Goal: Task Accomplishment & Management: Manage account settings

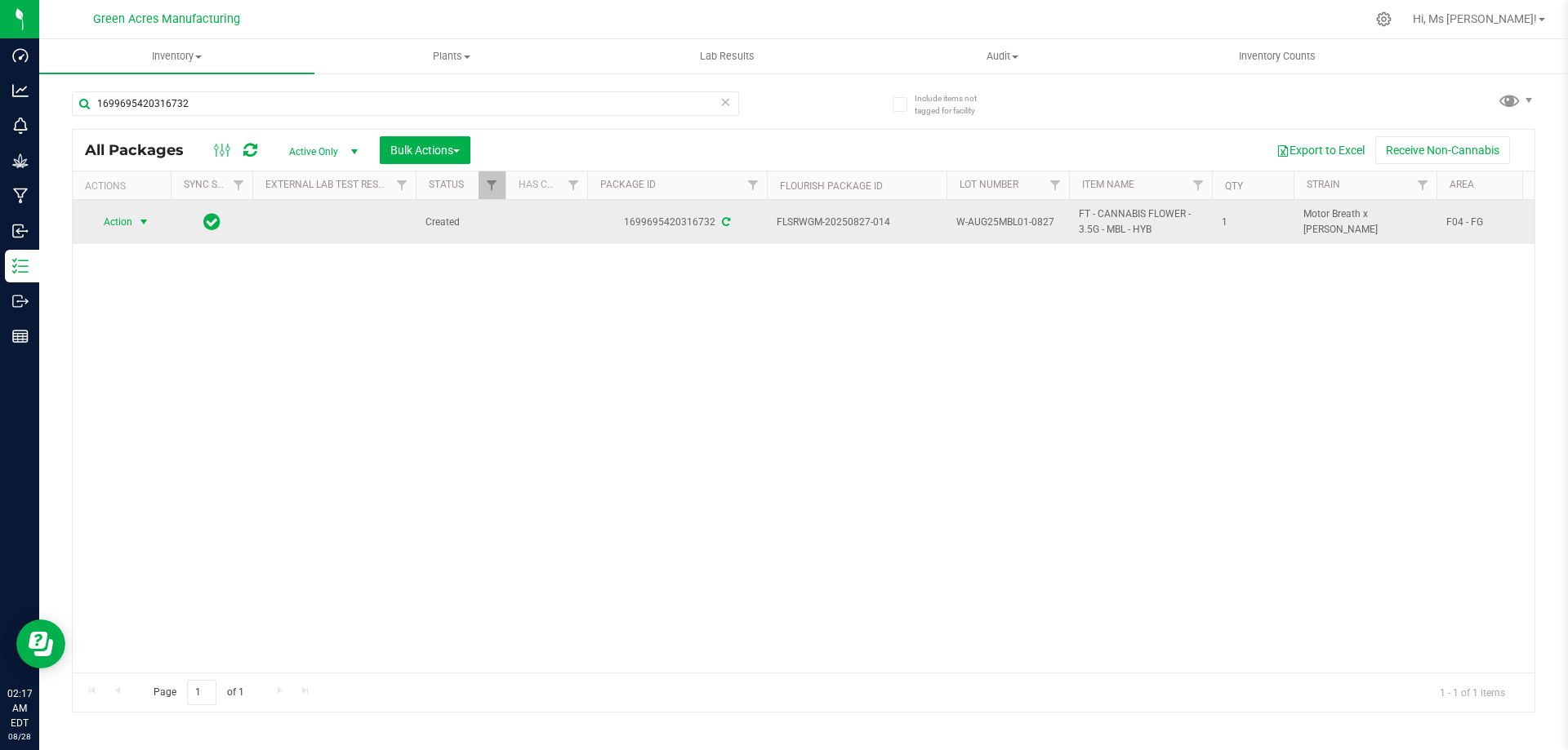
click at [125, 216] on span "Action" at bounding box center [111, 222] width 44 height 23
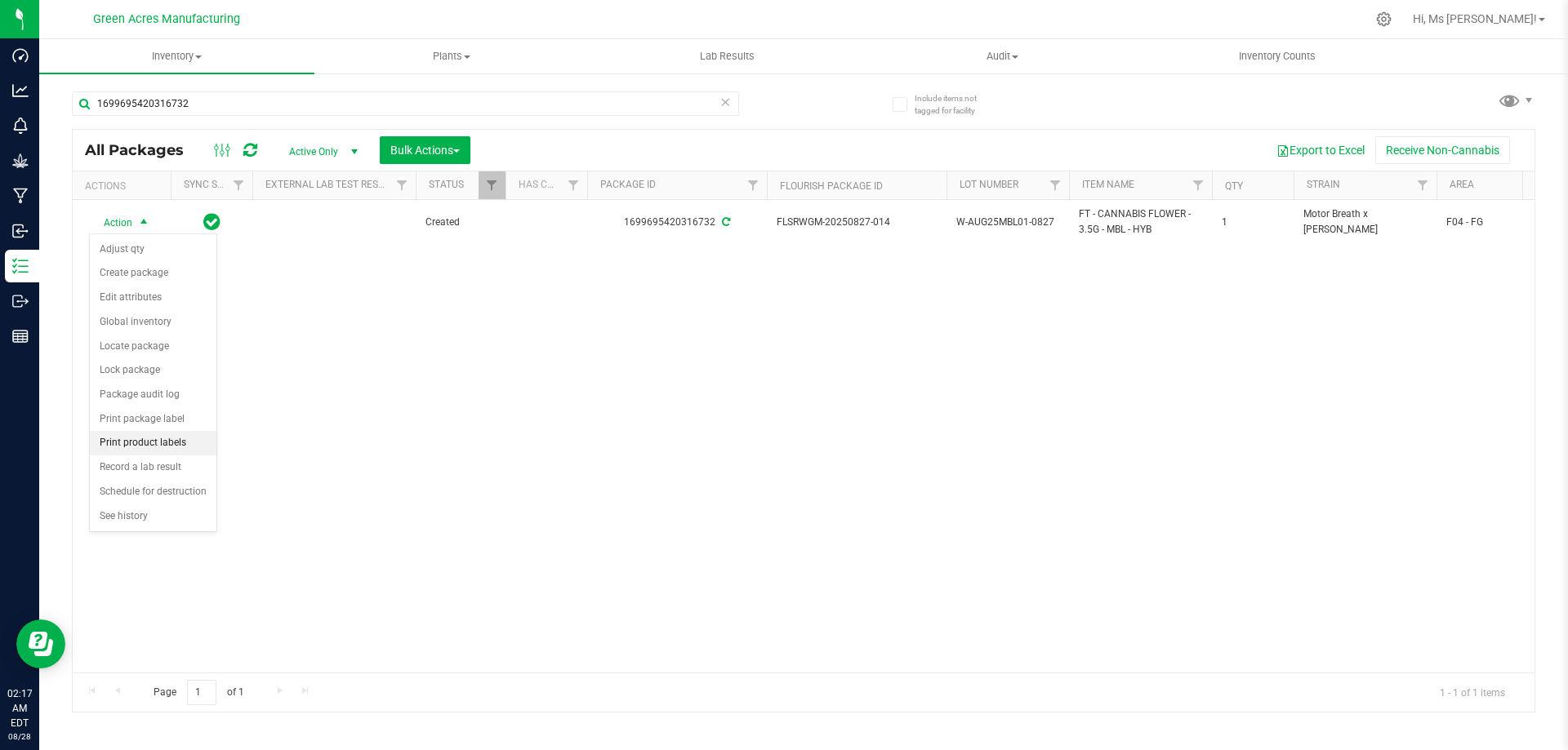
click at [184, 445] on li "Print product labels" at bounding box center [153, 443] width 127 height 25
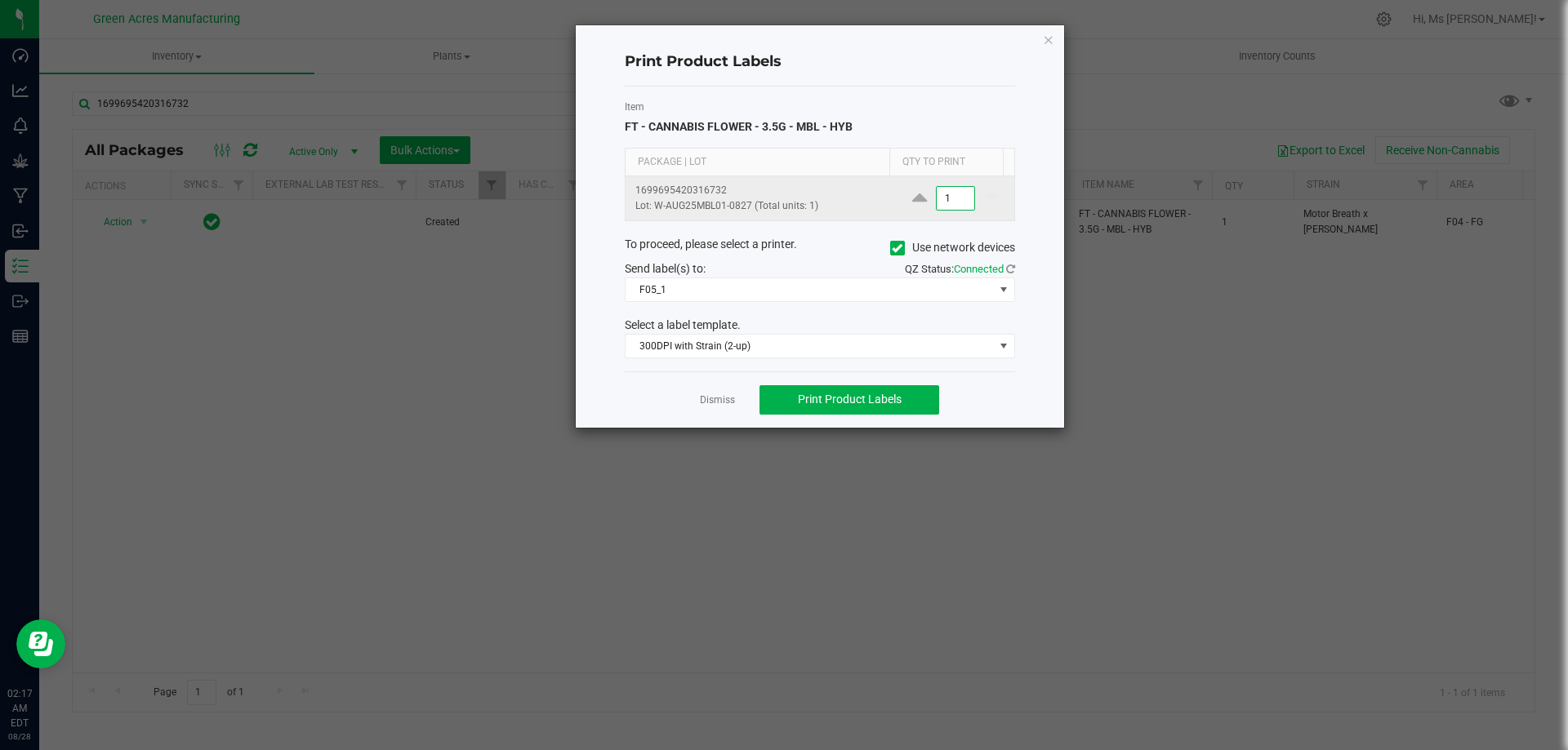
click at [953, 194] on input "1" at bounding box center [956, 198] width 38 height 23
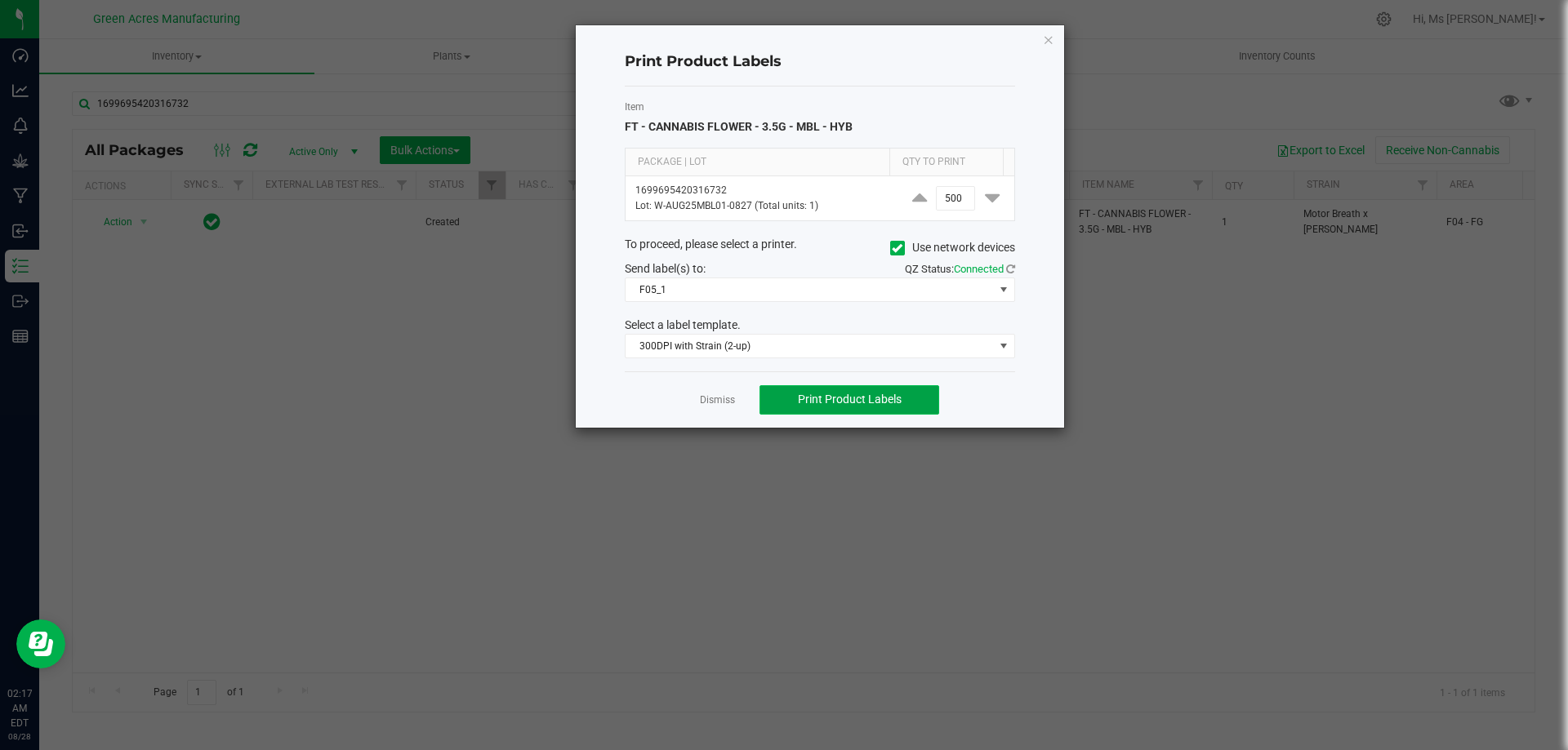
click at [901, 392] on button "Print Product Labels" at bounding box center [849, 400] width 179 height 29
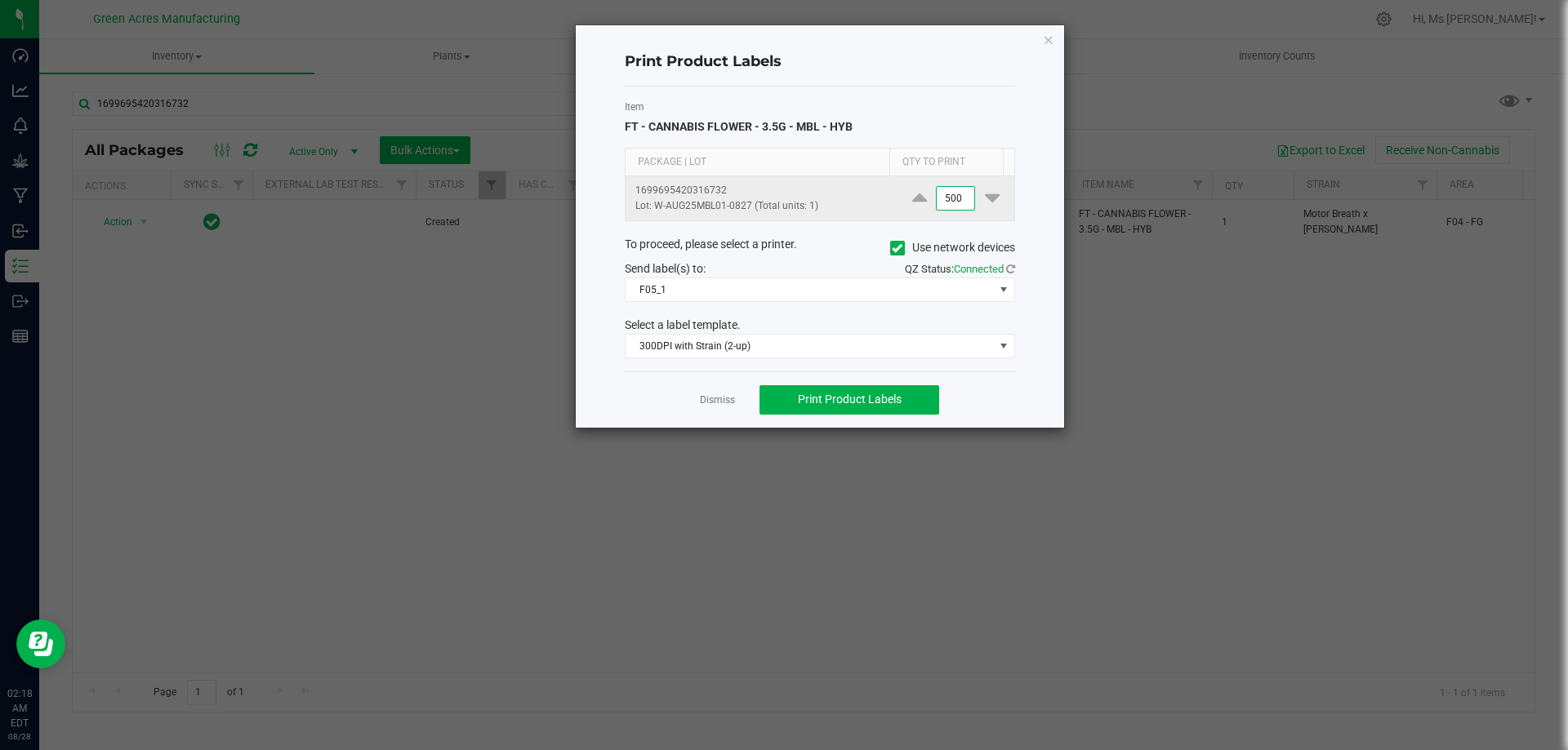
click at [955, 192] on input "500" at bounding box center [956, 198] width 38 height 23
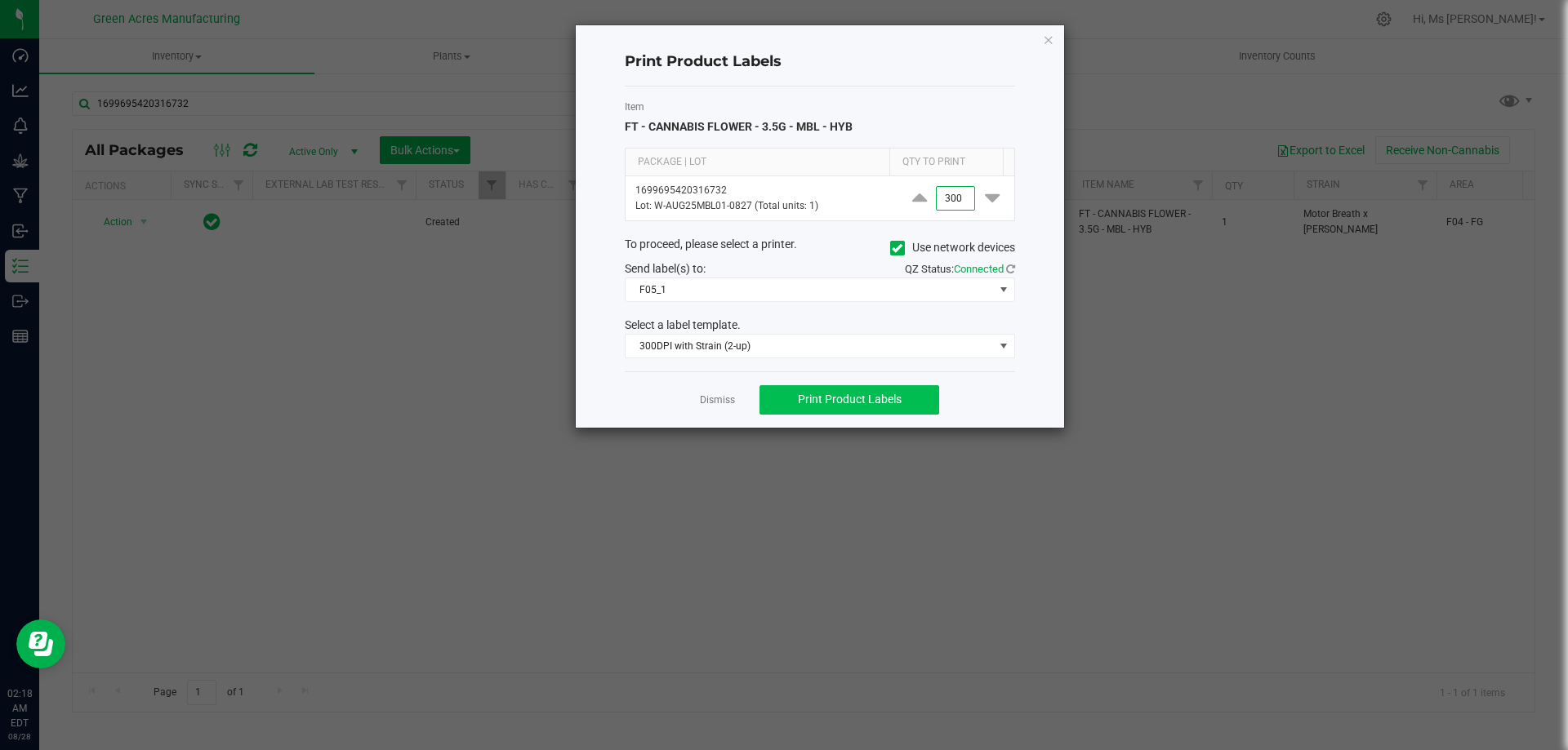
type input "300"
click at [895, 398] on span "Print Product Labels" at bounding box center [850, 400] width 104 height 13
click at [730, 404] on link "Dismiss" at bounding box center [718, 400] width 35 height 14
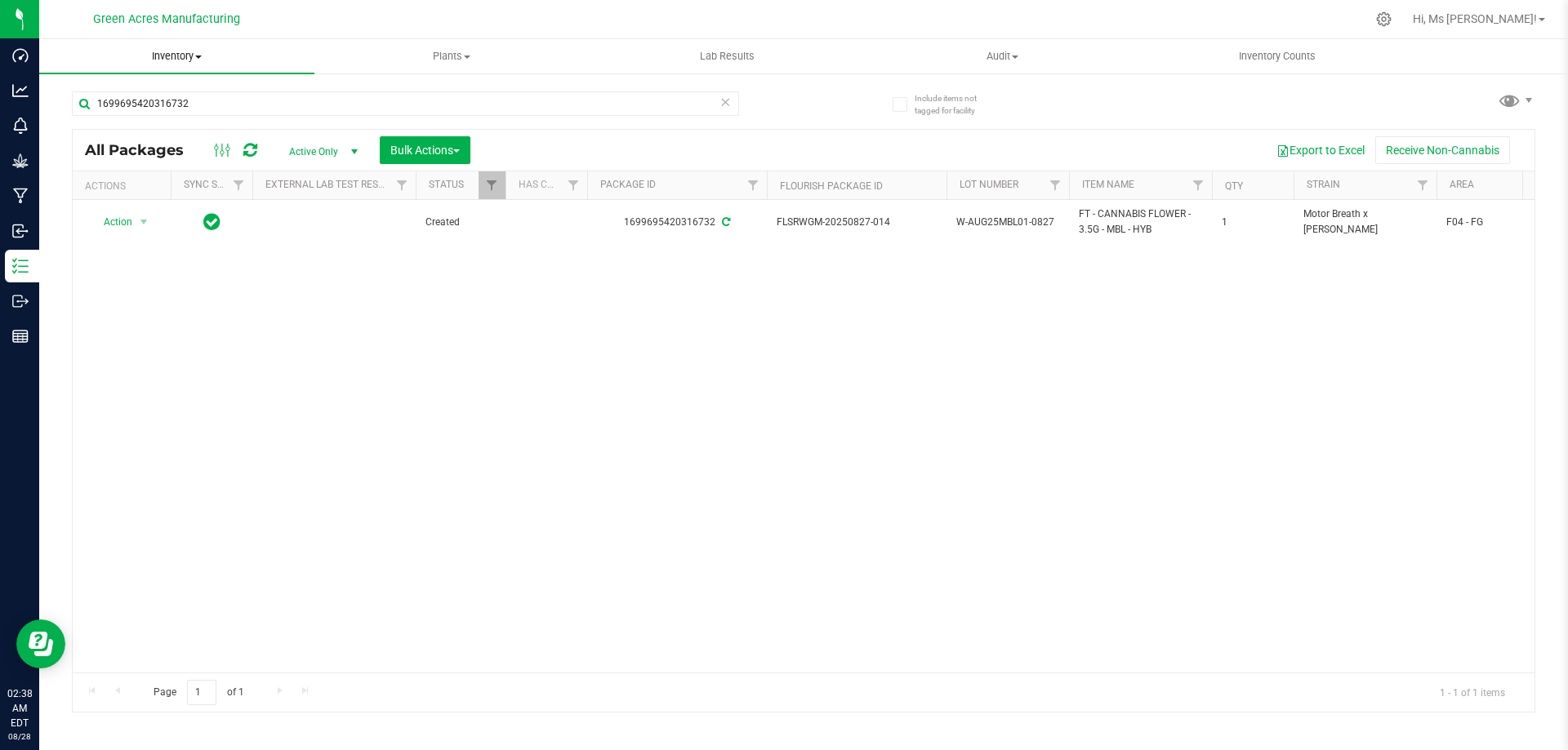
click at [199, 56] on span at bounding box center [198, 57] width 7 height 3
click at [178, 200] on span "From bill of materials" at bounding box center [113, 196] width 147 height 14
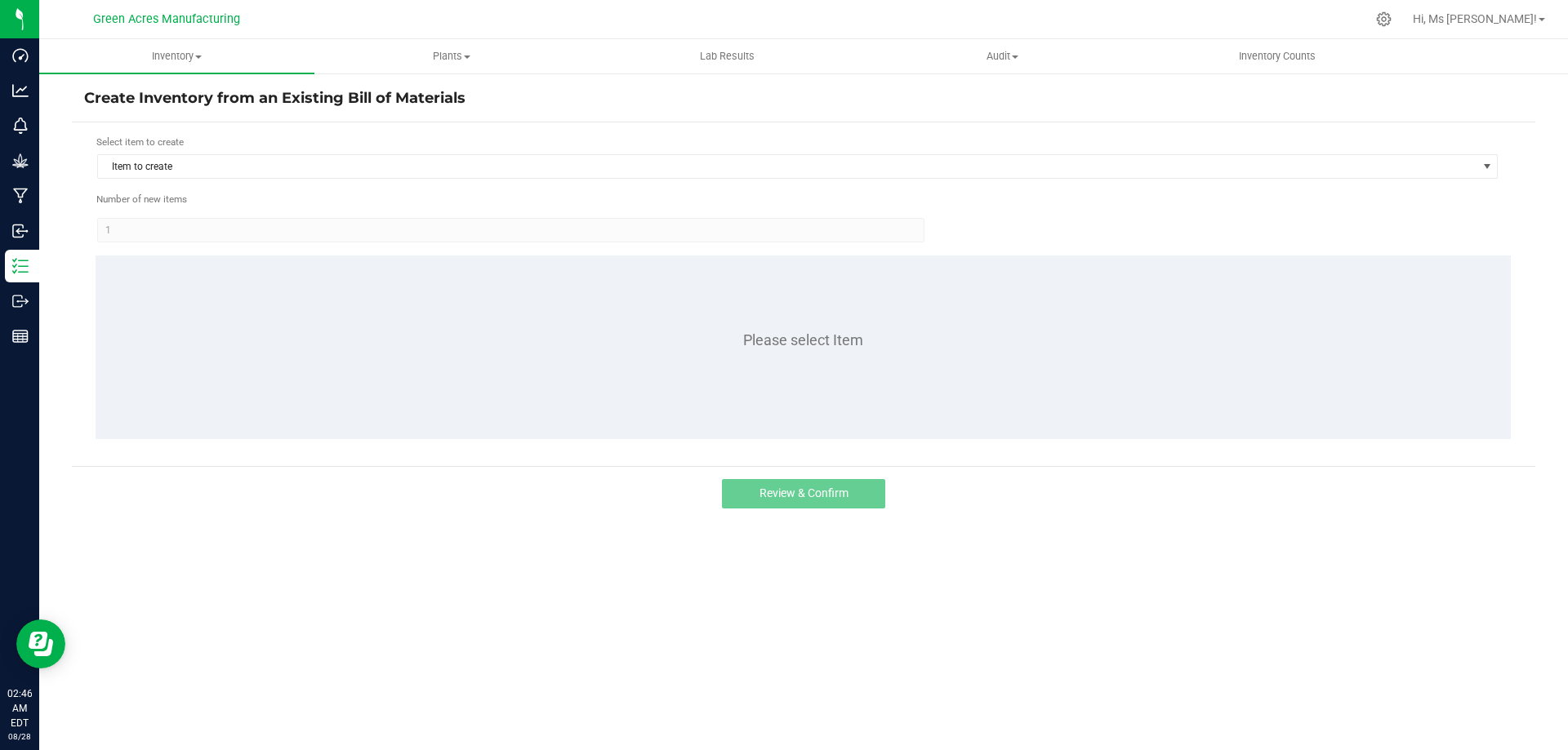
click at [1475, 633] on div "Inventory All packages All inventory Waste log Create inventory Plants All plan…" at bounding box center [804, 395] width 1529 height 711
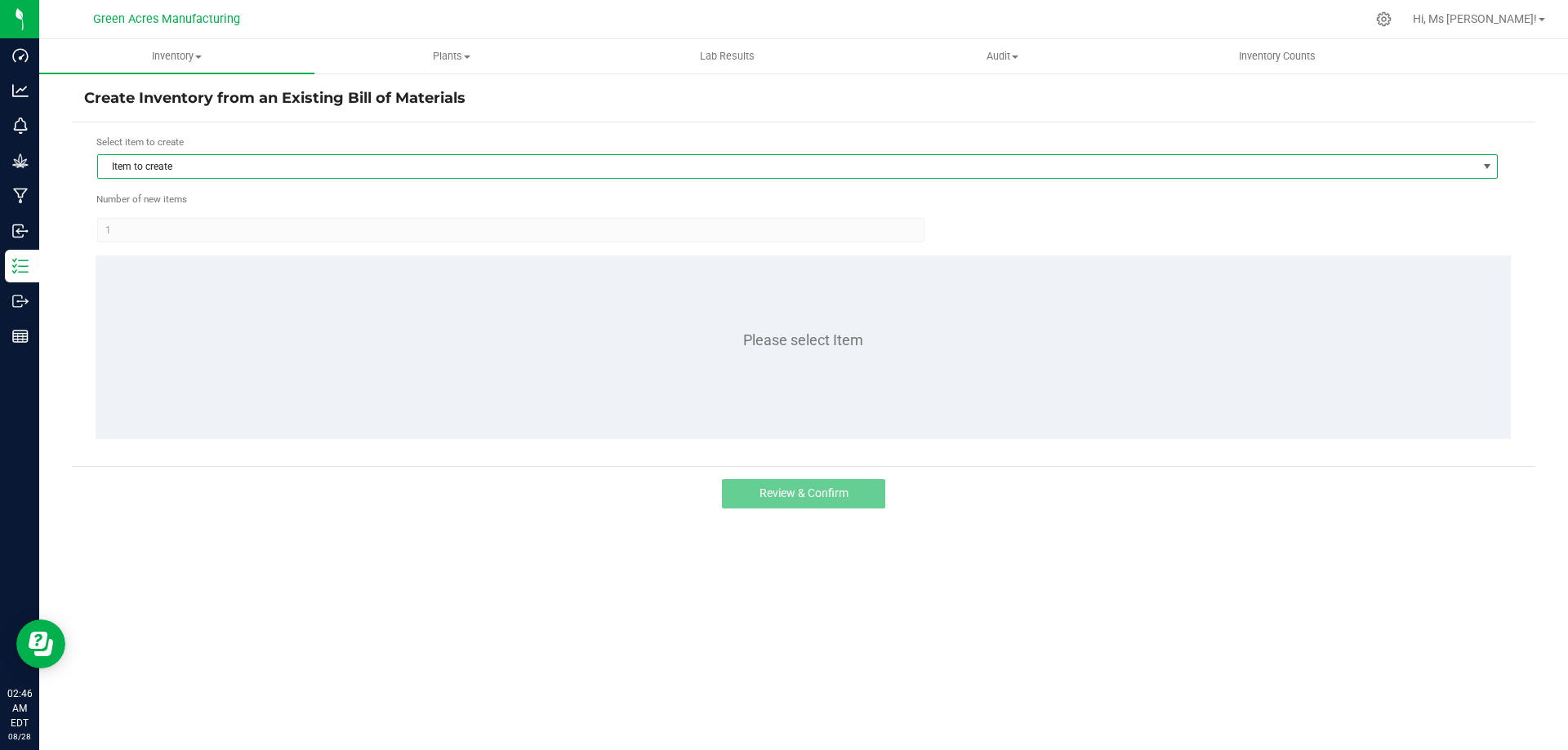
click at [265, 159] on span "Item to create" at bounding box center [787, 166] width 1379 height 23
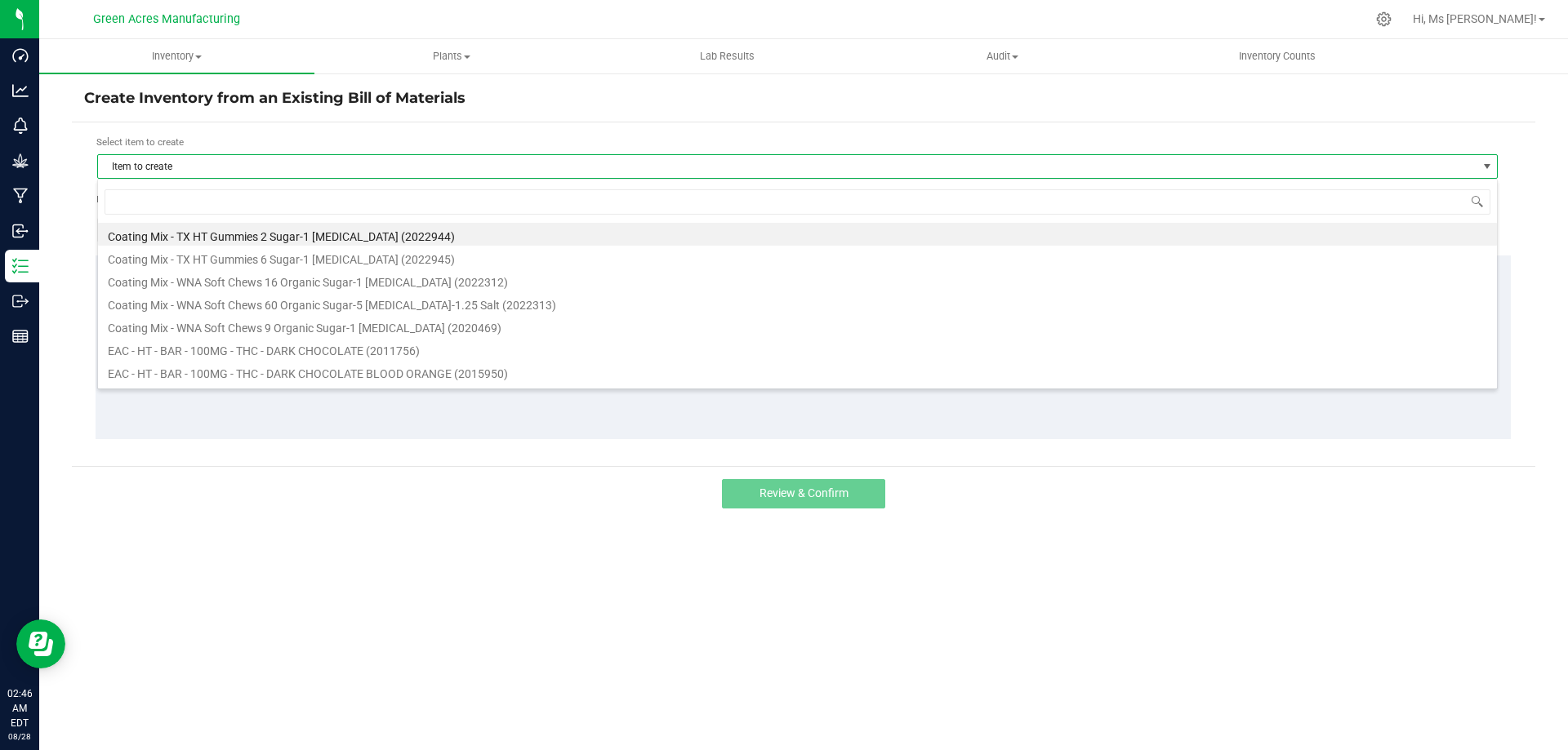
scroll to position [25, 1401]
type input "MBL"
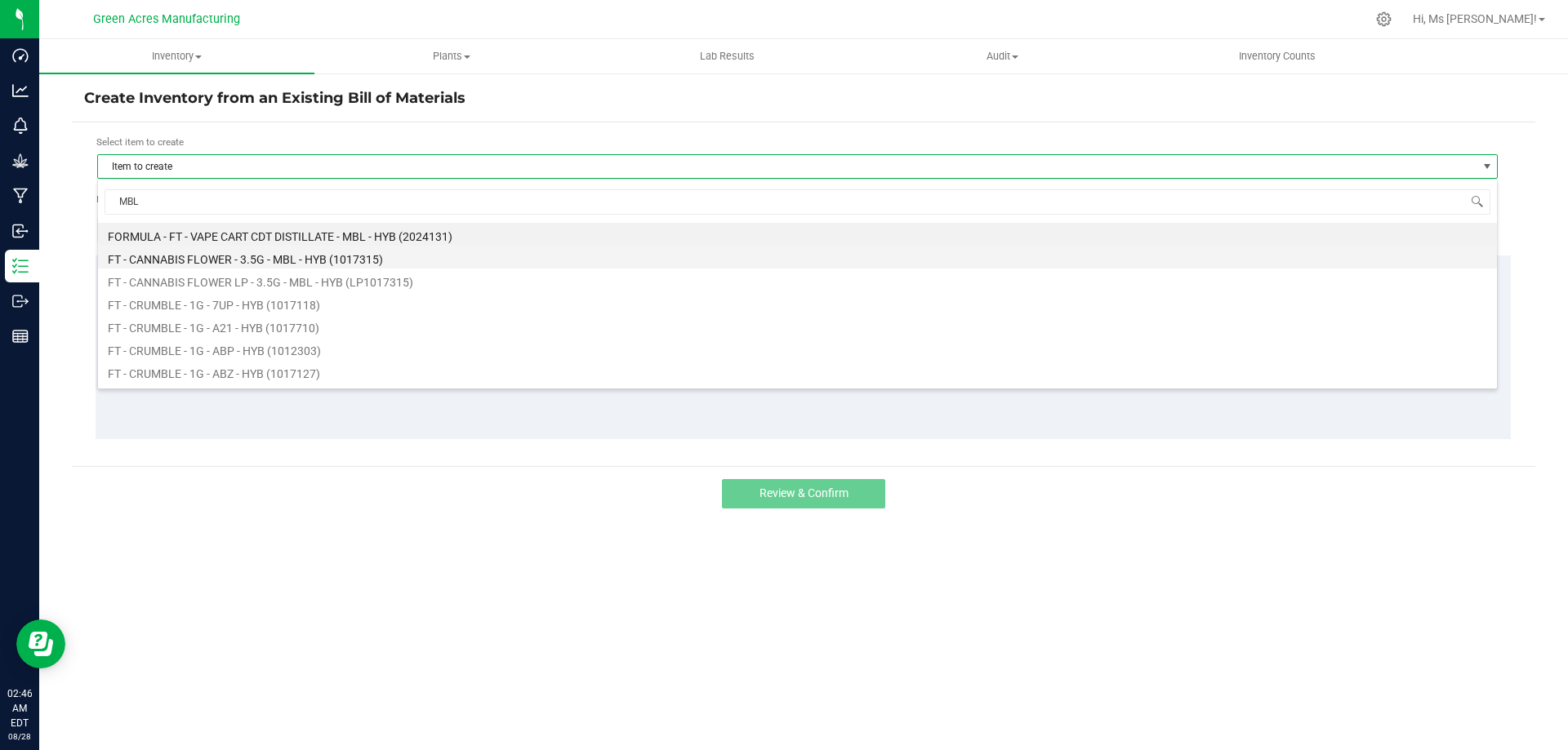
click at [373, 261] on li "FT - CANNABIS FLOWER - 3.5G - MBL - HYB (1017315)" at bounding box center [798, 257] width 1399 height 23
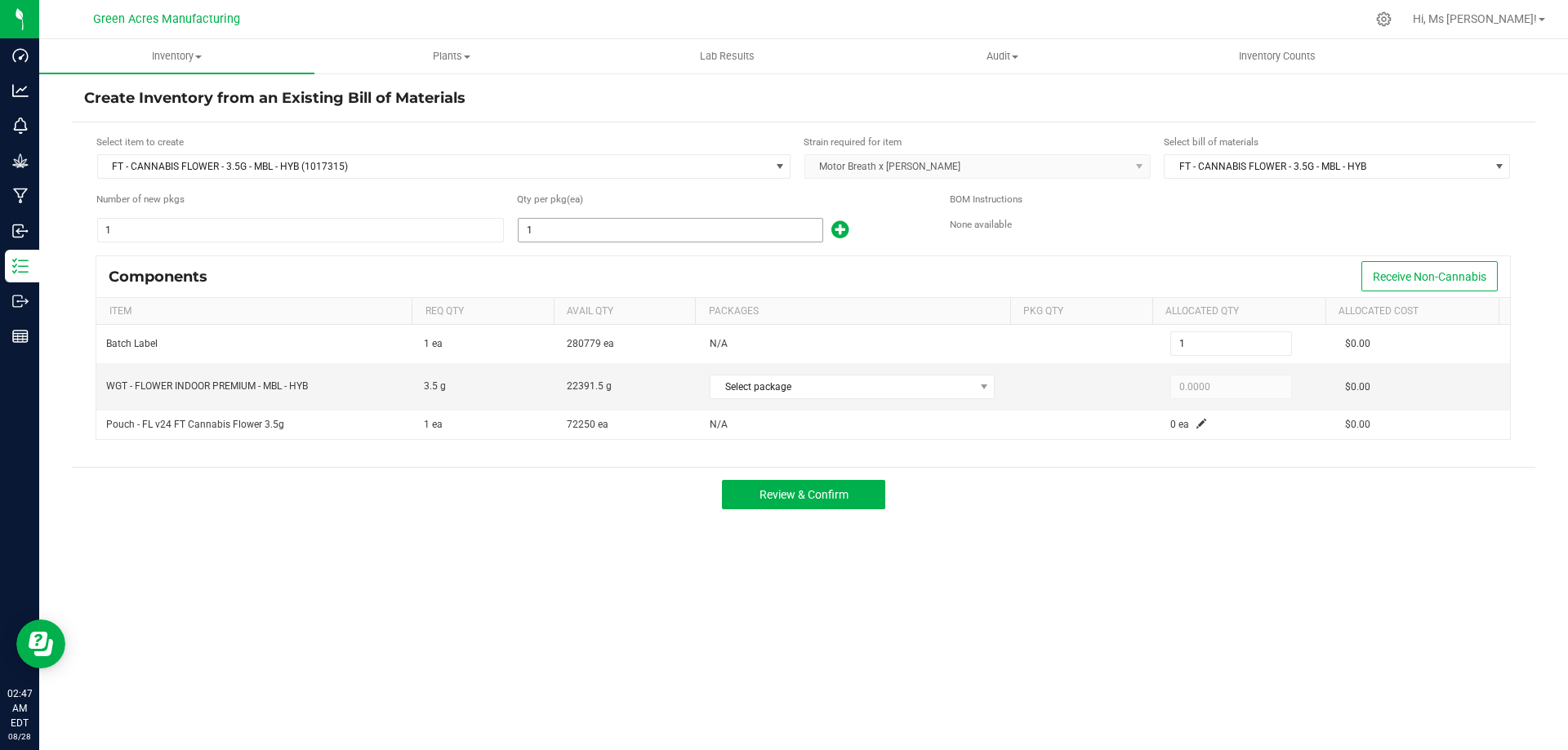
click at [716, 234] on input "1" at bounding box center [670, 230] width 304 height 23
type input "6"
type input "61"
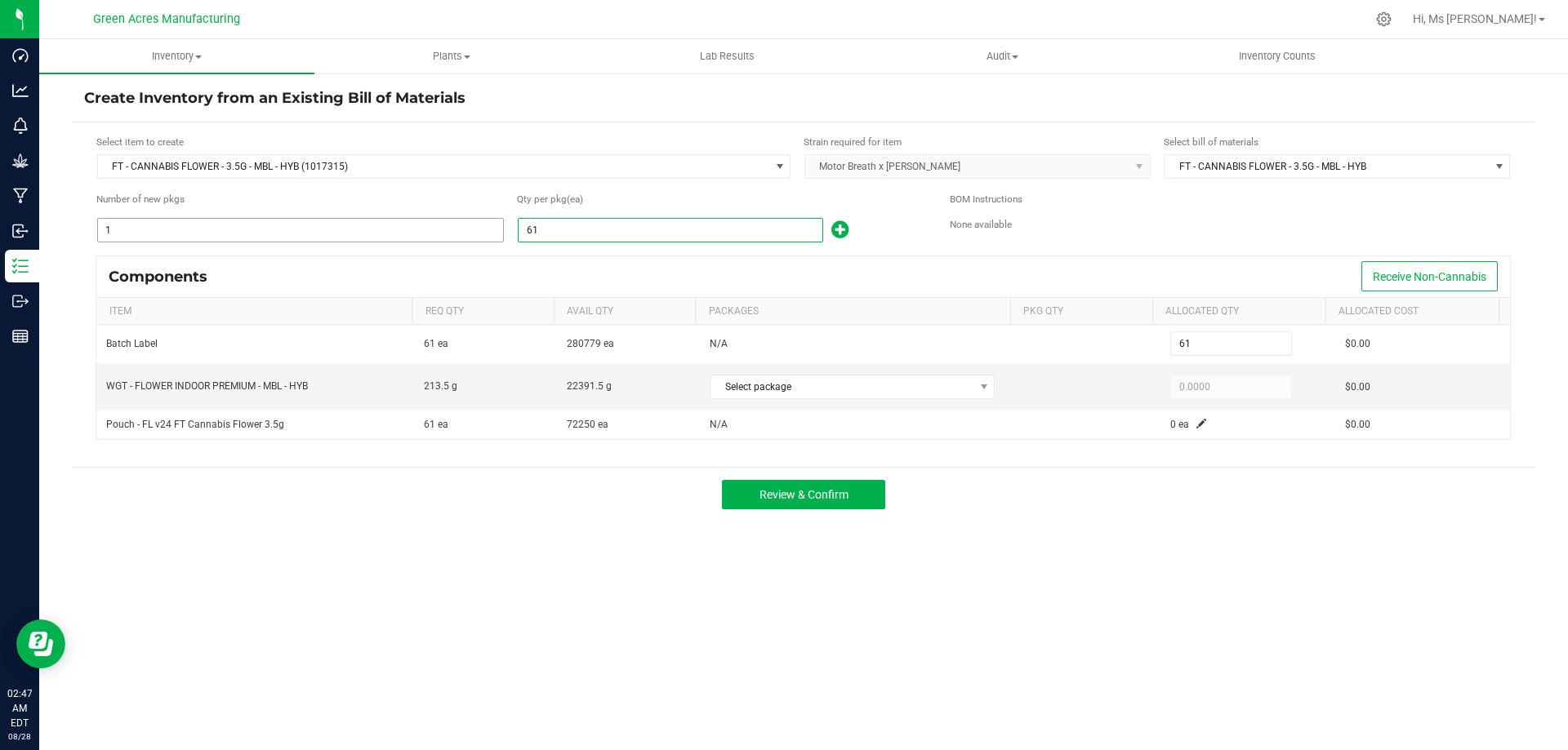
type input "613"
type input "6133"
type input "6,133"
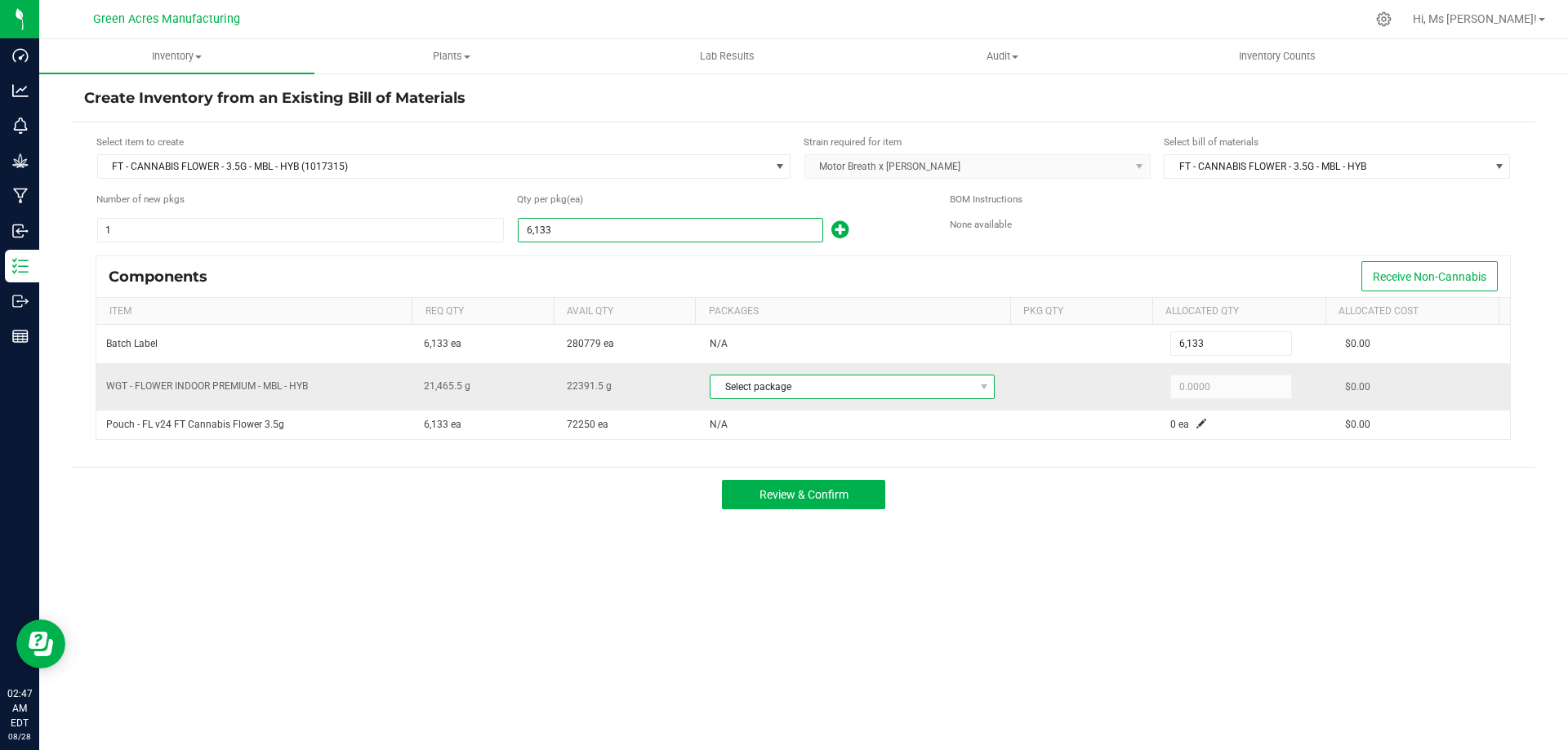
click at [936, 386] on span "Select package" at bounding box center [841, 387] width 263 height 23
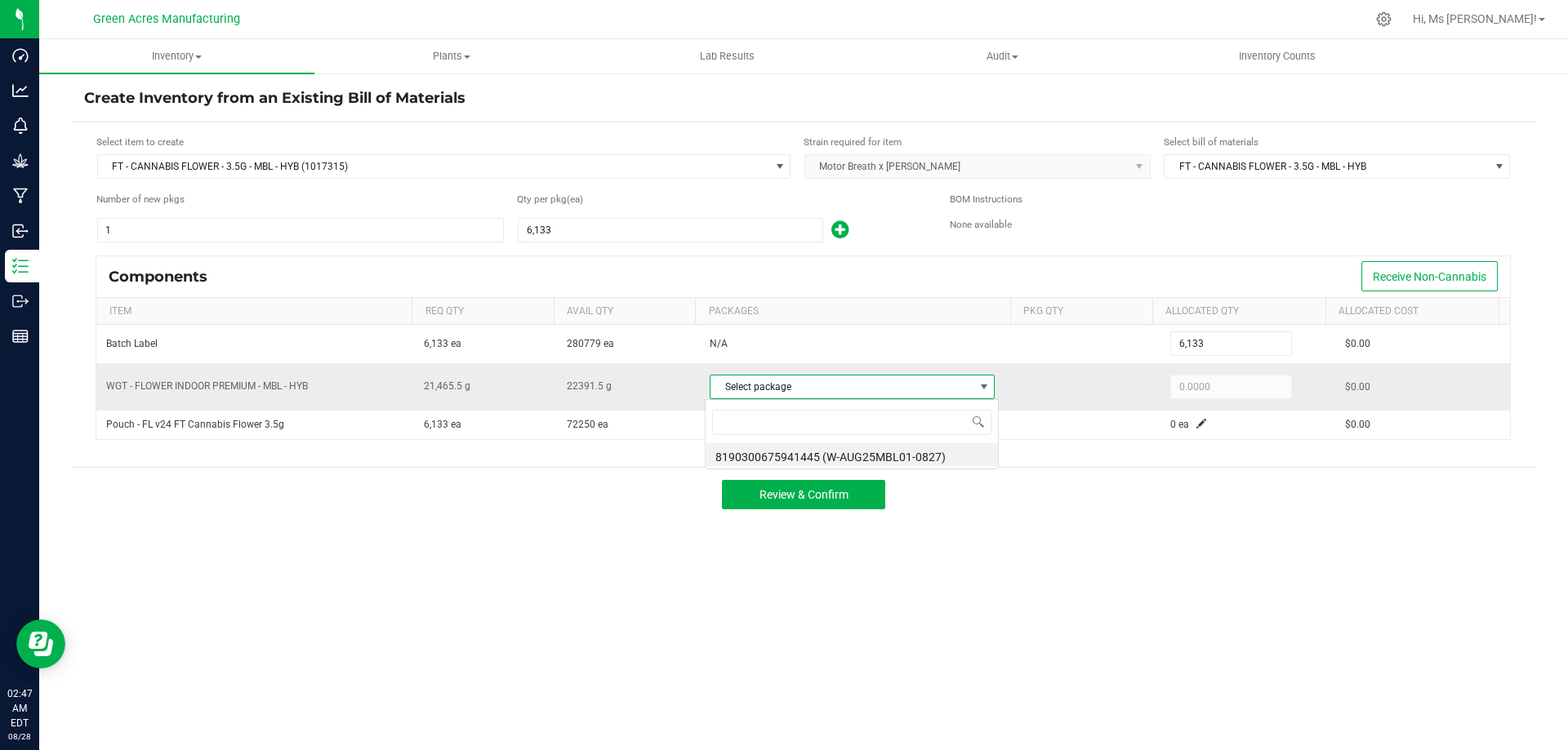
scroll to position [25, 282]
click at [940, 450] on li "8190300675941445 (W-AUG25MBL01-0827)" at bounding box center [852, 454] width 292 height 23
type input "21,465.5000"
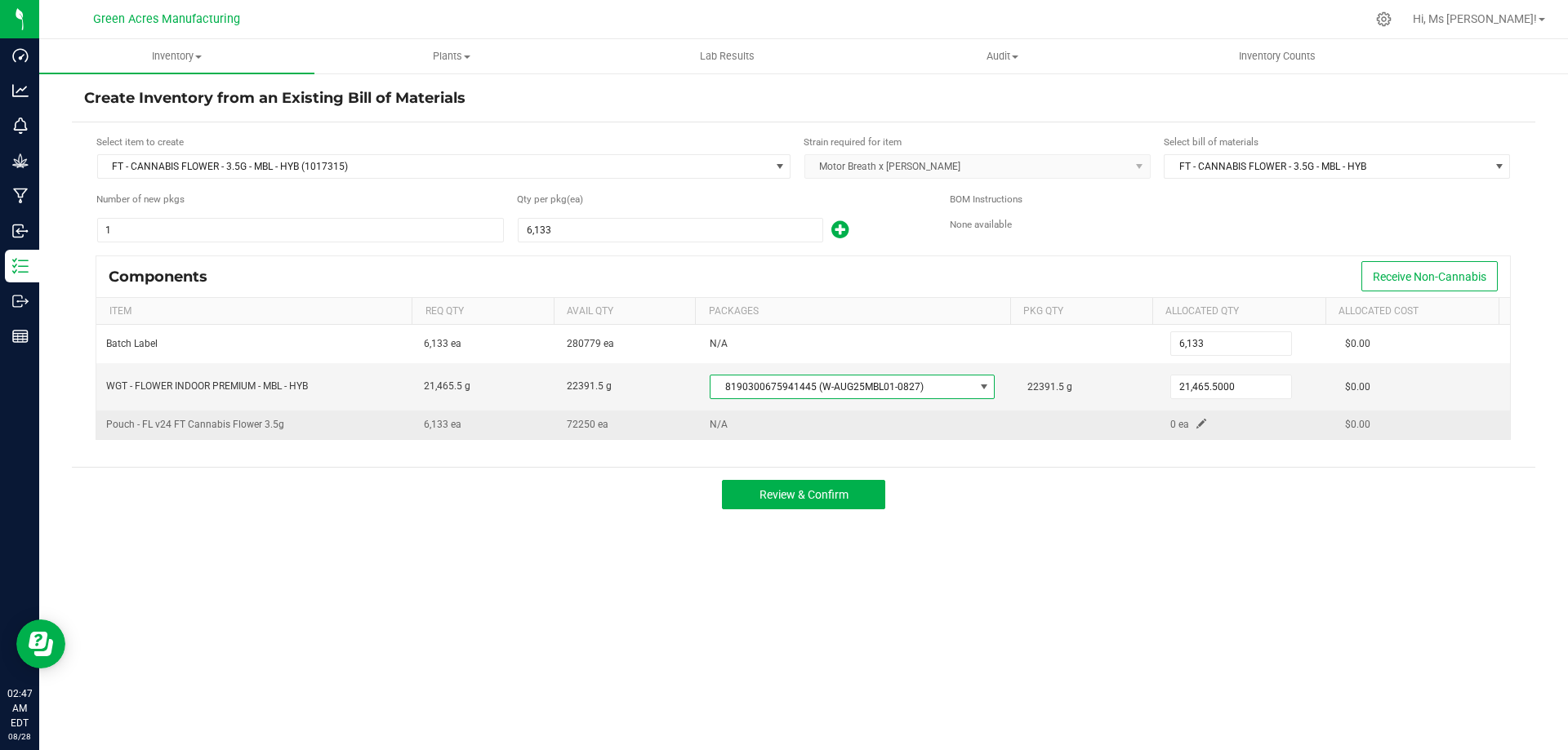
click at [1197, 426] on span at bounding box center [1202, 424] width 10 height 10
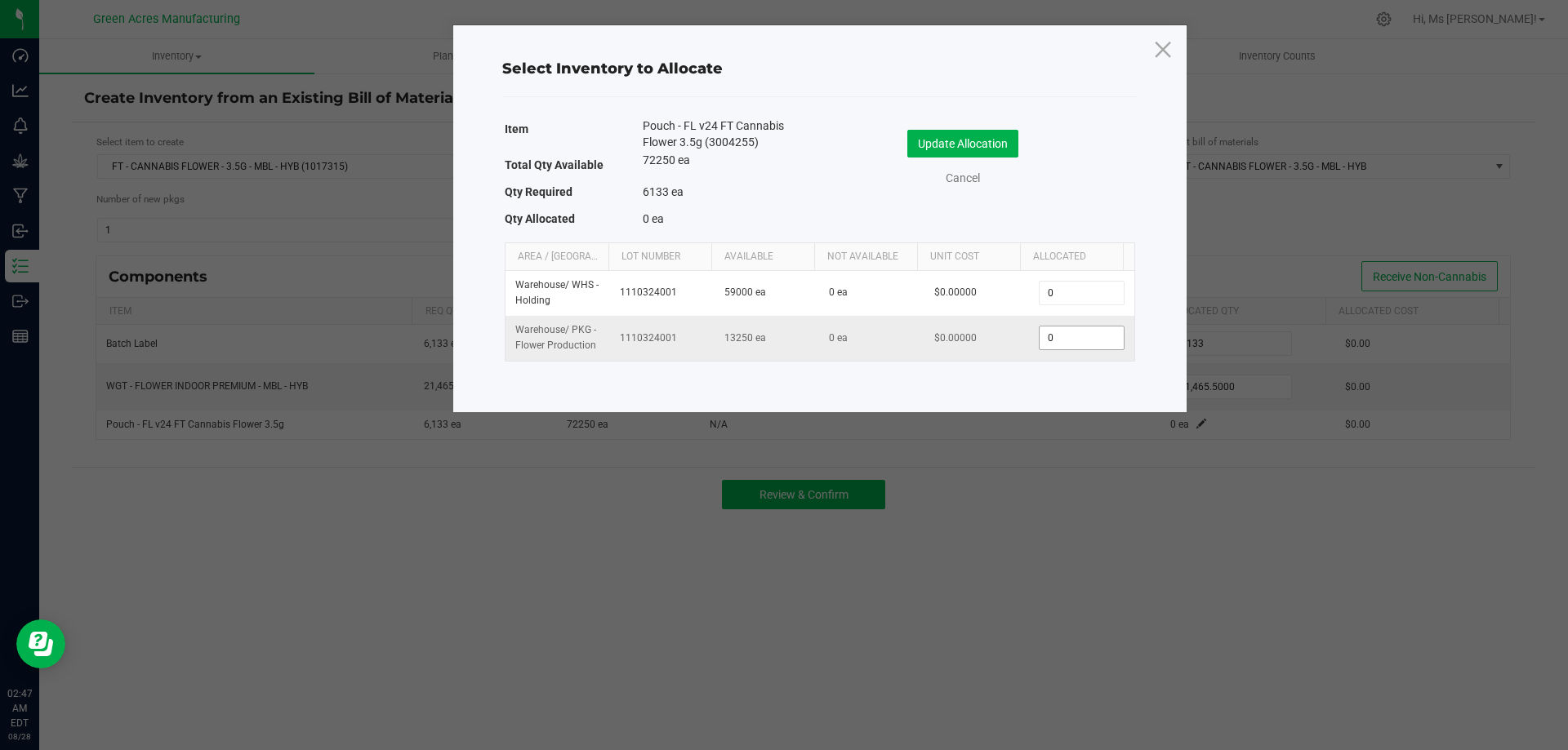
click at [1090, 341] on input "0" at bounding box center [1081, 338] width 84 height 23
type input "6,133"
click at [988, 144] on button "Update Allocation" at bounding box center [963, 144] width 111 height 28
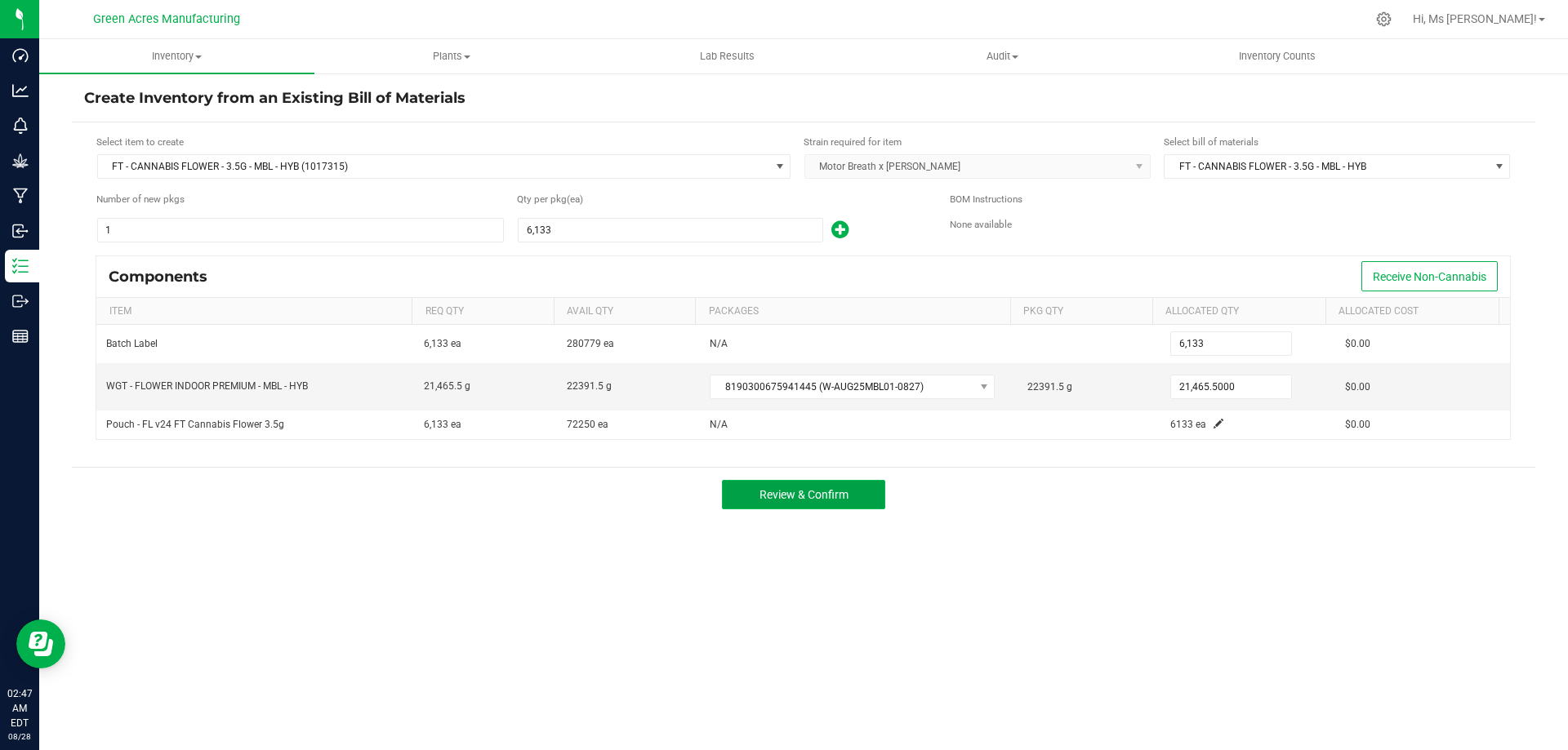
click at [868, 490] on button "Review & Confirm" at bounding box center [803, 495] width 163 height 29
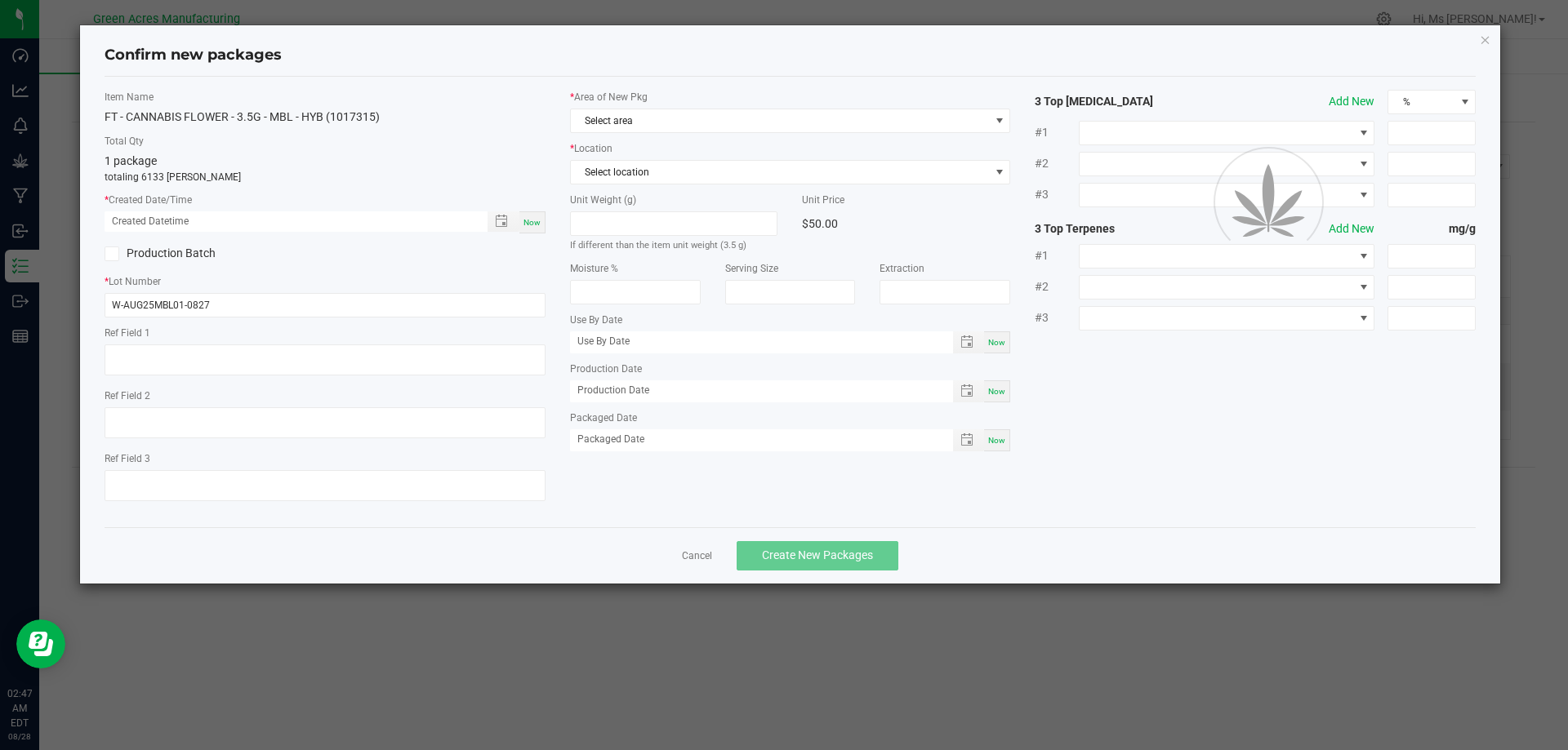
type textarea "ND PBO"
click at [542, 219] on div "Now" at bounding box center [532, 222] width 26 height 22
type input "[DATE] 02:47 AM"
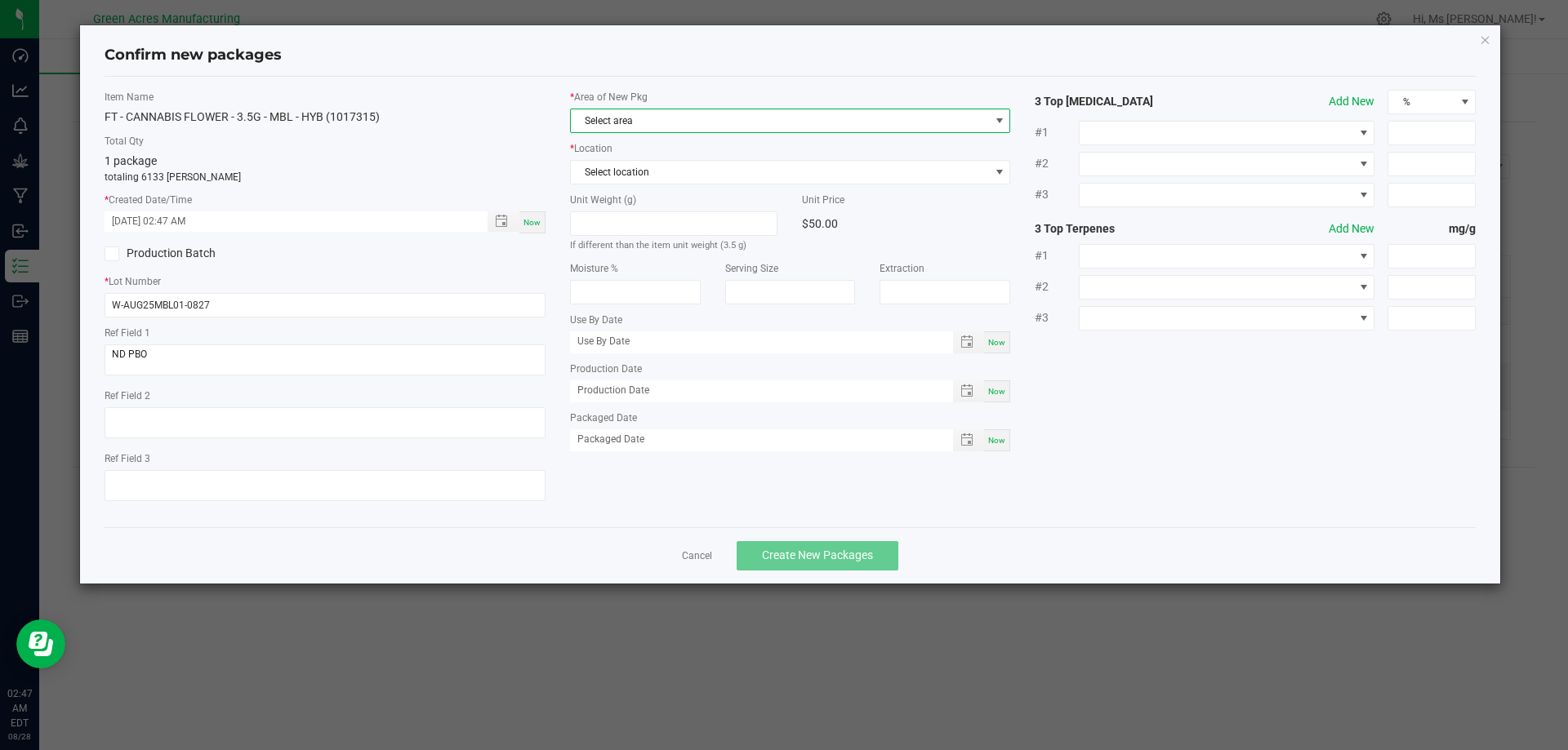
click at [638, 128] on span "Select area" at bounding box center [781, 121] width 419 height 23
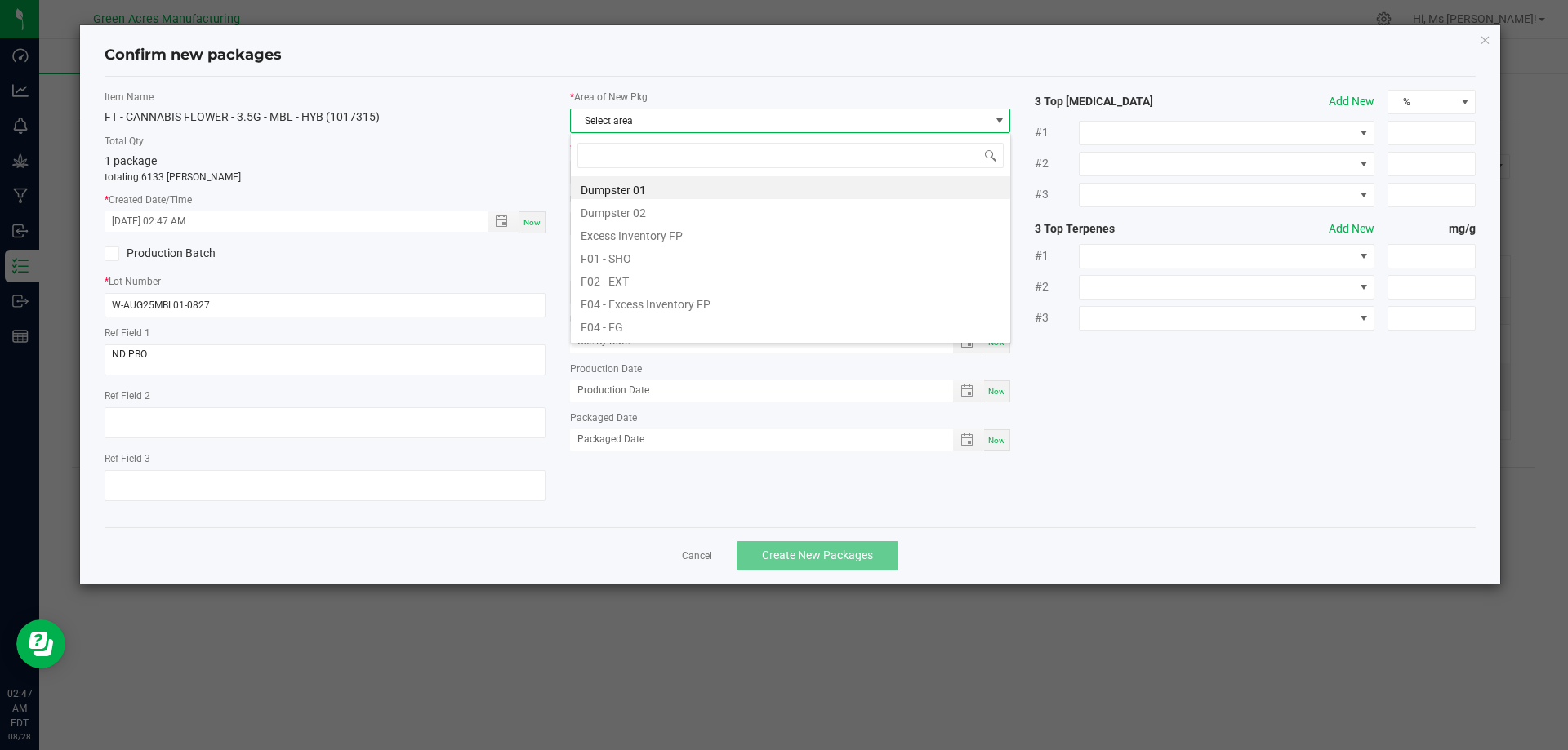
scroll to position [25, 441]
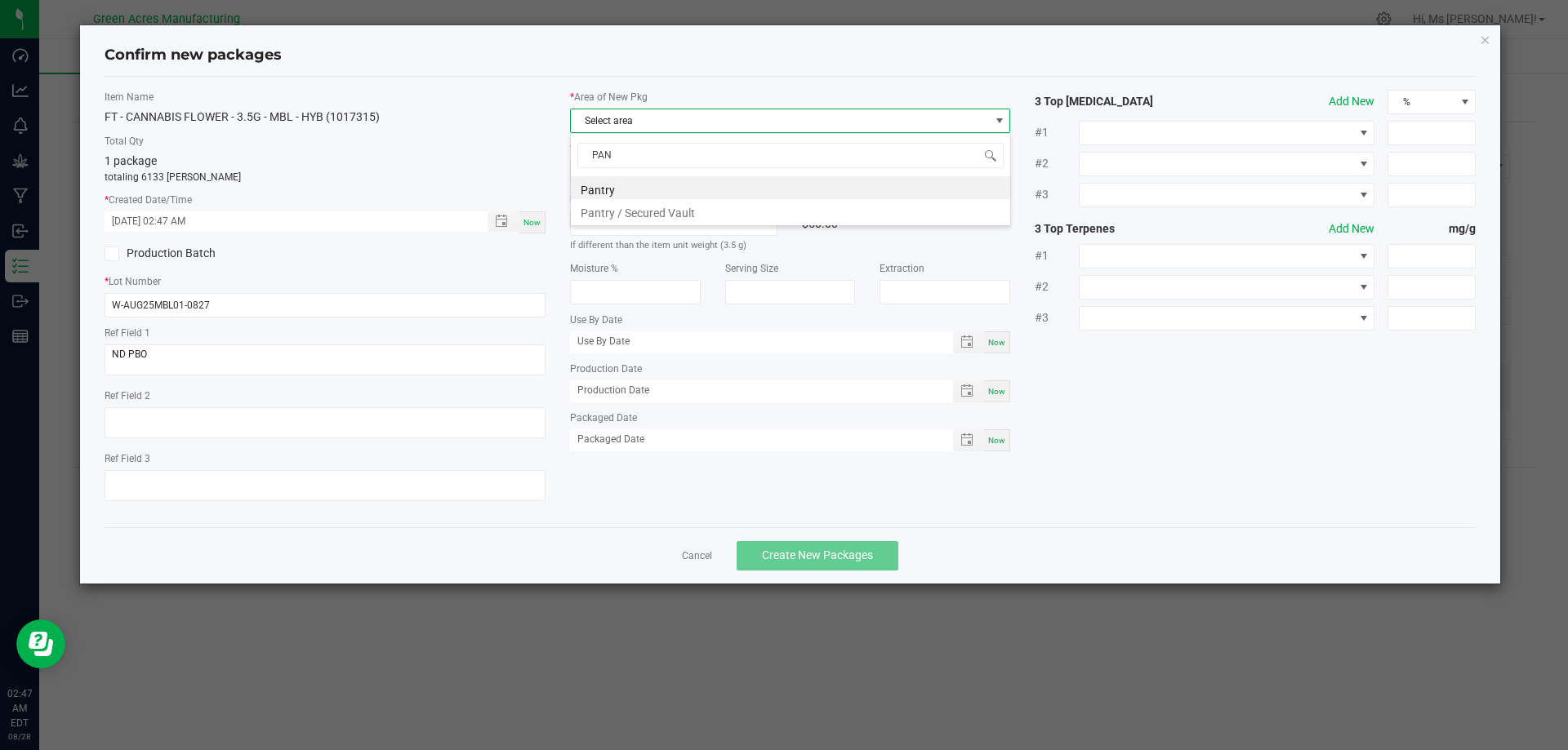
type input "PANT"
click at [708, 208] on li "Pantry / Secured Vault" at bounding box center [791, 210] width 439 height 23
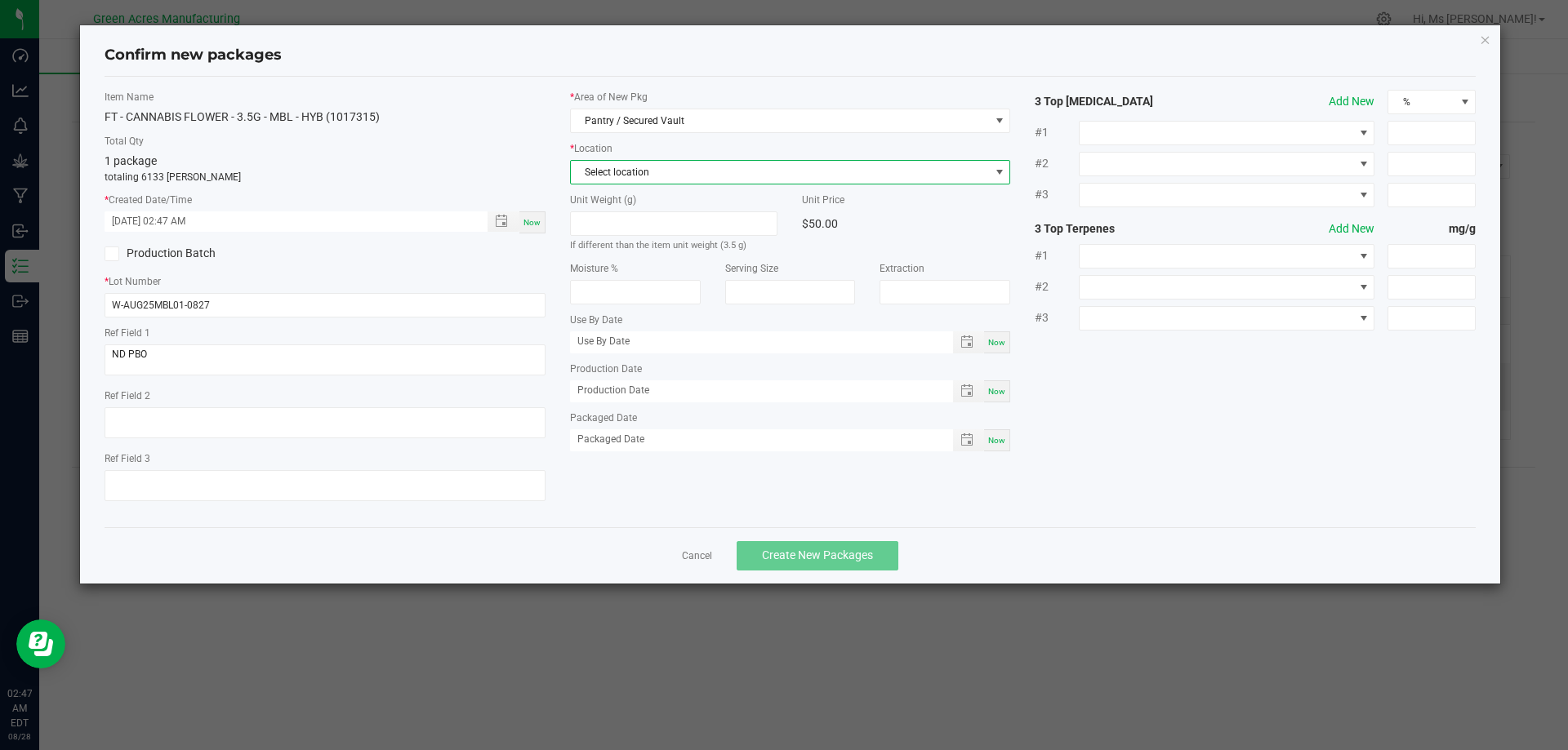
click at [724, 174] on span "Select location" at bounding box center [781, 172] width 419 height 23
click at [698, 268] on li "Intake" at bounding box center [791, 262] width 439 height 23
click at [795, 539] on div "Cancel Create New Packages" at bounding box center [791, 555] width 1372 height 56
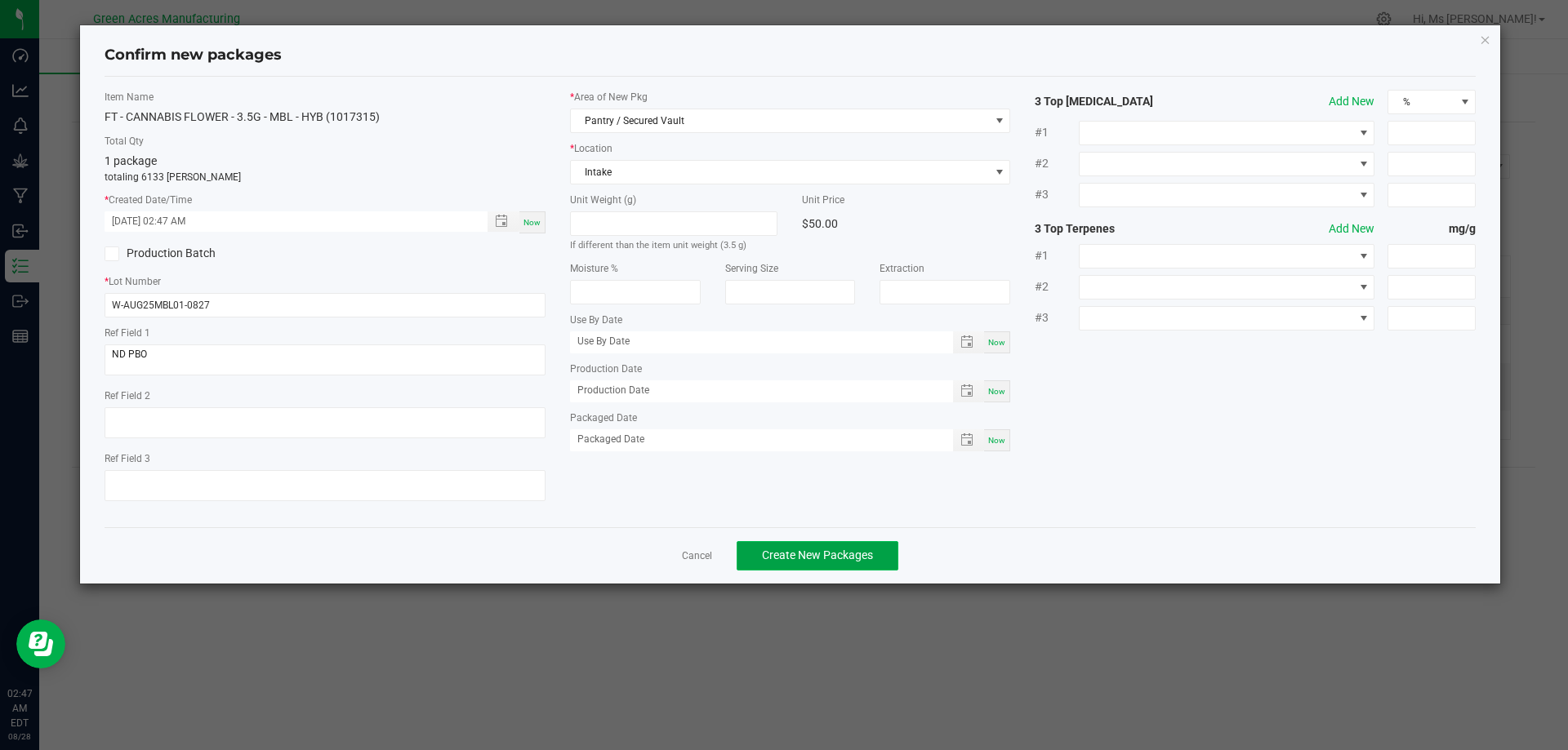
click at [800, 548] on button "Create New Packages" at bounding box center [817, 556] width 161 height 29
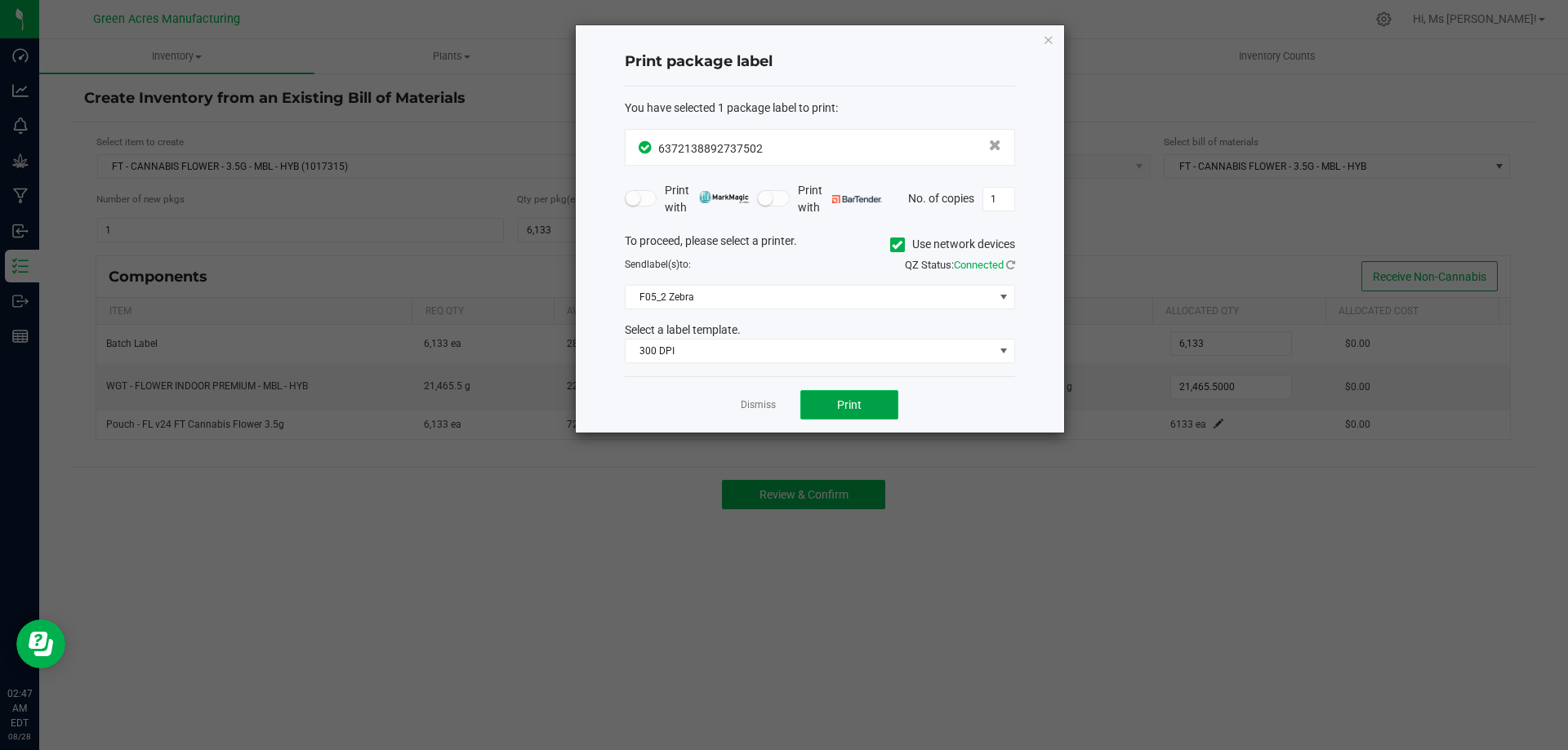
click at [881, 393] on button "Print" at bounding box center [850, 405] width 98 height 29
click at [879, 399] on button "Print" at bounding box center [850, 405] width 98 height 29
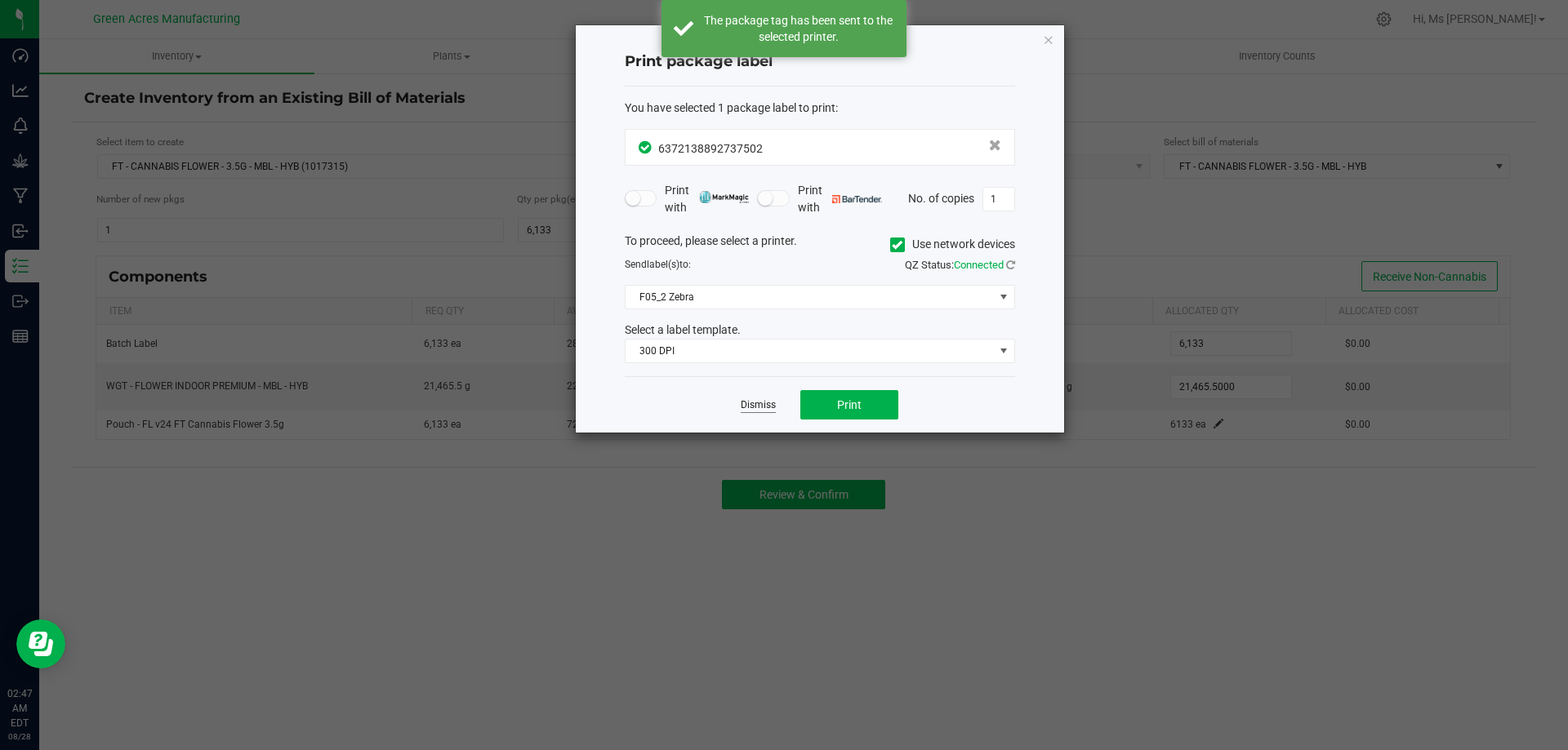
click at [766, 400] on link "Dismiss" at bounding box center [758, 405] width 35 height 14
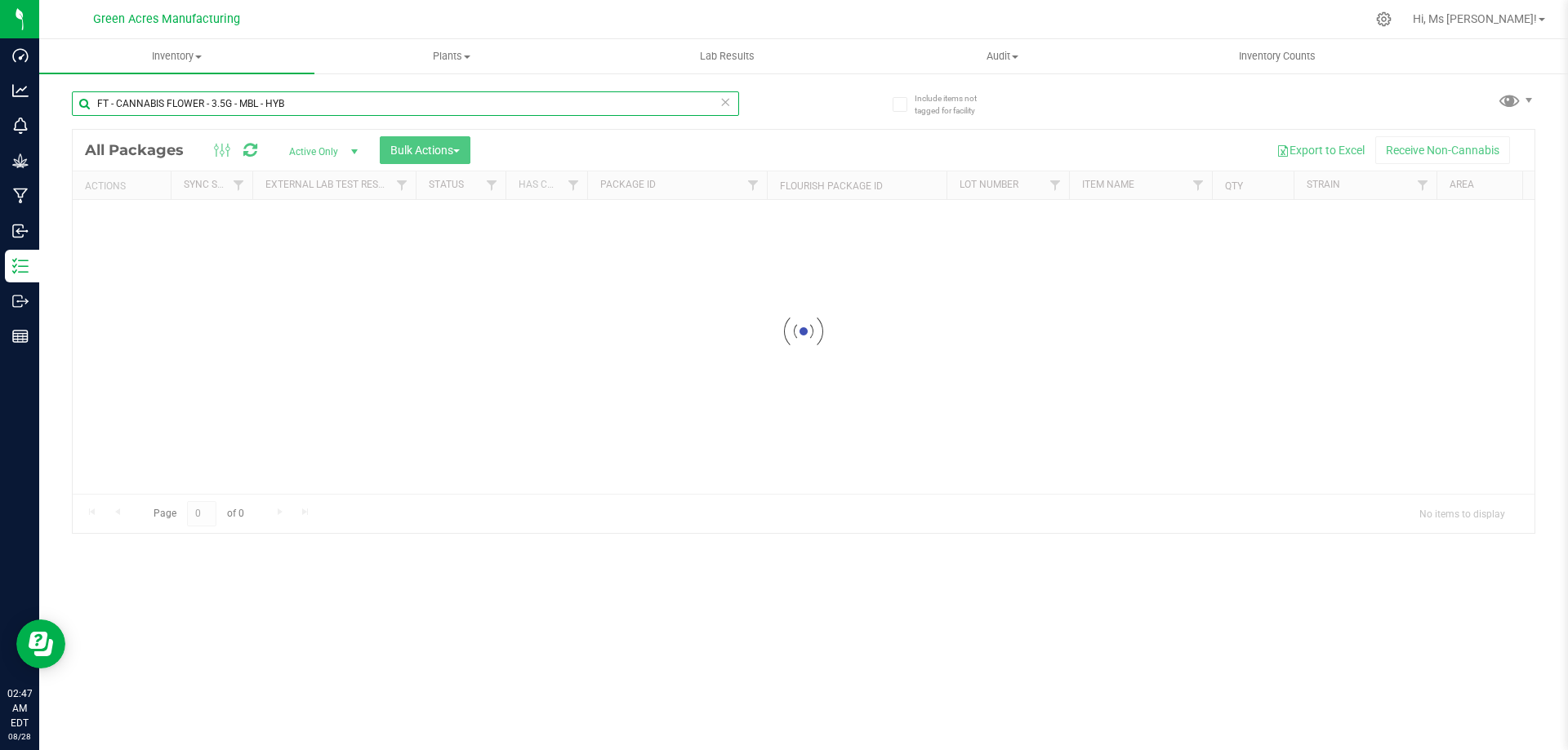
click at [364, 96] on input "FT - CANNABIS FLOWER - 3.5G - MBL - HYB" at bounding box center [406, 104] width 668 height 25
click at [351, 93] on input "FT - CANNABIS FLOWER - 3.5G - MBL - HYB" at bounding box center [406, 104] width 668 height 25
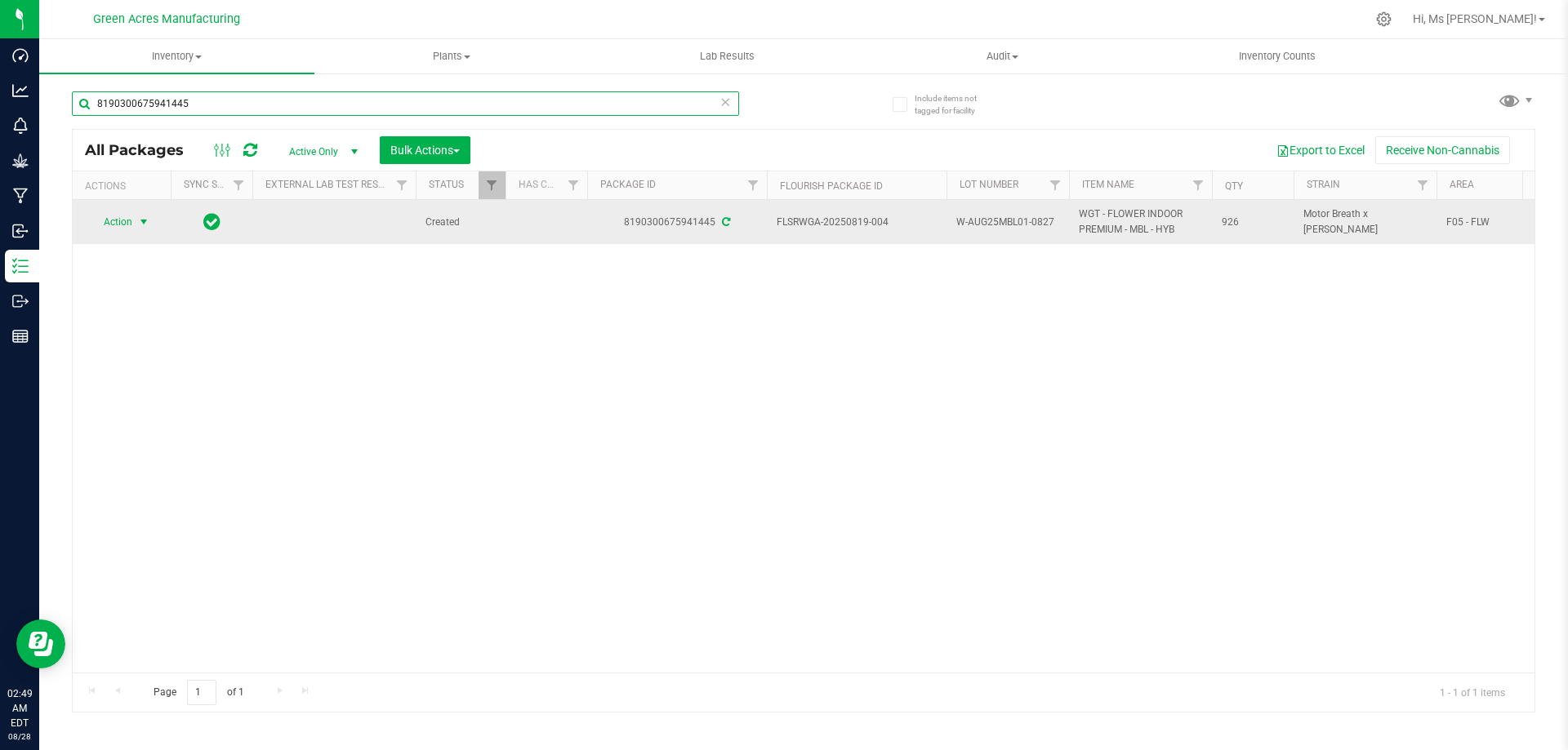
type input "8190300675941445"
click at [145, 223] on span "select" at bounding box center [144, 222] width 13 height 13
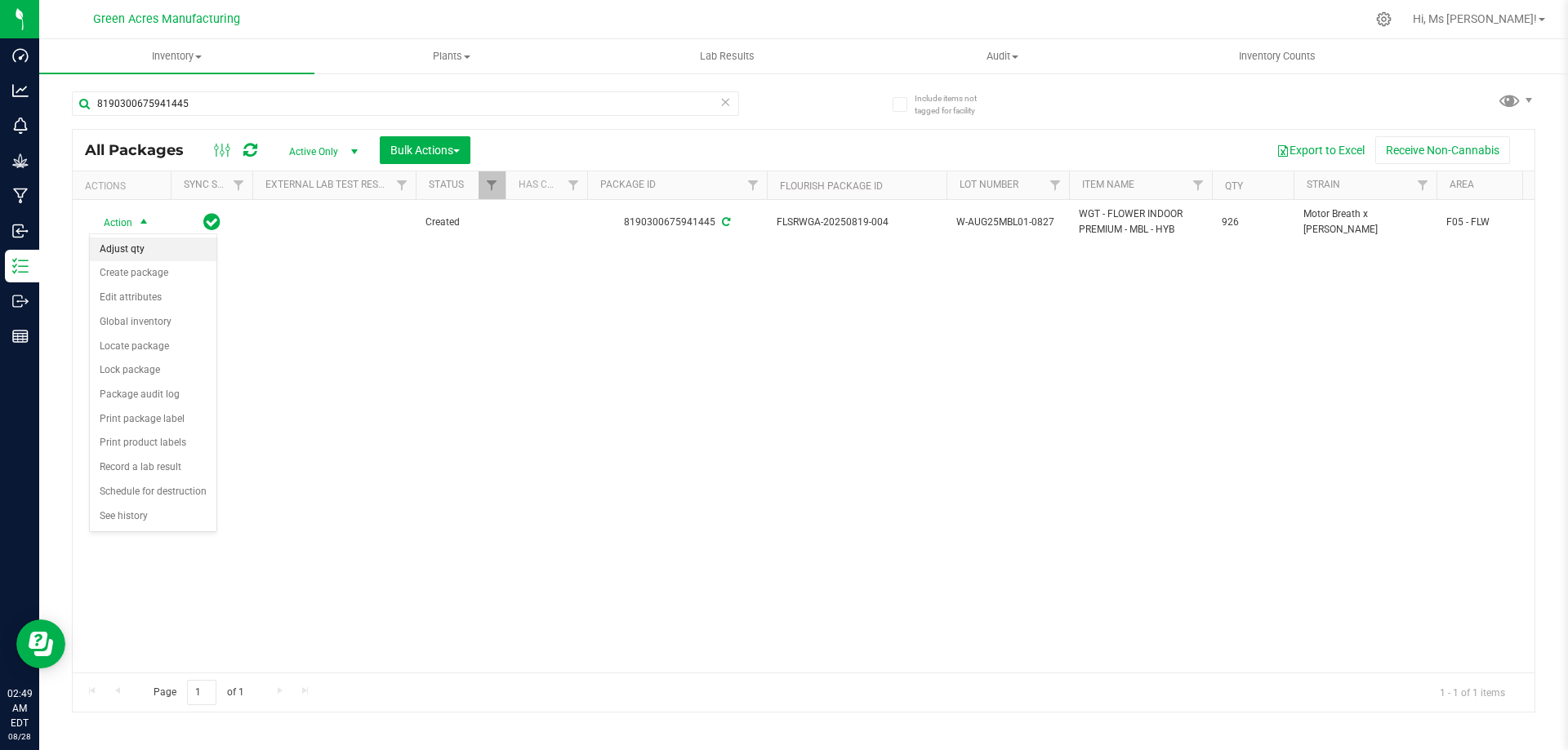
click at [146, 244] on li "Adjust qty" at bounding box center [153, 250] width 127 height 25
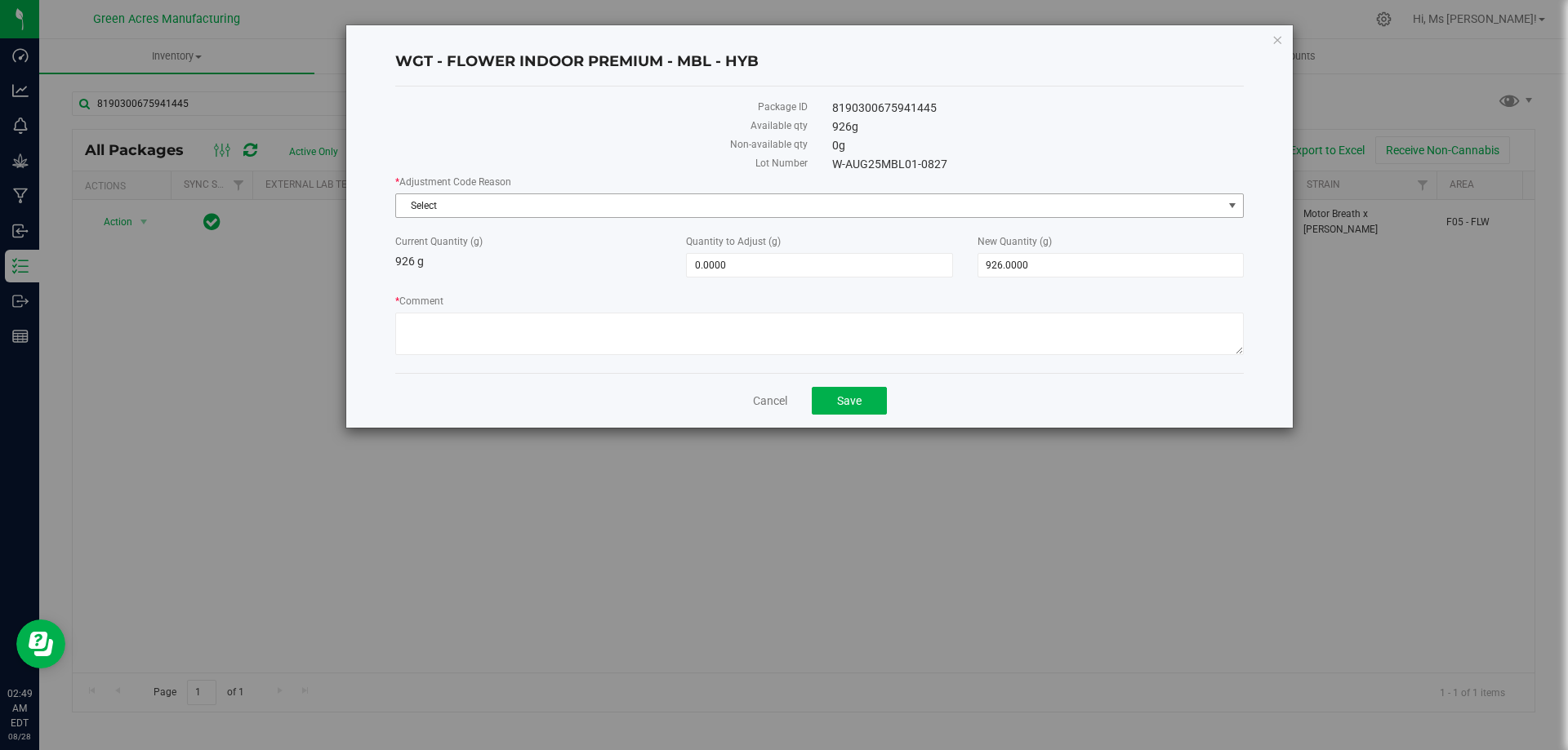
click at [680, 201] on span "Select" at bounding box center [809, 206] width 827 height 23
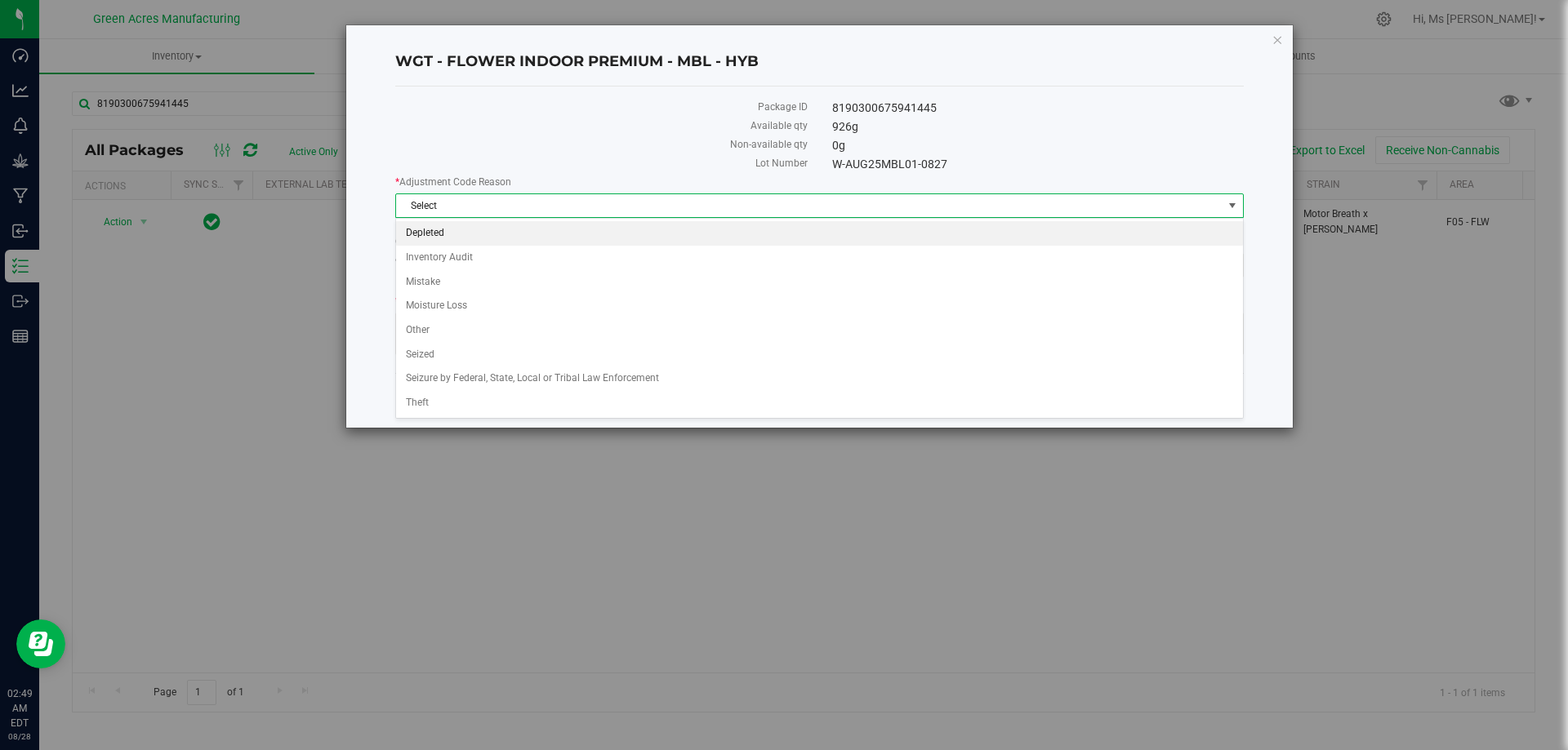
click at [503, 235] on li "Depleted" at bounding box center [820, 233] width 847 height 25
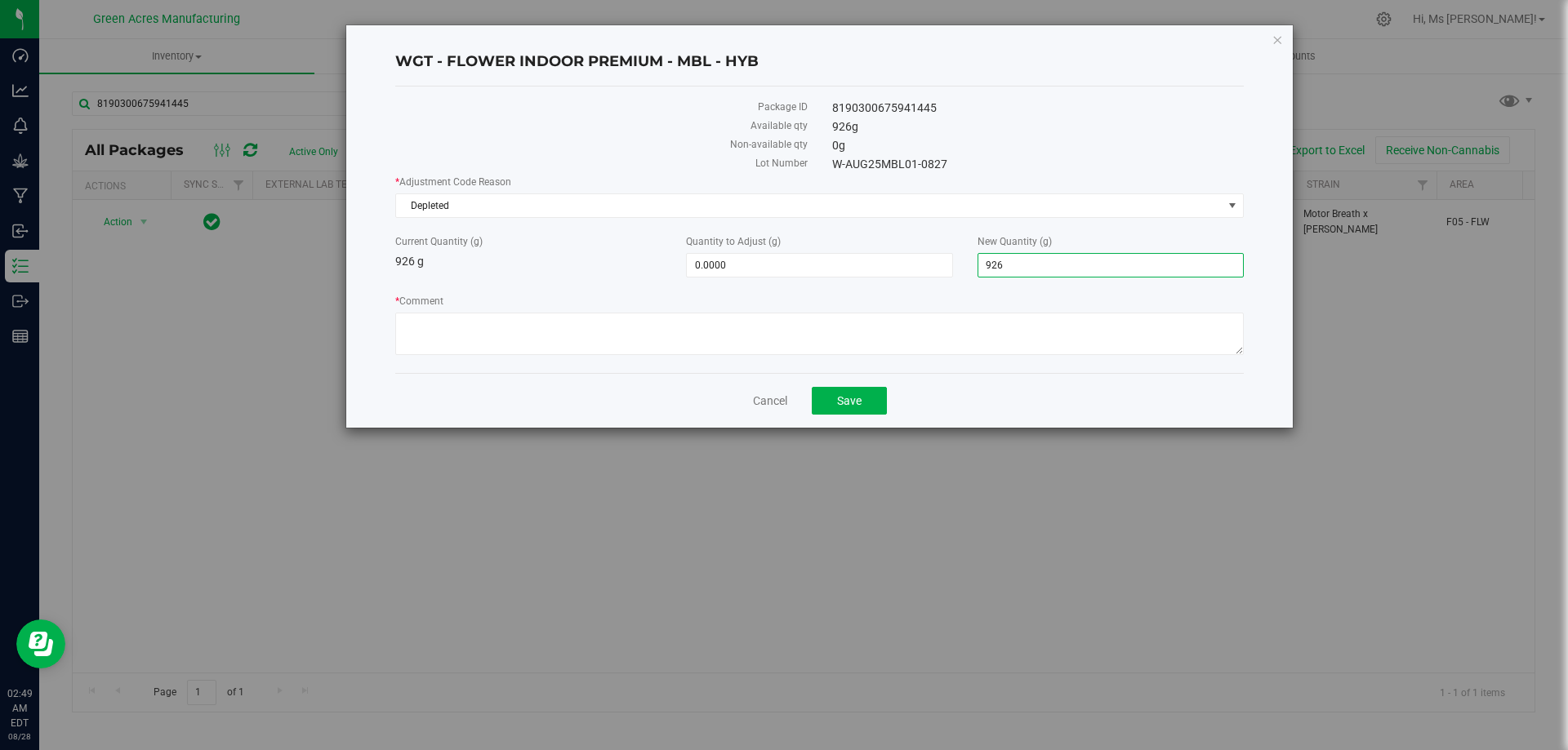
click at [1126, 263] on span "926.0000 926" at bounding box center [1111, 265] width 266 height 25
drag, startPoint x: 1126, startPoint y: 263, endPoint x: 1103, endPoint y: 259, distance: 23.3
click at [1124, 264] on input "926" at bounding box center [1111, 265] width 265 height 23
type input "458"
type input "-468.0000"
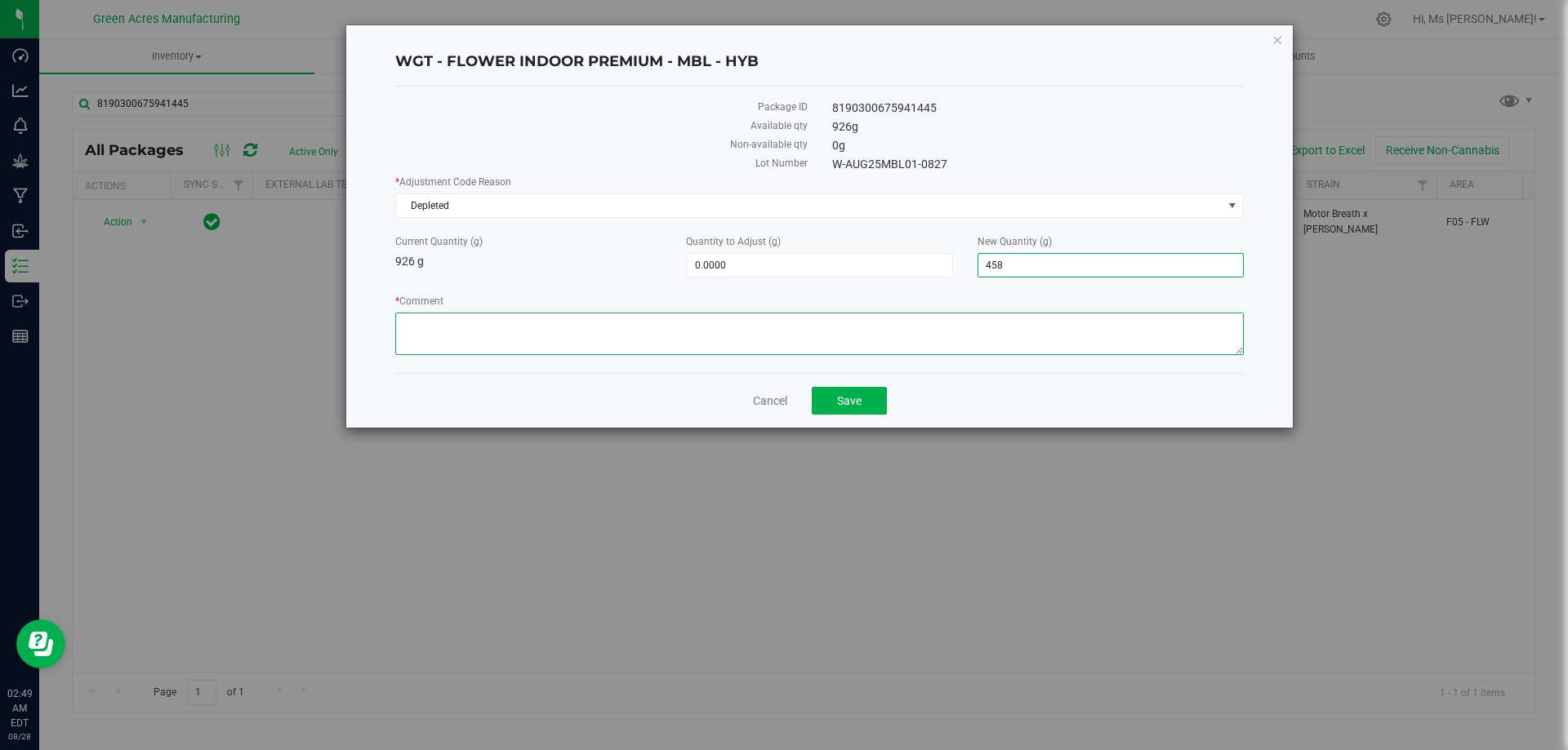
type input "458.0000"
click at [787, 347] on textarea "* Comment" at bounding box center [820, 334] width 849 height 43
click at [875, 393] on button "Save" at bounding box center [850, 401] width 75 height 28
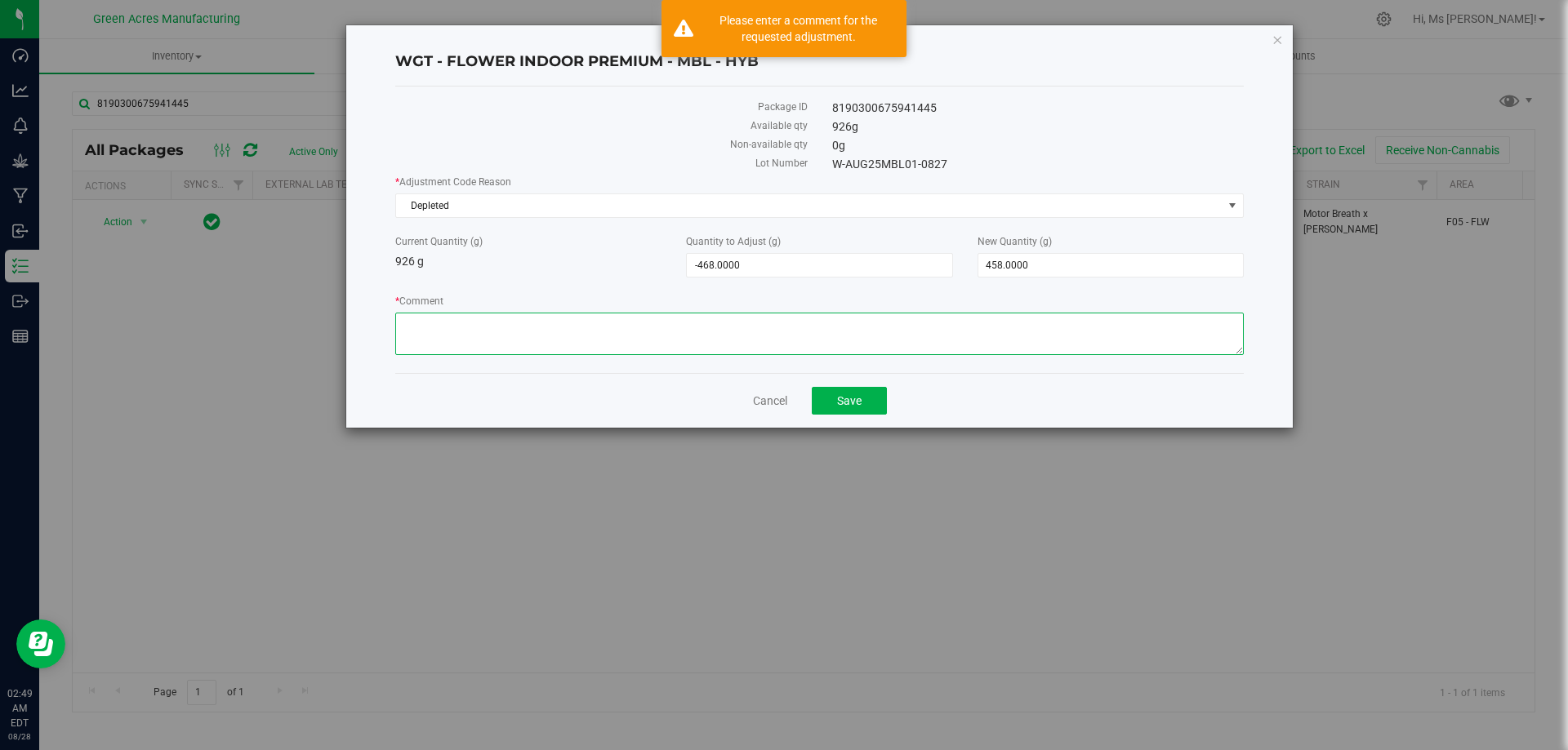
click at [811, 328] on textarea "* Comment" at bounding box center [820, 334] width 849 height 43
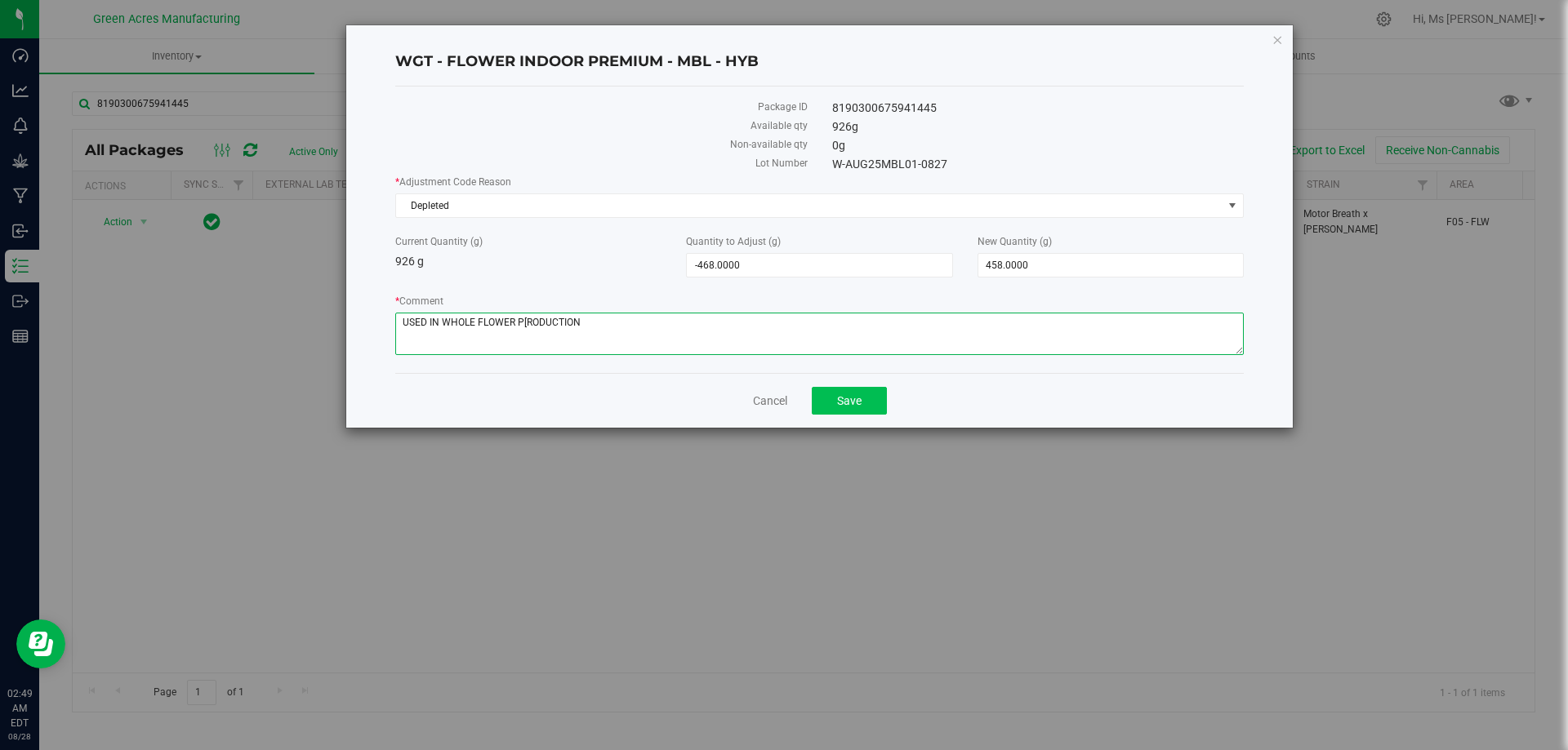
type textarea "USED IN WHOLE FLOWER P[RODUCTION"
click at [849, 392] on button "Save" at bounding box center [850, 401] width 75 height 28
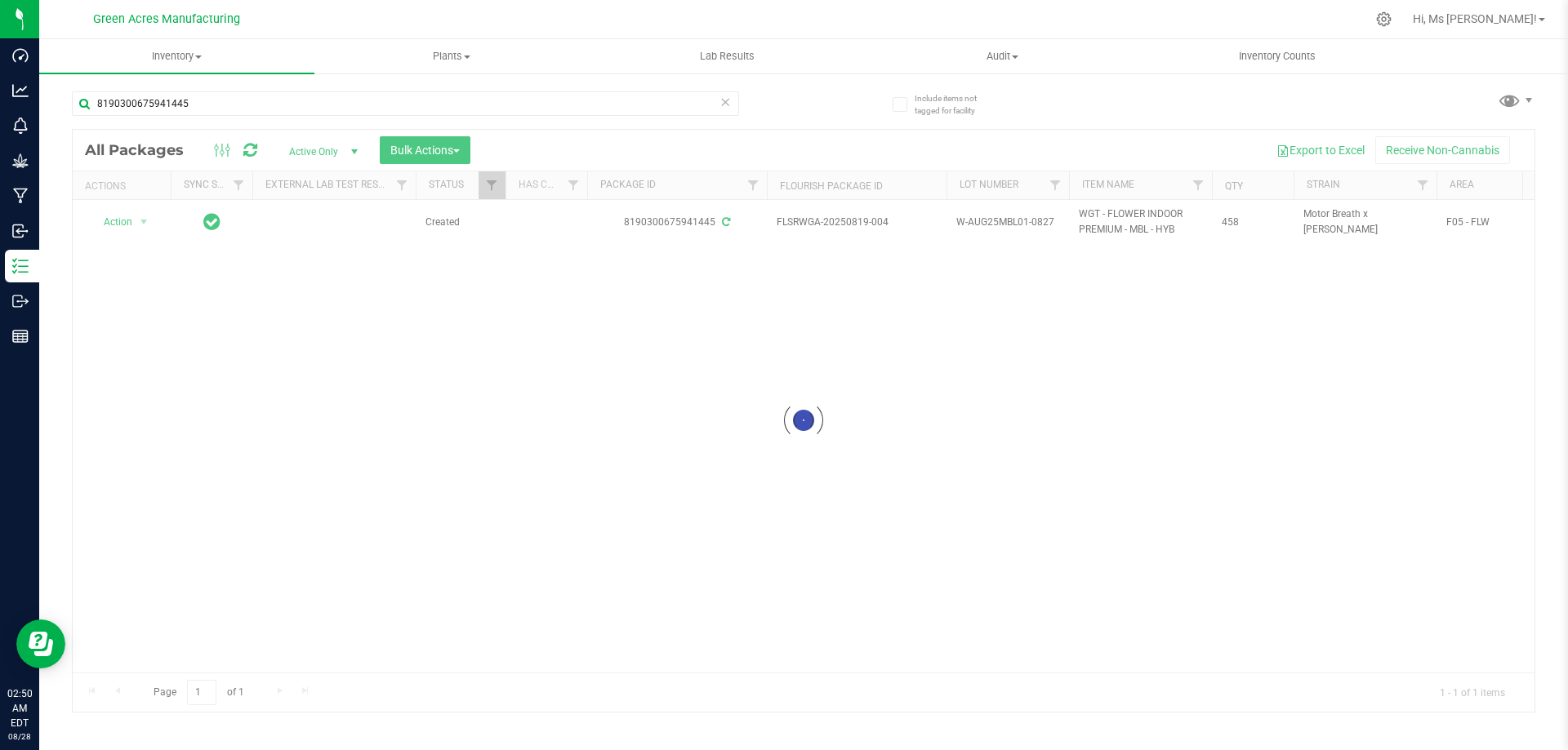
drag, startPoint x: 750, startPoint y: 349, endPoint x: 755, endPoint y: 338, distance: 12.1
click at [752, 345] on div at bounding box center [804, 421] width 1462 height 582
drag, startPoint x: 755, startPoint y: 338, endPoint x: 775, endPoint y: 316, distance: 29.7
click at [768, 323] on div at bounding box center [804, 421] width 1462 height 582
click at [897, 225] on div at bounding box center [804, 421] width 1462 height 582
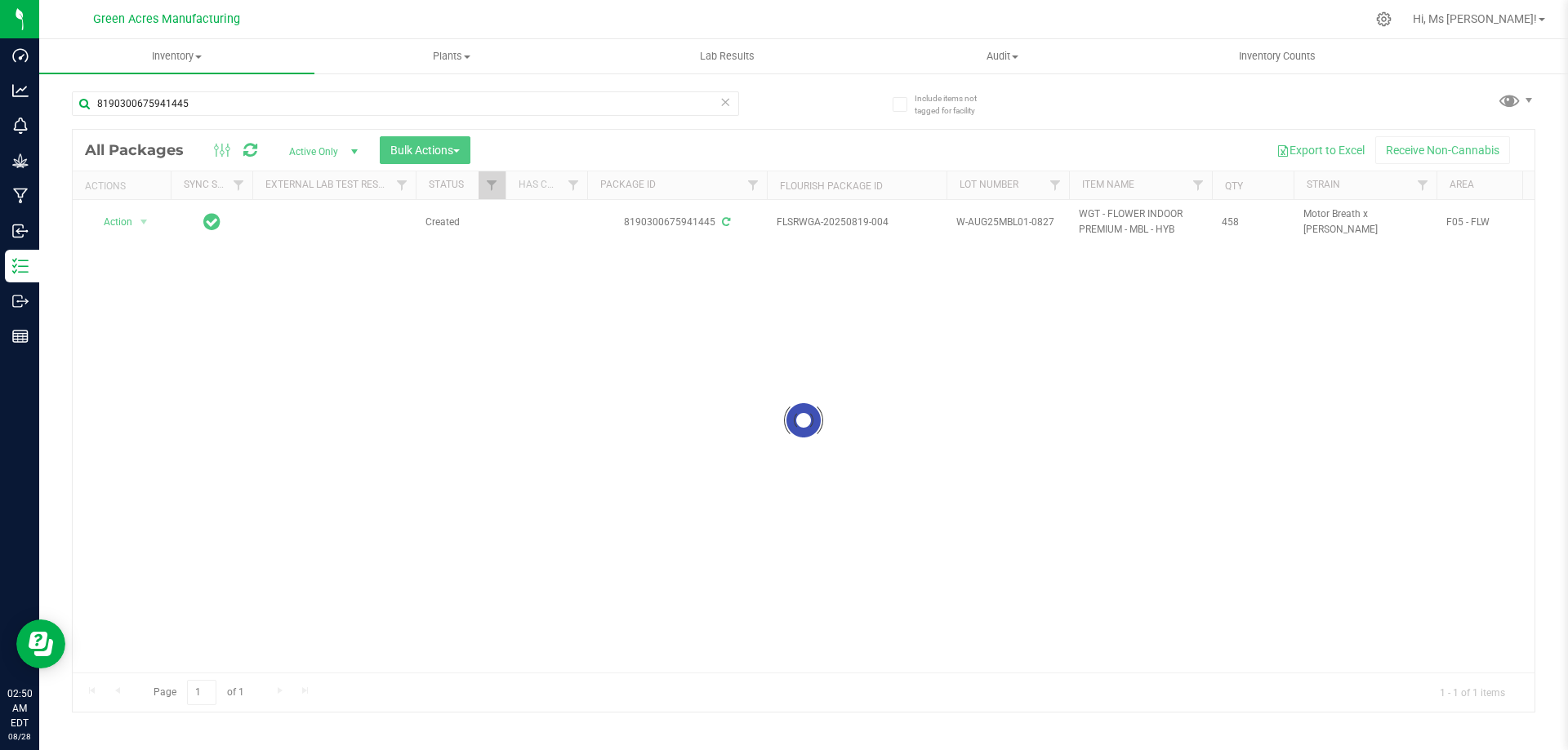
click at [897, 225] on div at bounding box center [804, 421] width 1462 height 582
click at [895, 219] on div at bounding box center [804, 421] width 1462 height 582
click at [793, 504] on div at bounding box center [804, 421] width 1462 height 582
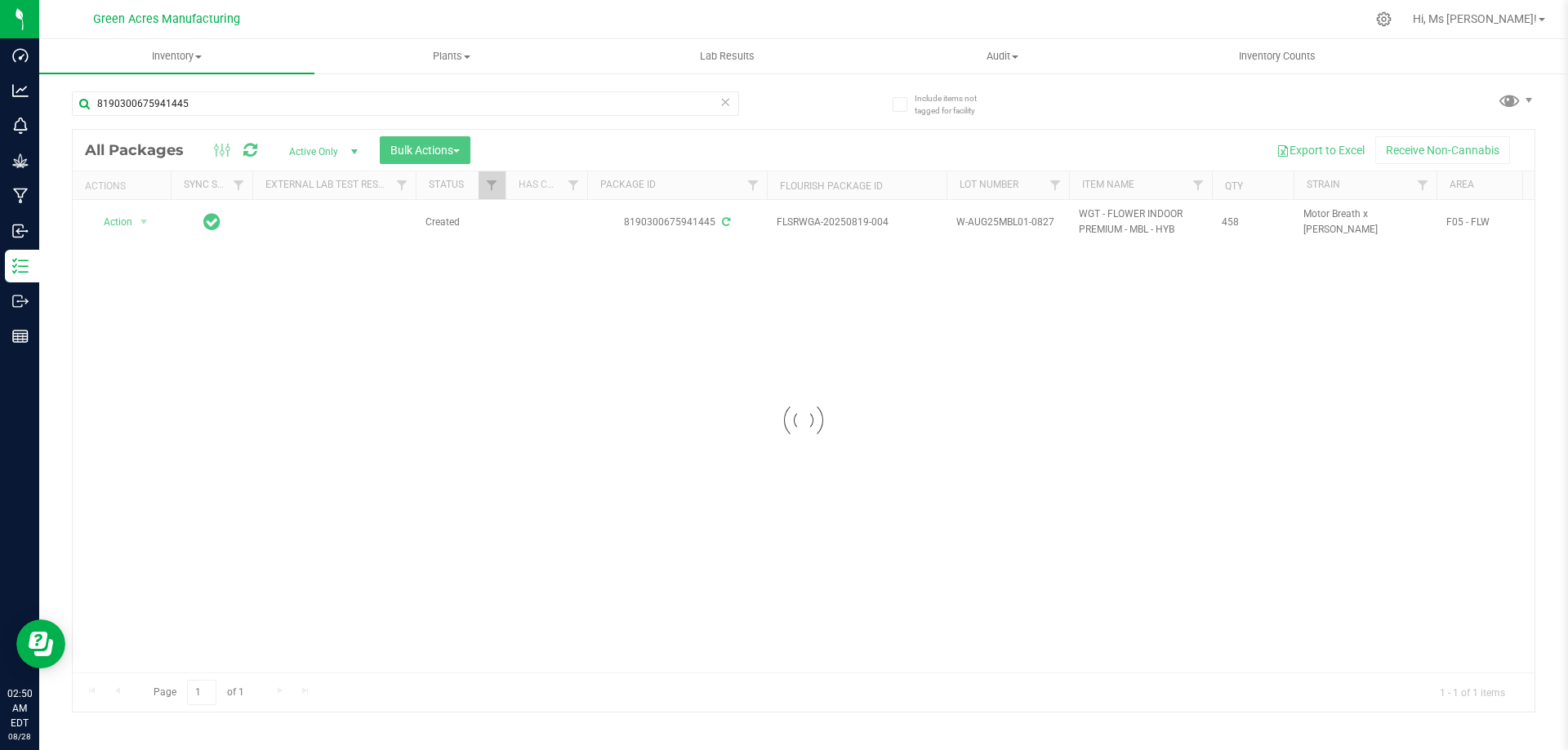
click at [793, 504] on div at bounding box center [804, 421] width 1462 height 582
click at [793, 504] on div at bounding box center [804, 421] width 1462 height 582
click at [794, 494] on div at bounding box center [804, 421] width 1462 height 582
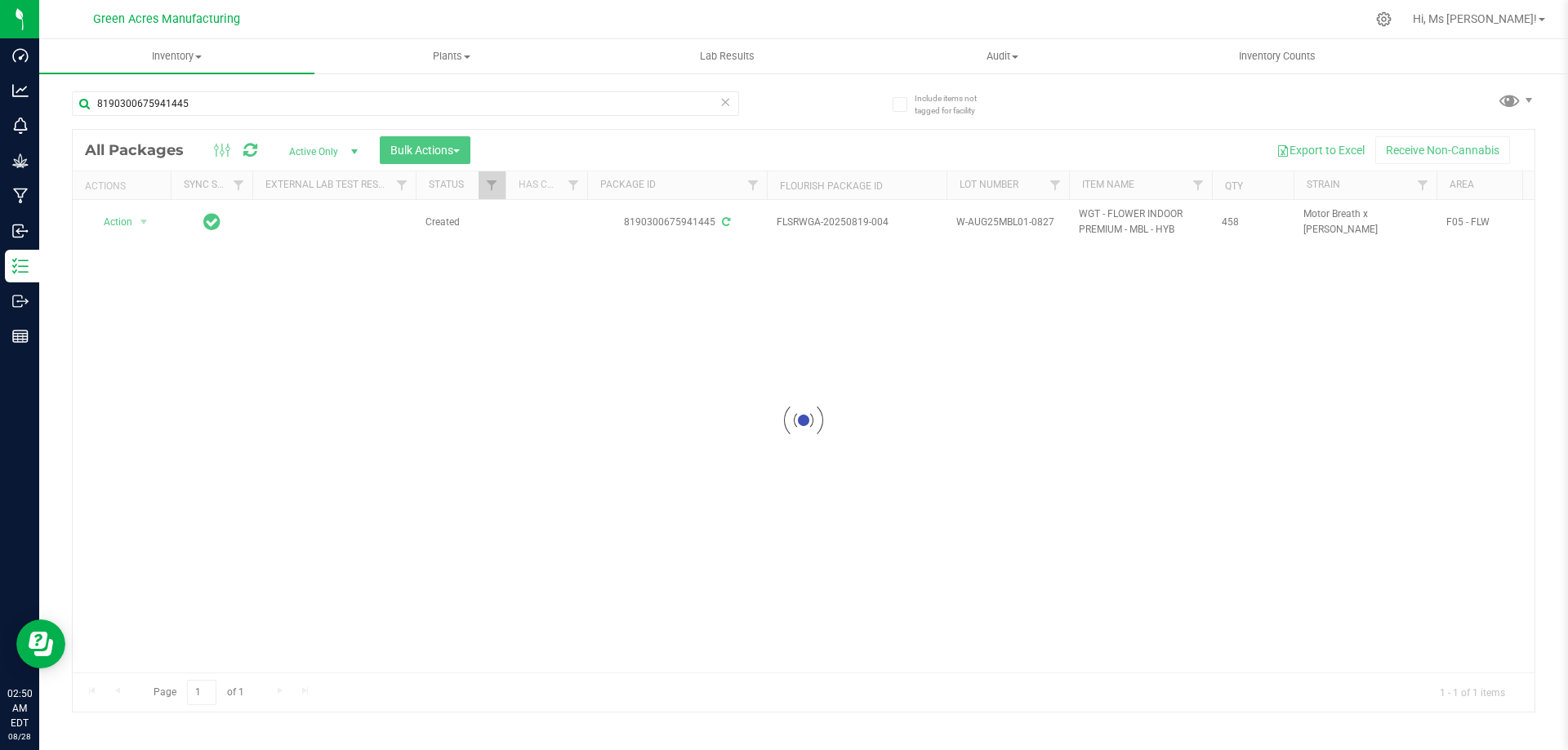
drag, startPoint x: 794, startPoint y: 487, endPoint x: 786, endPoint y: 477, distance: 12.8
click at [793, 486] on div at bounding box center [804, 421] width 1462 height 582
click at [786, 476] on div at bounding box center [804, 421] width 1462 height 582
click at [851, 343] on div at bounding box center [804, 421] width 1462 height 582
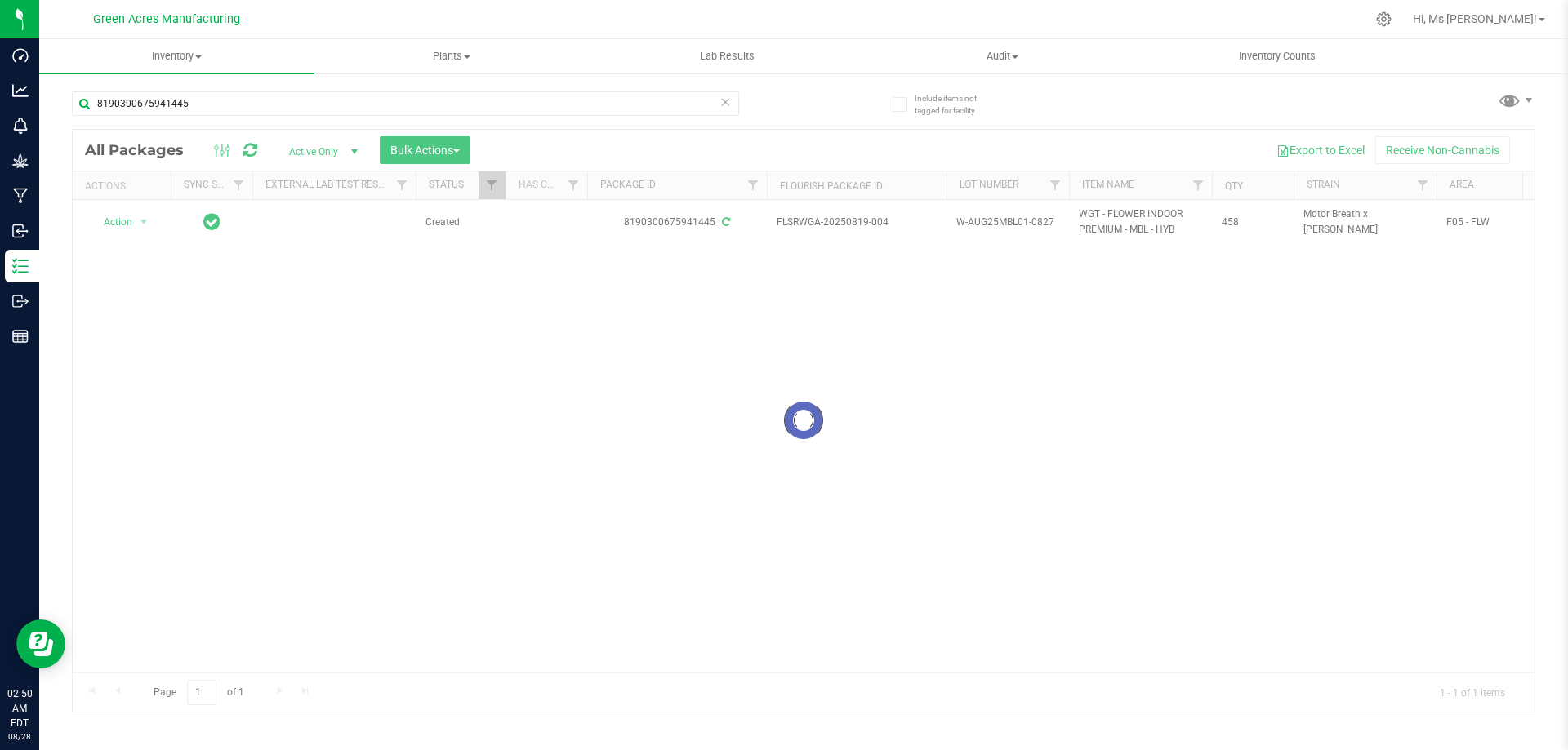
click at [851, 343] on div at bounding box center [804, 421] width 1462 height 582
click at [905, 219] on div at bounding box center [804, 421] width 1462 height 582
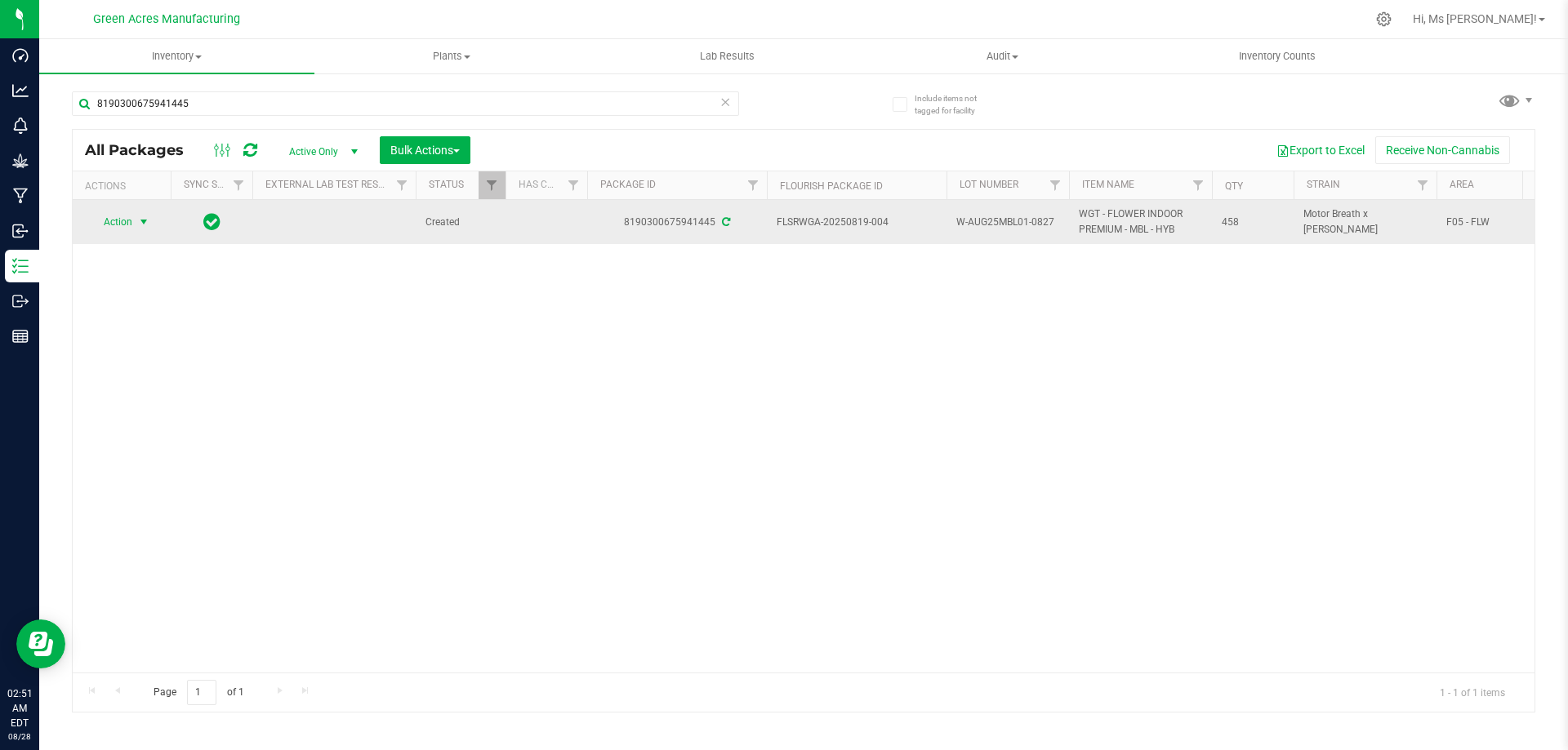
click at [121, 222] on span "Action" at bounding box center [111, 222] width 44 height 23
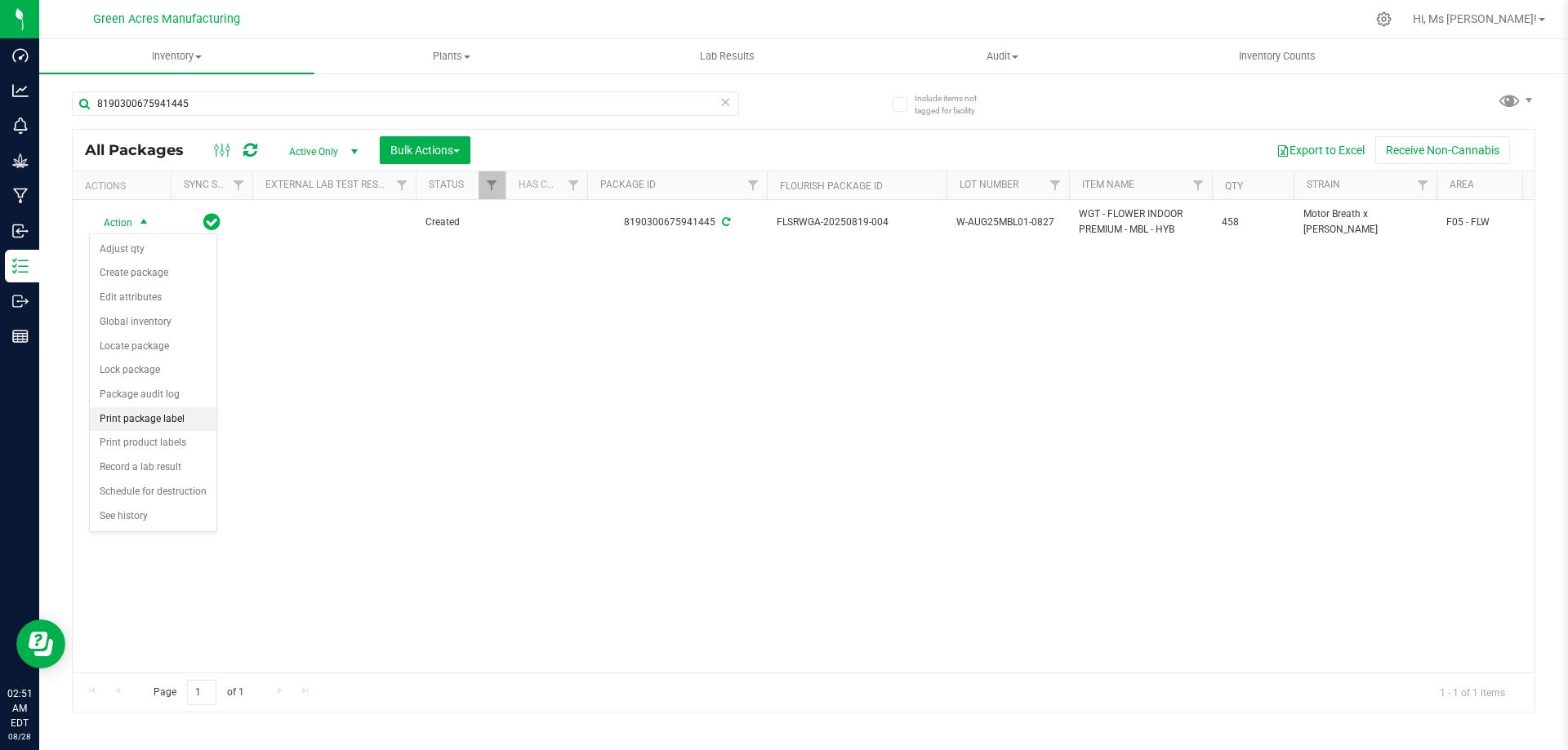
drag, startPoint x: 174, startPoint y: 413, endPoint x: 206, endPoint y: 405, distance: 33.0
click at [174, 412] on li "Print package label" at bounding box center [153, 420] width 127 height 25
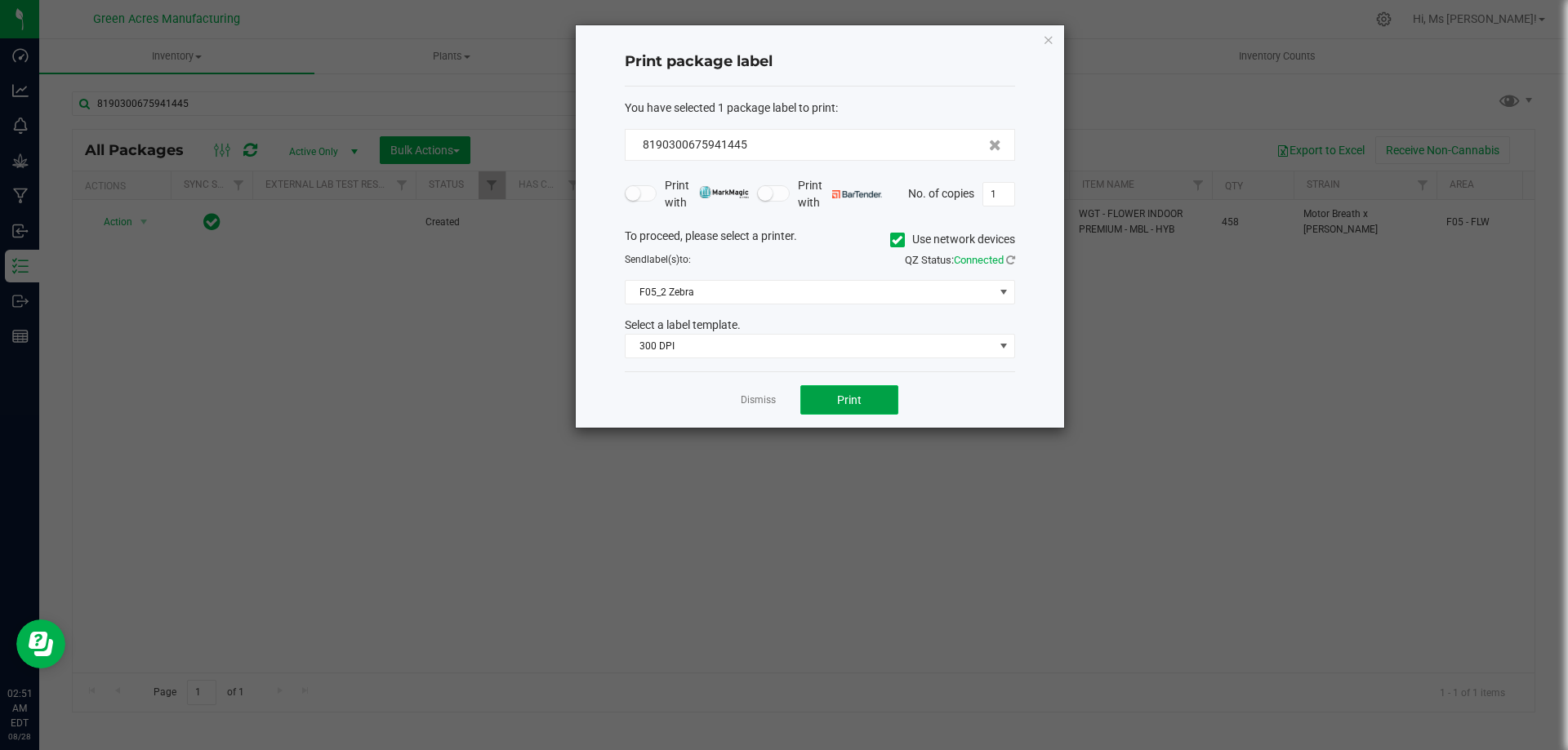
click at [835, 393] on button "Print" at bounding box center [850, 400] width 98 height 29
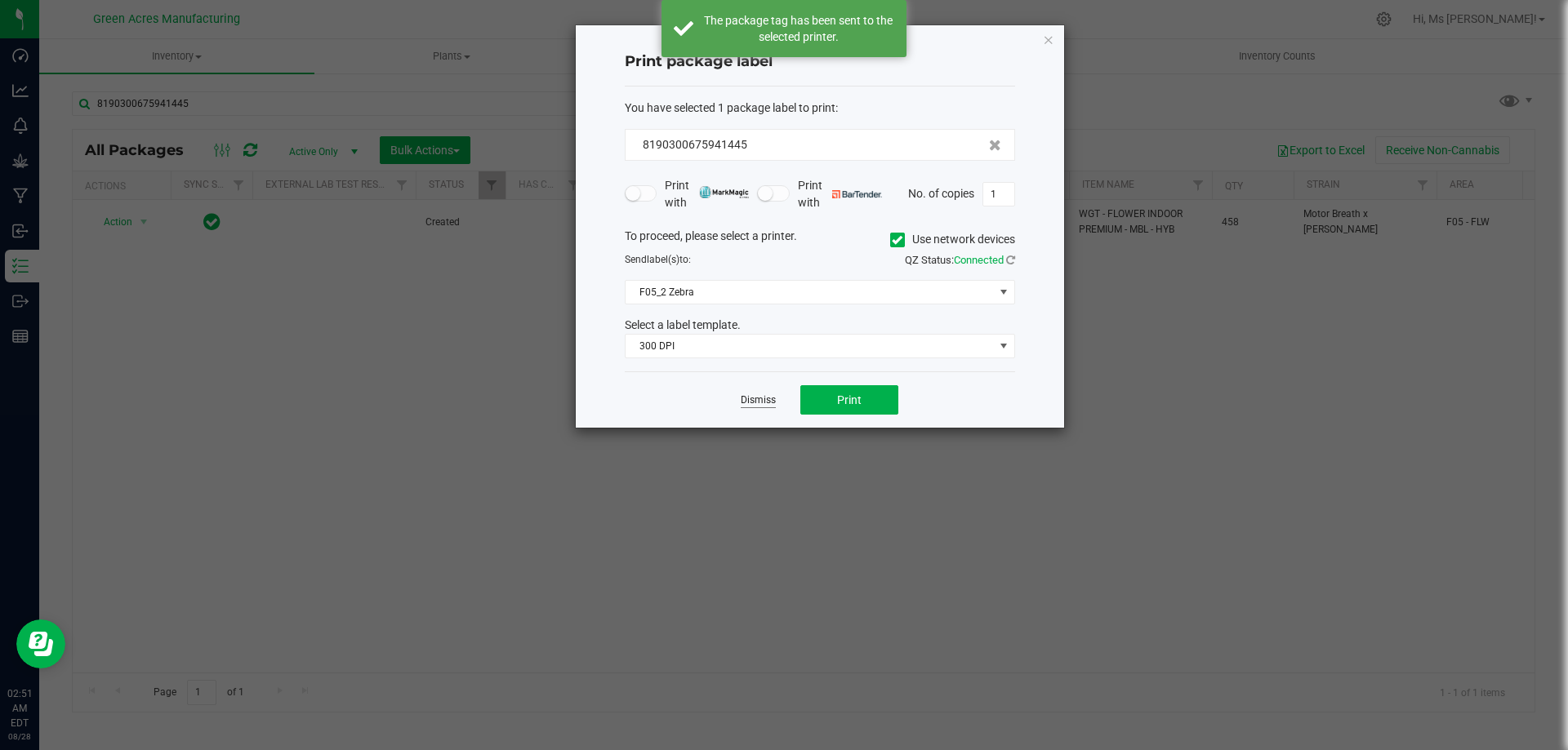
click at [774, 405] on link "Dismiss" at bounding box center [758, 400] width 35 height 14
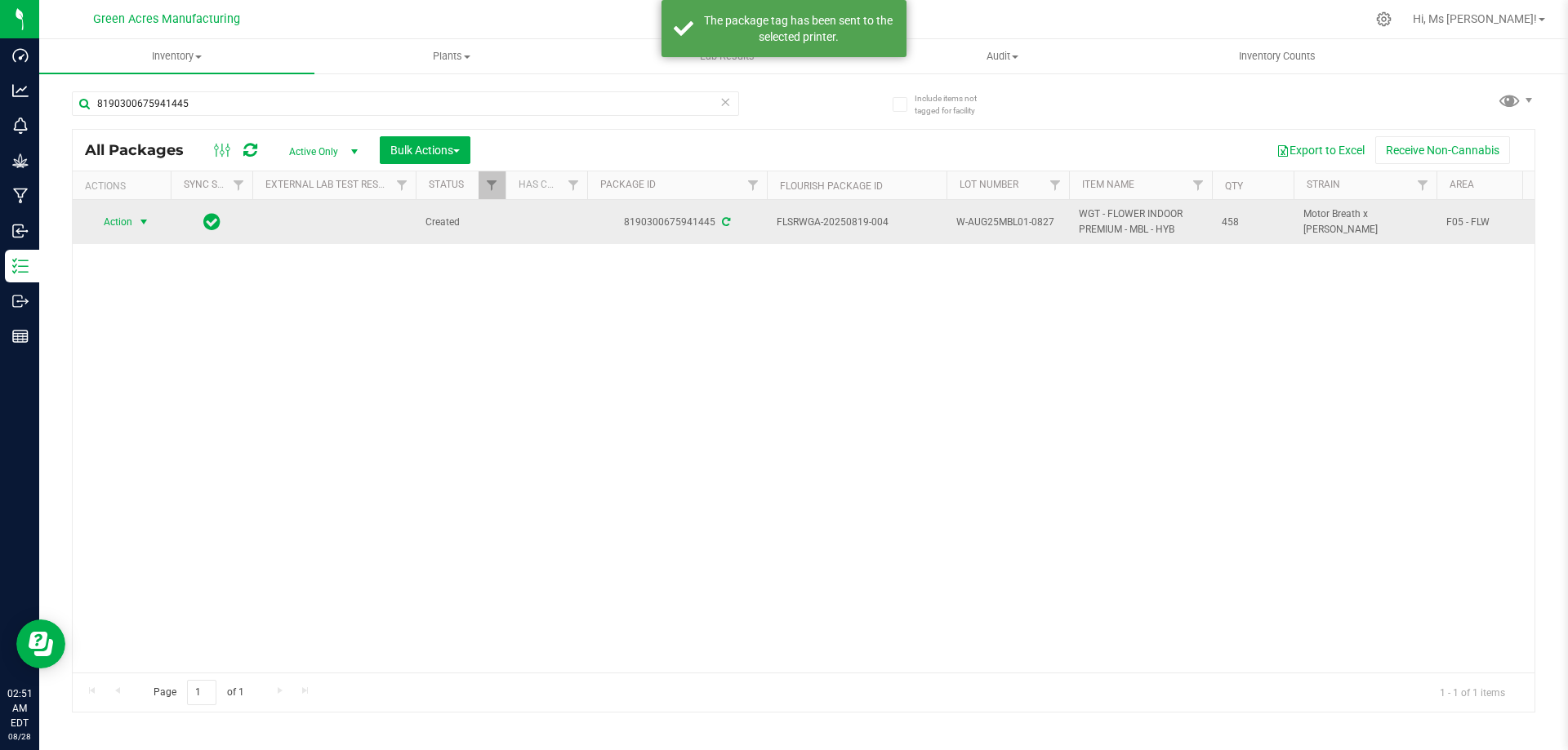
click at [143, 221] on span "select" at bounding box center [144, 222] width 13 height 13
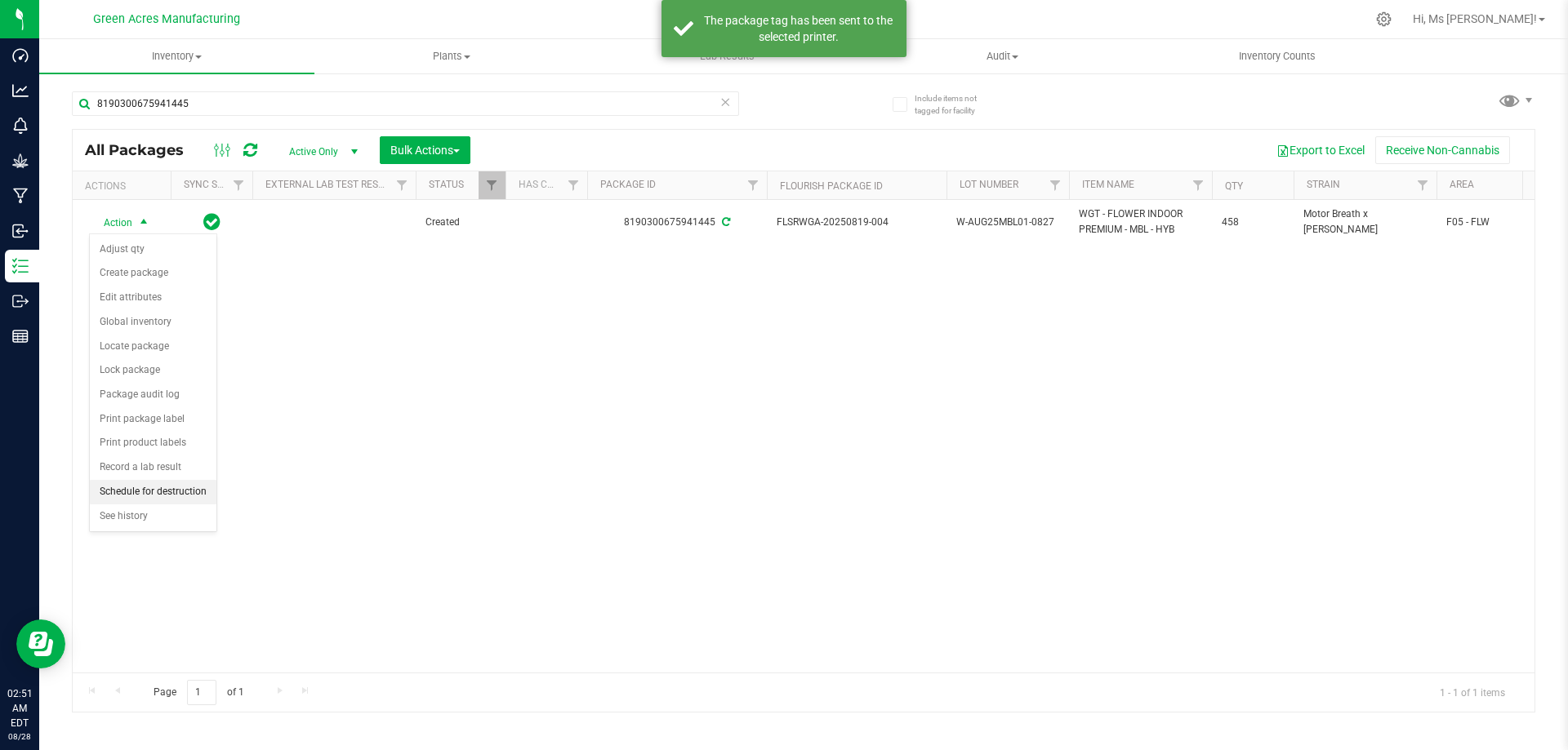
click at [176, 490] on li "Schedule for destruction" at bounding box center [153, 492] width 127 height 25
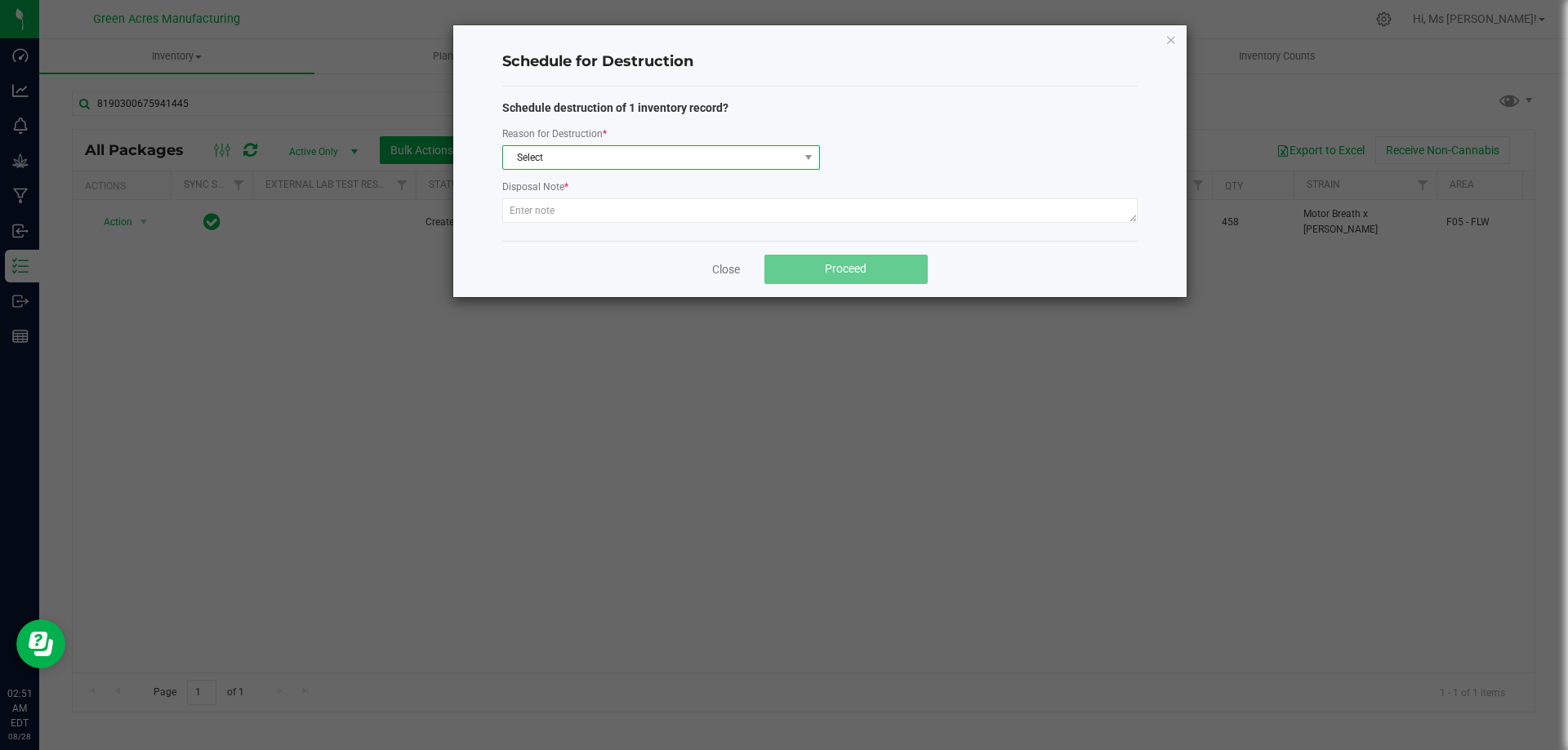
click at [643, 157] on span "Select" at bounding box center [650, 157] width 296 height 23
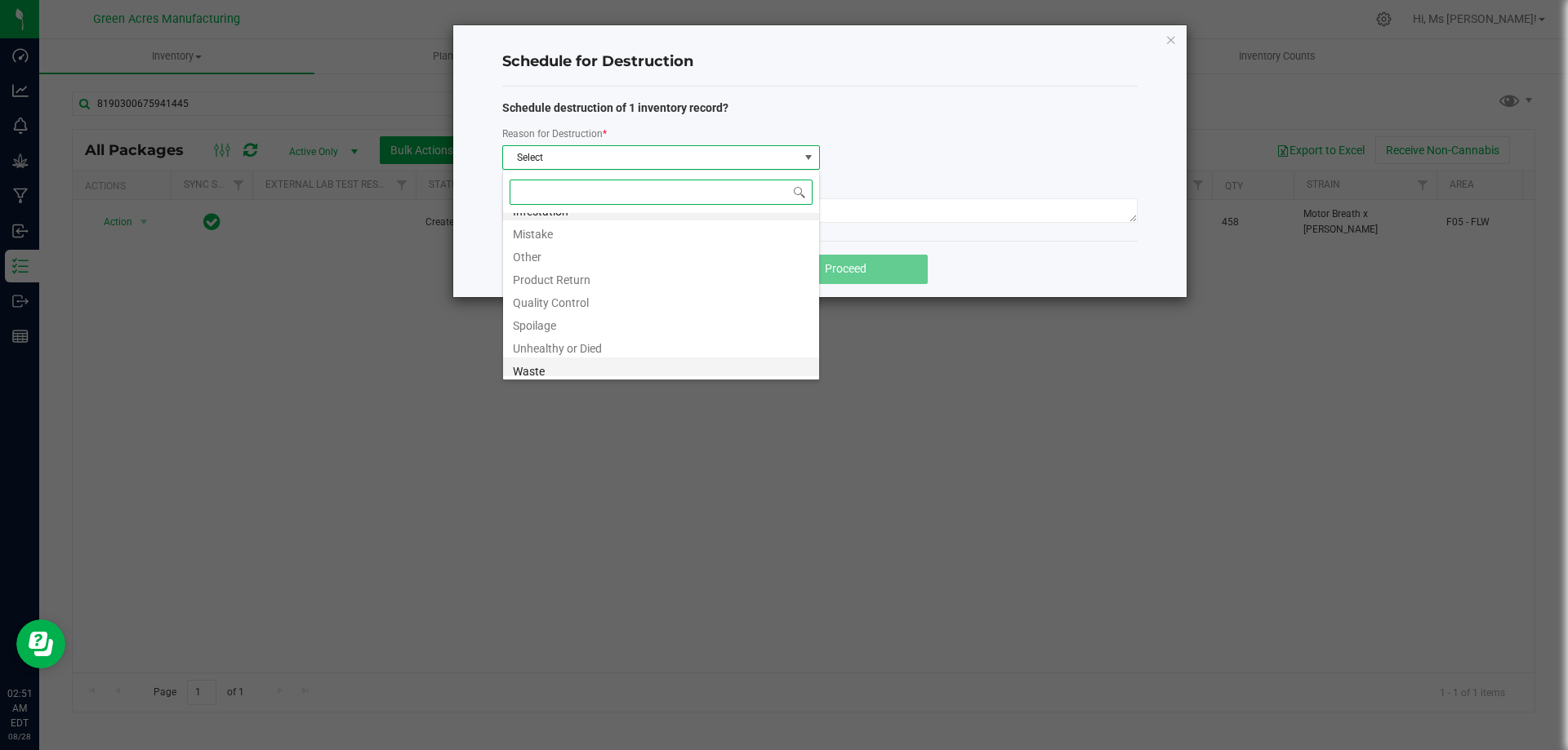
scroll to position [20, 0]
click at [585, 366] on li "Waste" at bounding box center [661, 365] width 316 height 23
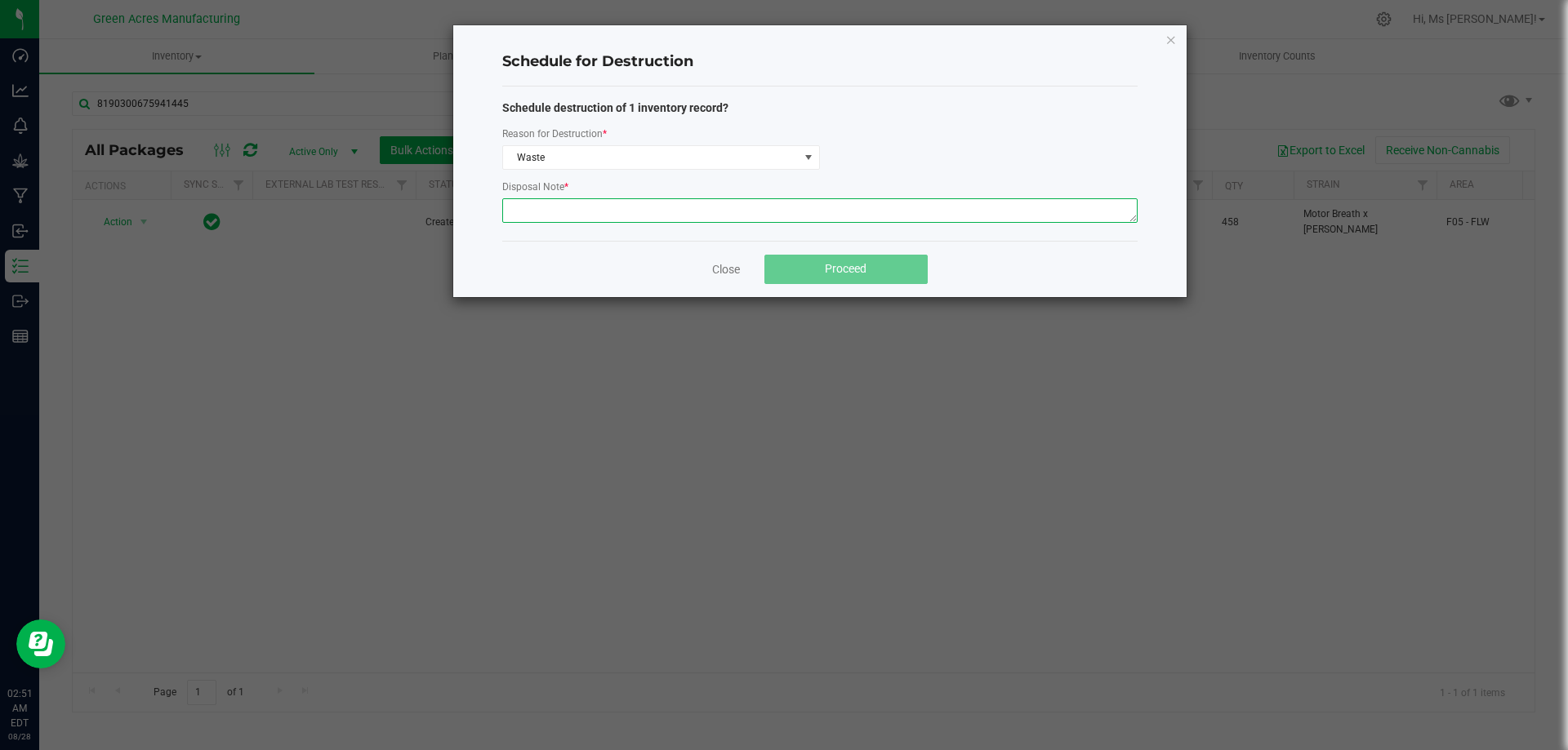
click at [601, 220] on textarea at bounding box center [820, 210] width 636 height 25
paste textarea "WASTE FROM WHOLE FLOWER PACKING PROCESS"
type textarea "WASTE FROM WHOLE FLOWER PACKING PROCESS"
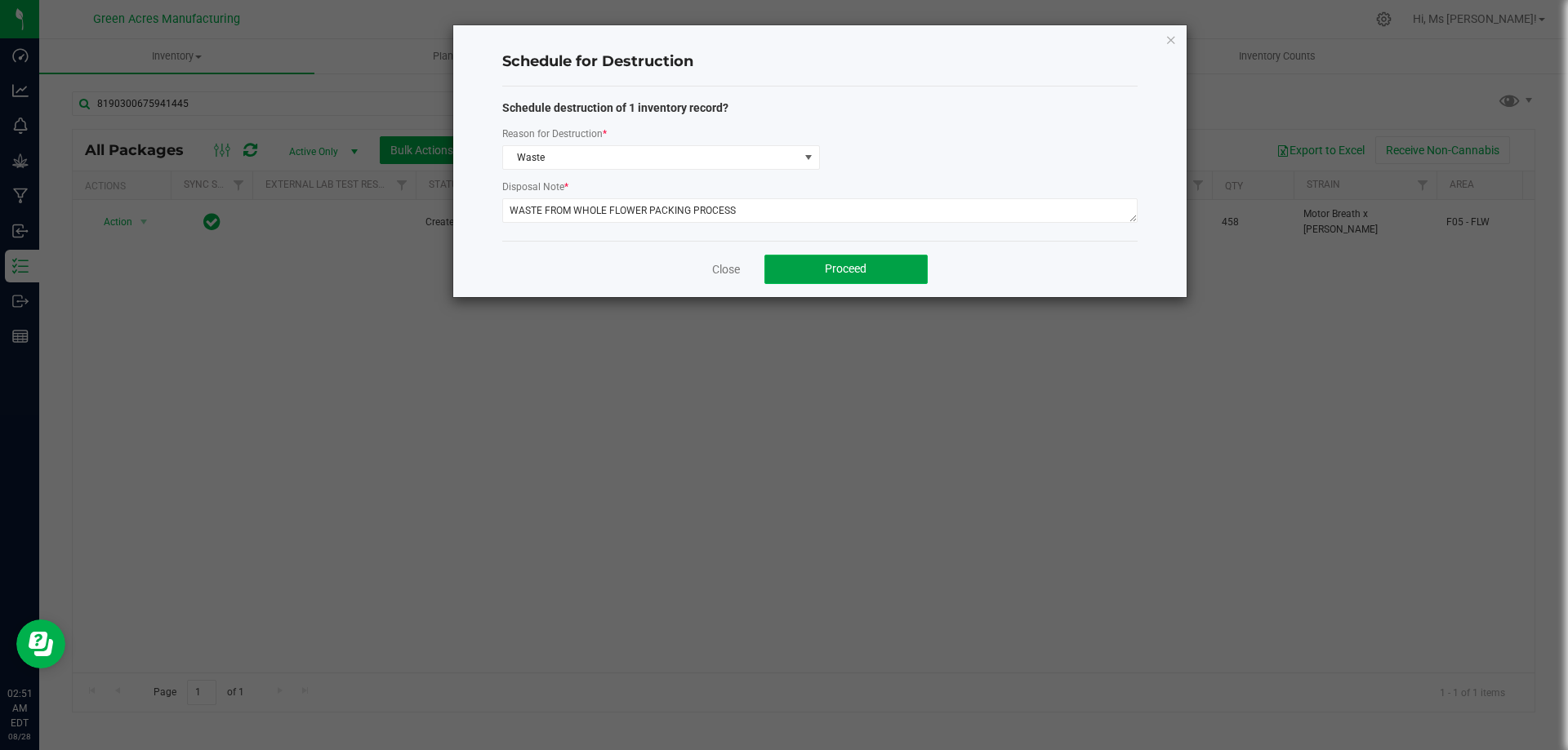
click at [813, 264] on button "Proceed" at bounding box center [845, 269] width 163 height 29
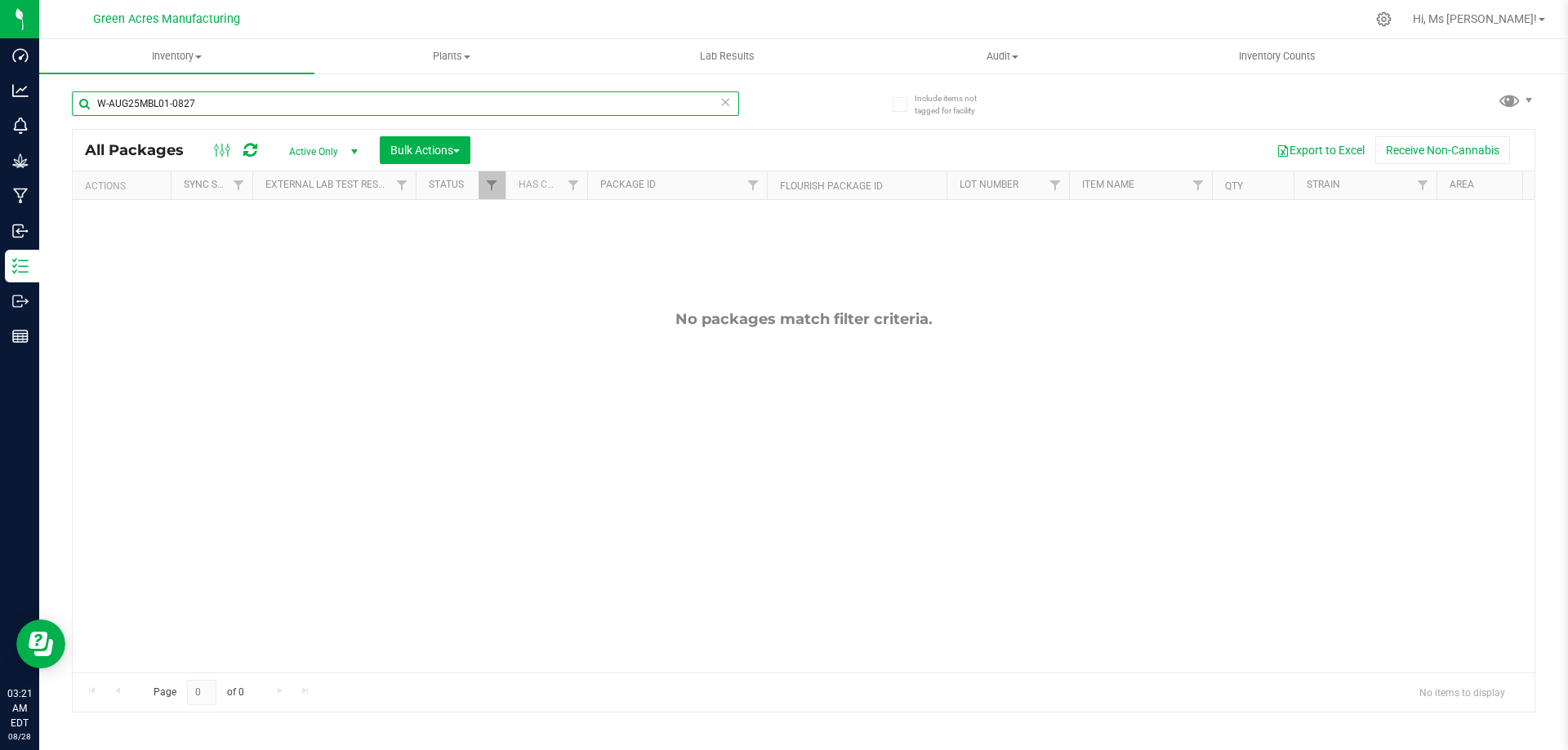
click at [206, 102] on input "W-AUG25MBL01-0827" at bounding box center [406, 104] width 668 height 25
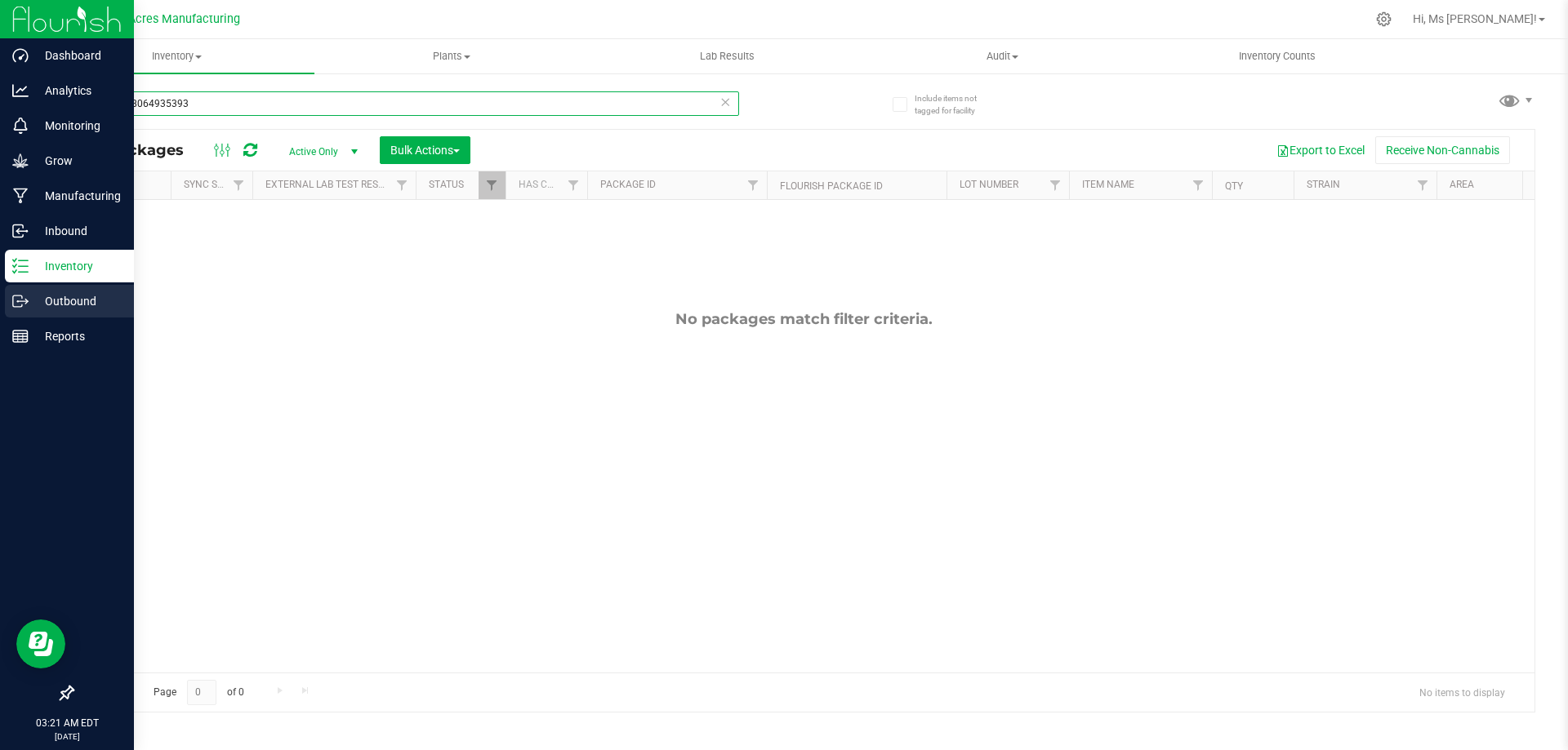
type input "5224218064935393"
click at [67, 311] on div "Outbound" at bounding box center [70, 301] width 129 height 33
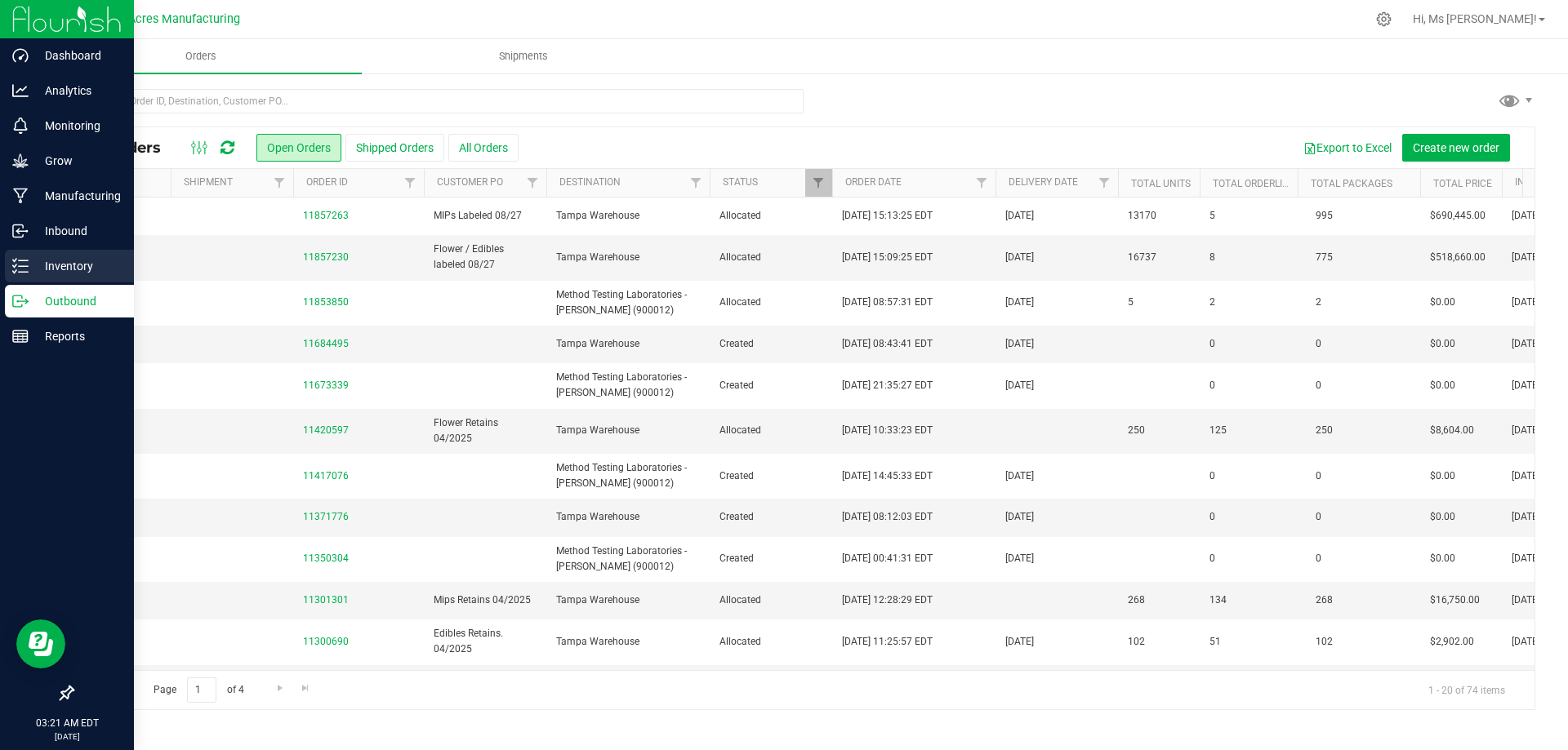
click at [119, 271] on p "Inventory" at bounding box center [78, 266] width 98 height 20
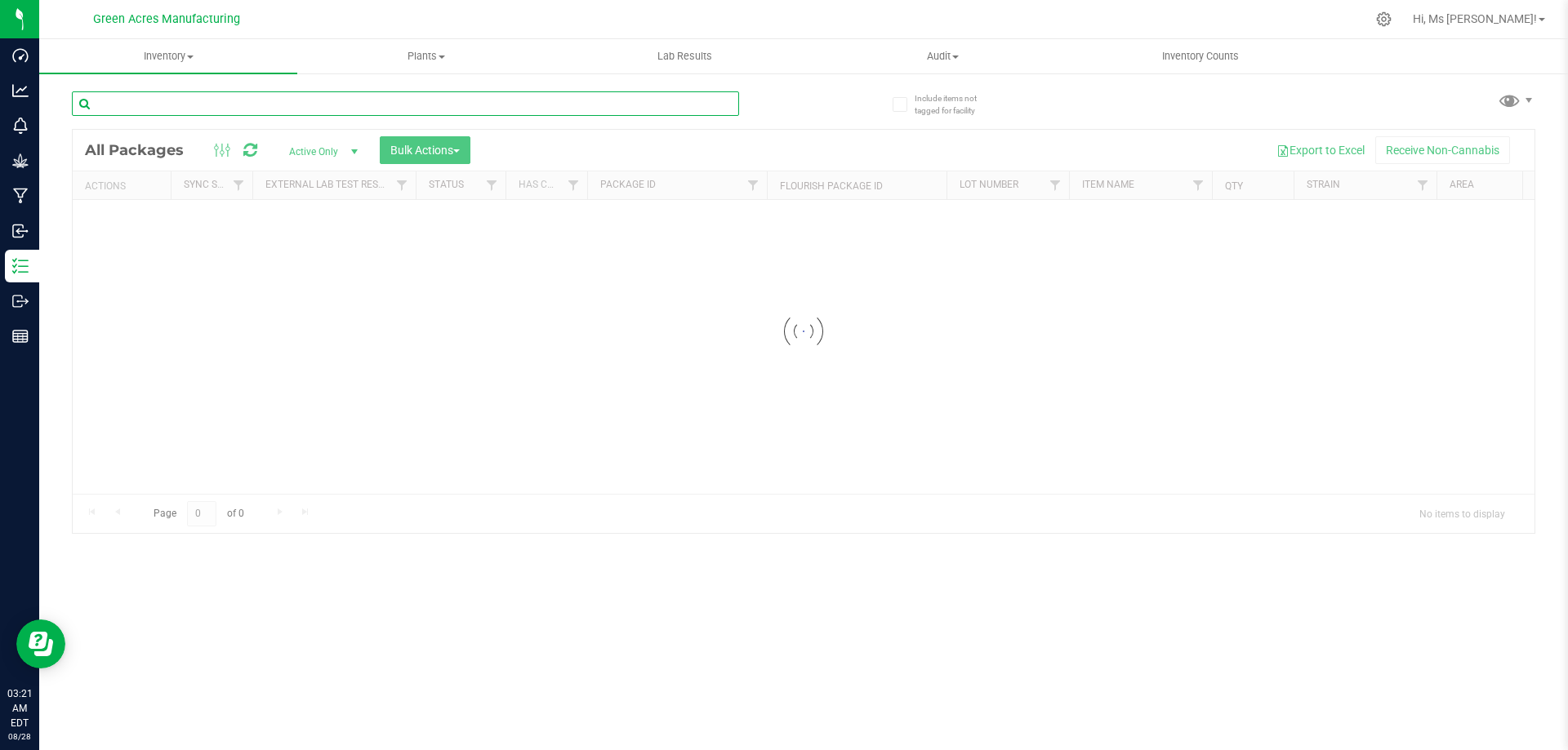
click at [149, 111] on input "text" at bounding box center [406, 104] width 668 height 25
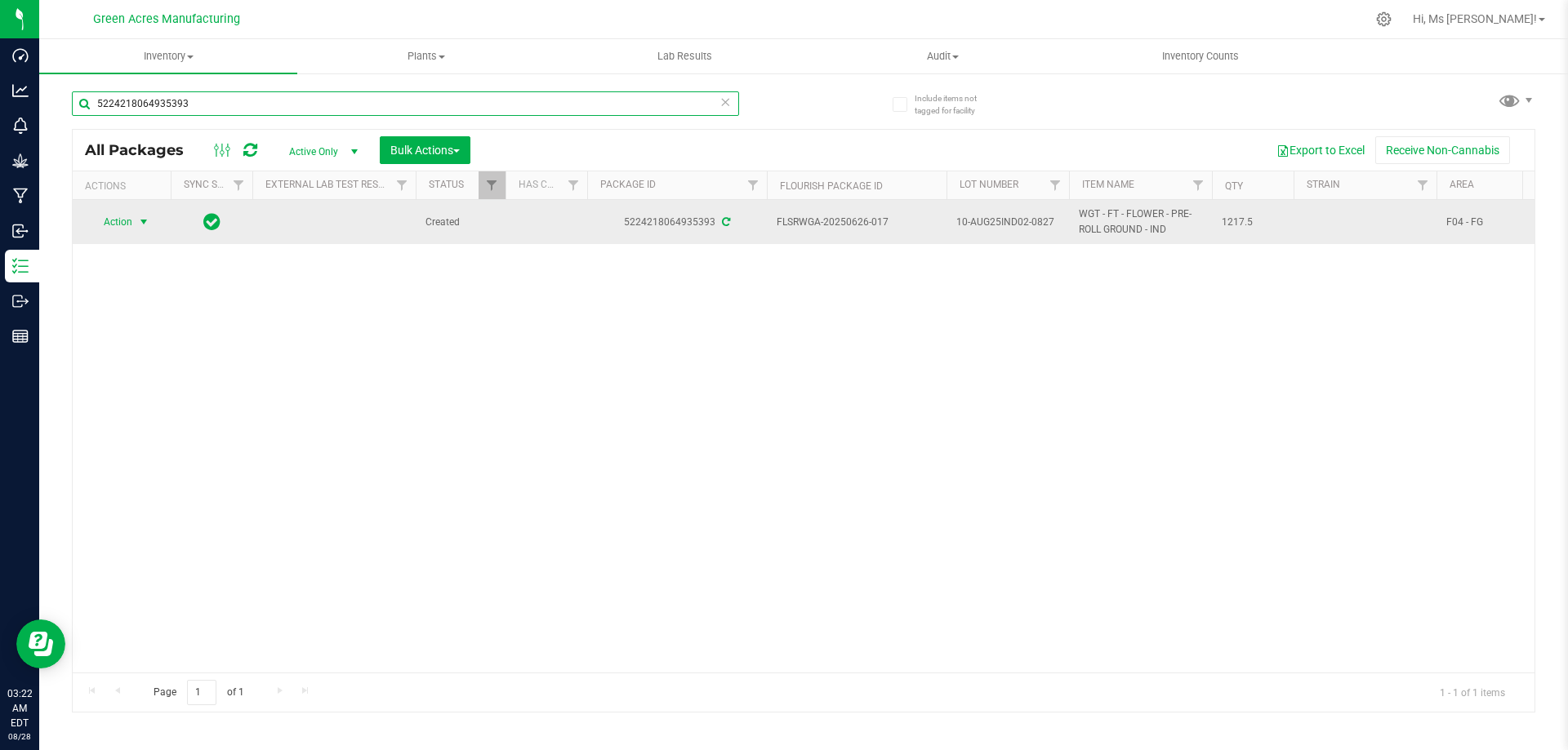
type input "5224218064935393"
click at [133, 228] on span "Action" at bounding box center [122, 222] width 66 height 23
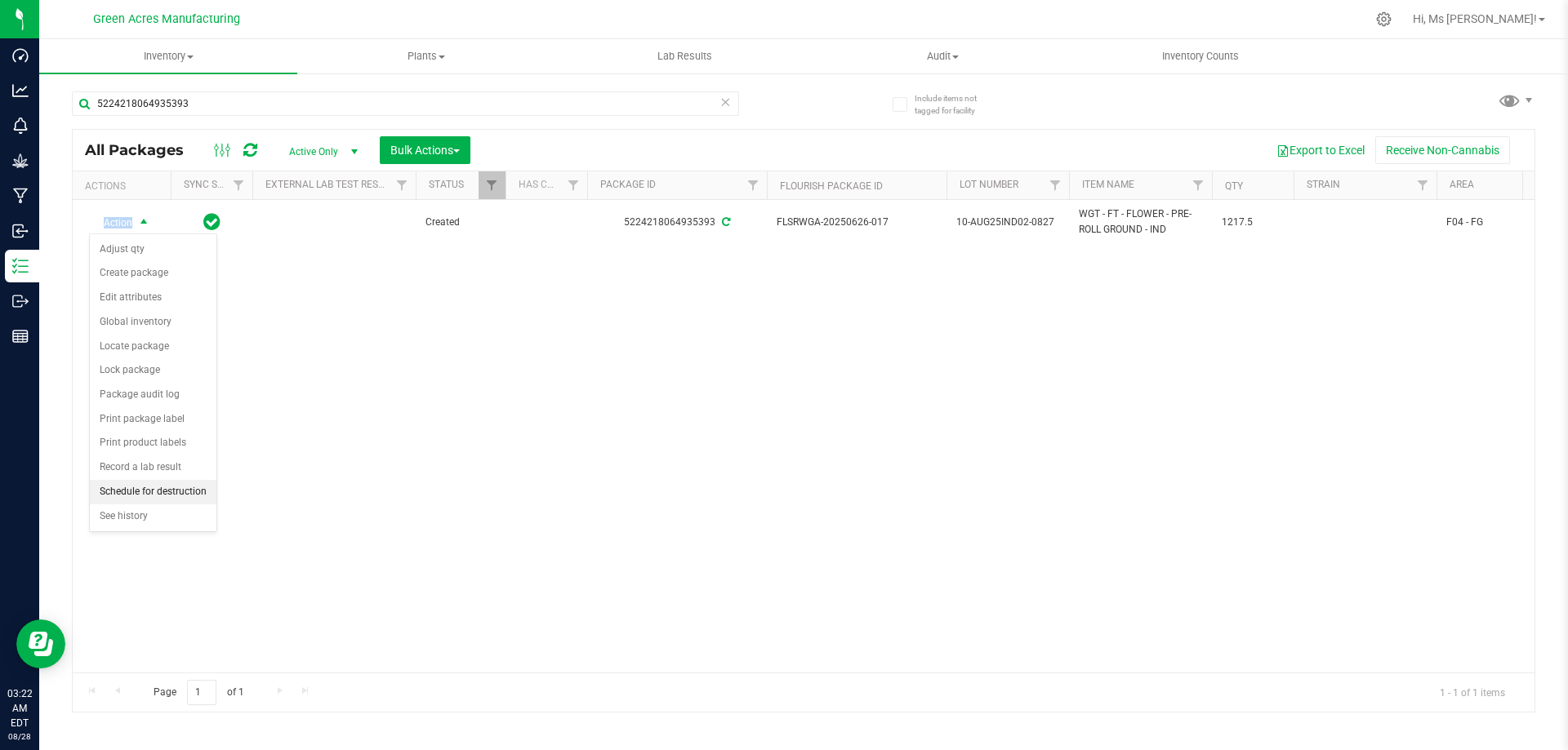
click at [151, 488] on li "Schedule for destruction" at bounding box center [153, 492] width 127 height 25
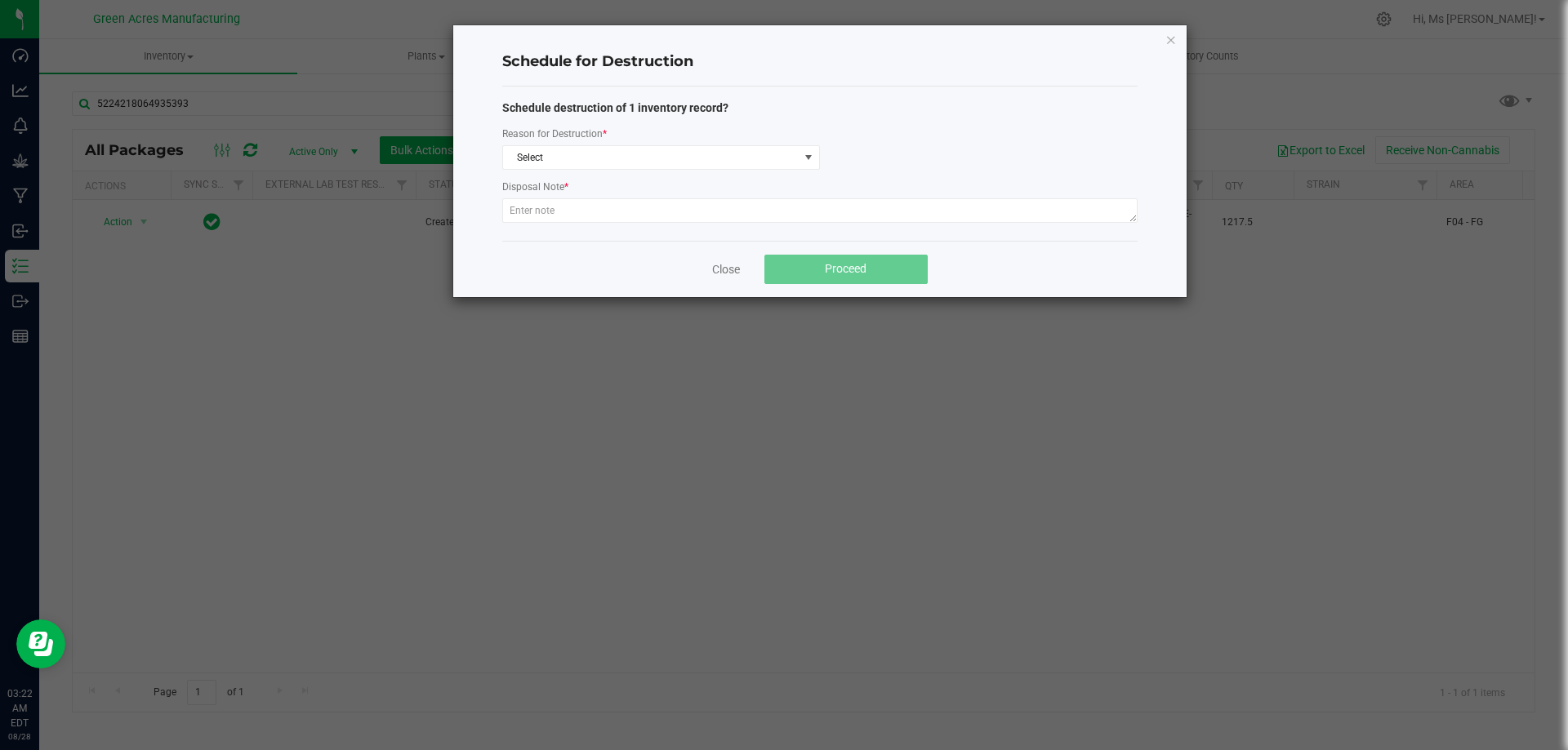
click at [673, 178] on div "Disposal Note *" at bounding box center [820, 188] width 636 height 20
click at [679, 165] on span "Select" at bounding box center [650, 157] width 296 height 23
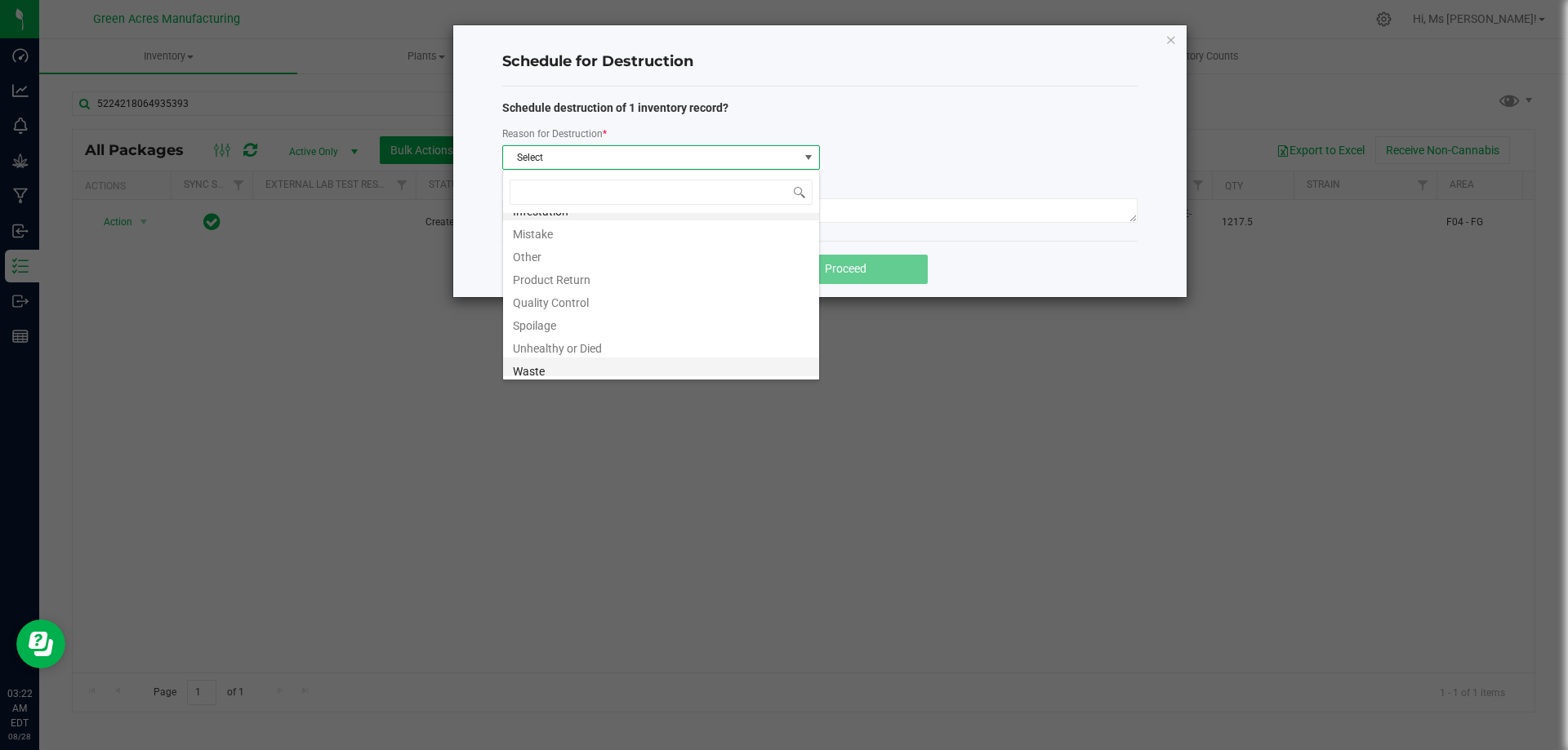
scroll to position [20, 0]
click at [572, 366] on li "Waste" at bounding box center [661, 365] width 316 height 23
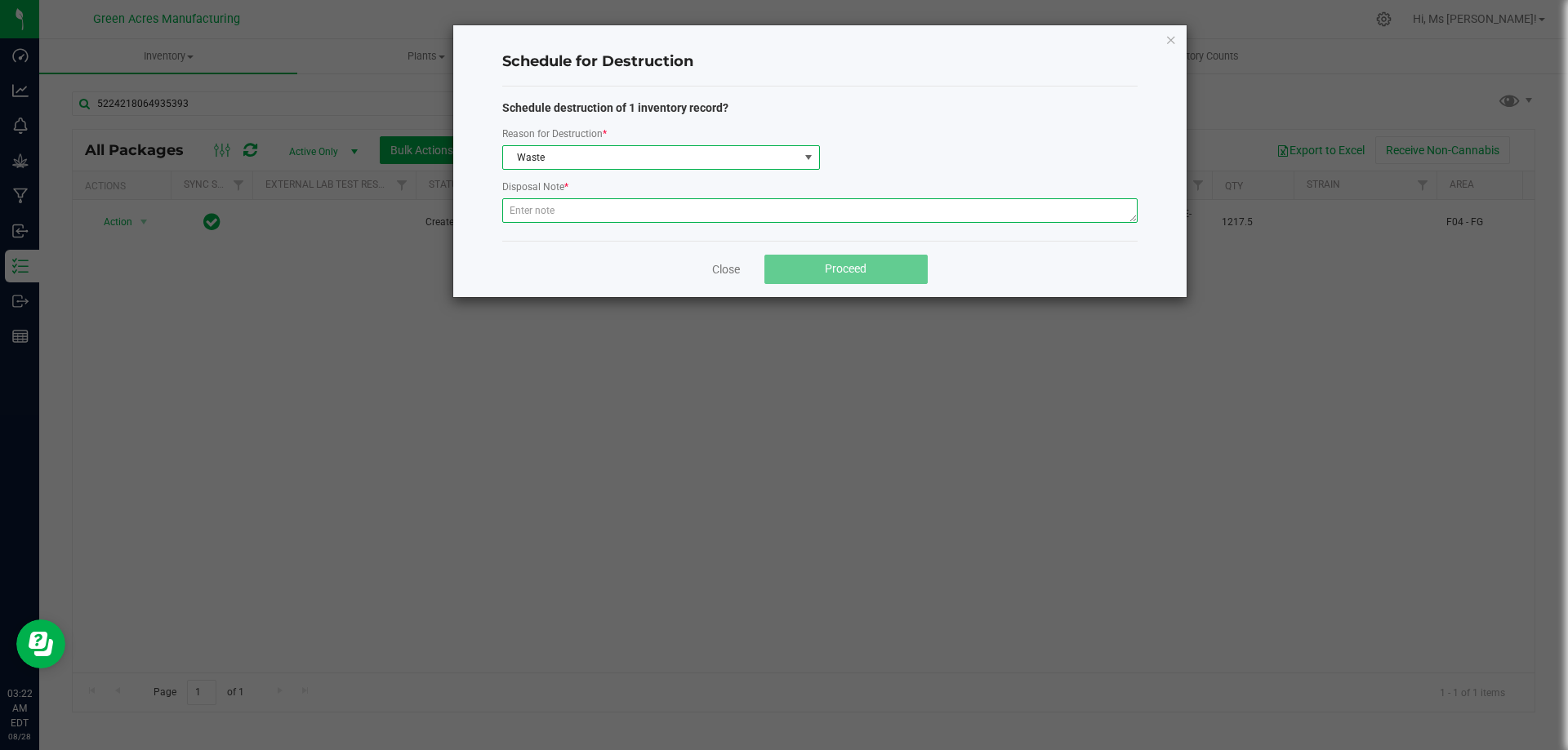
click at [664, 212] on textarea at bounding box center [820, 210] width 636 height 25
paste textarea "WASTE FROM JUANAROLL PRODUCTION/PACKING"
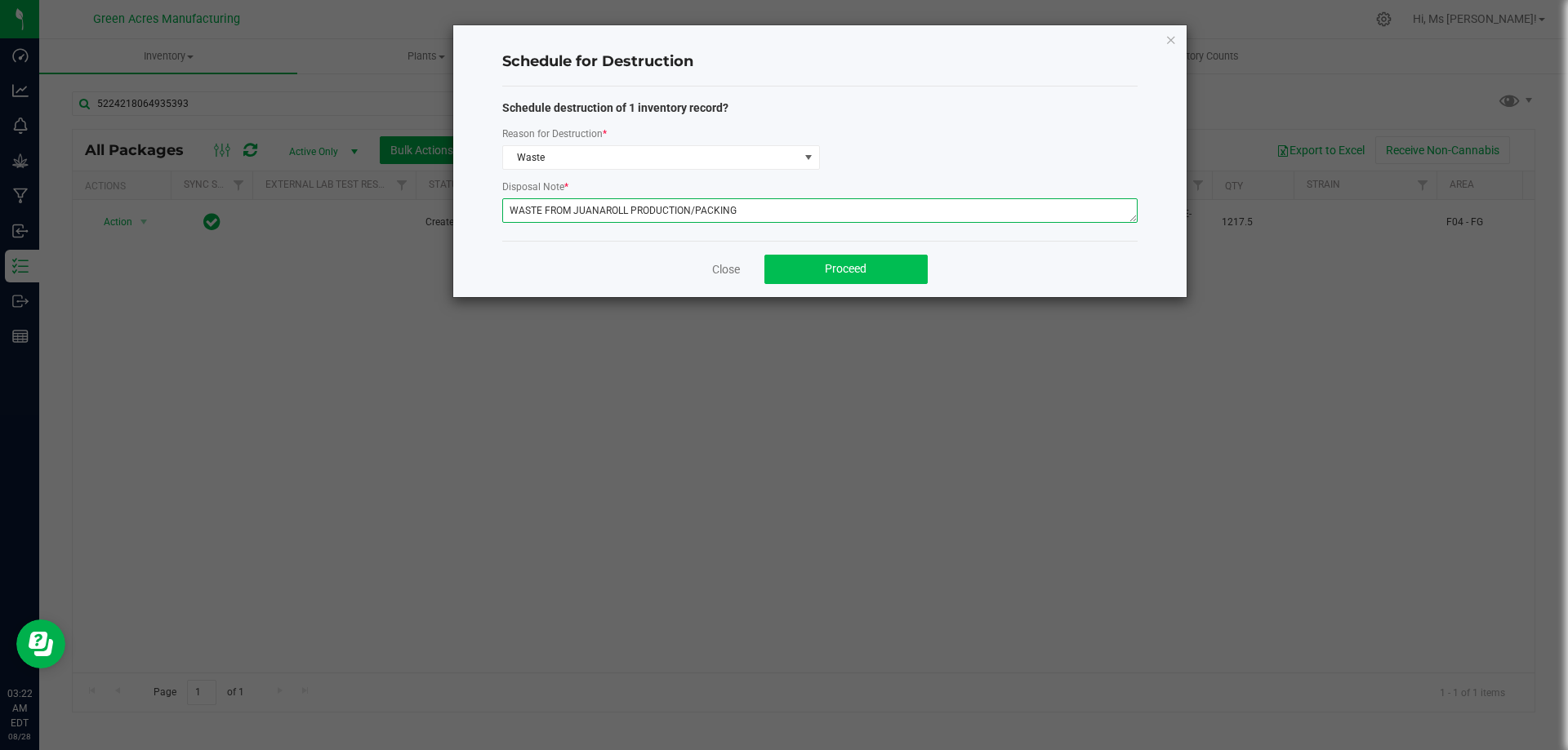
type textarea "WASTE FROM JUANAROLL PRODUCTION/PACKING"
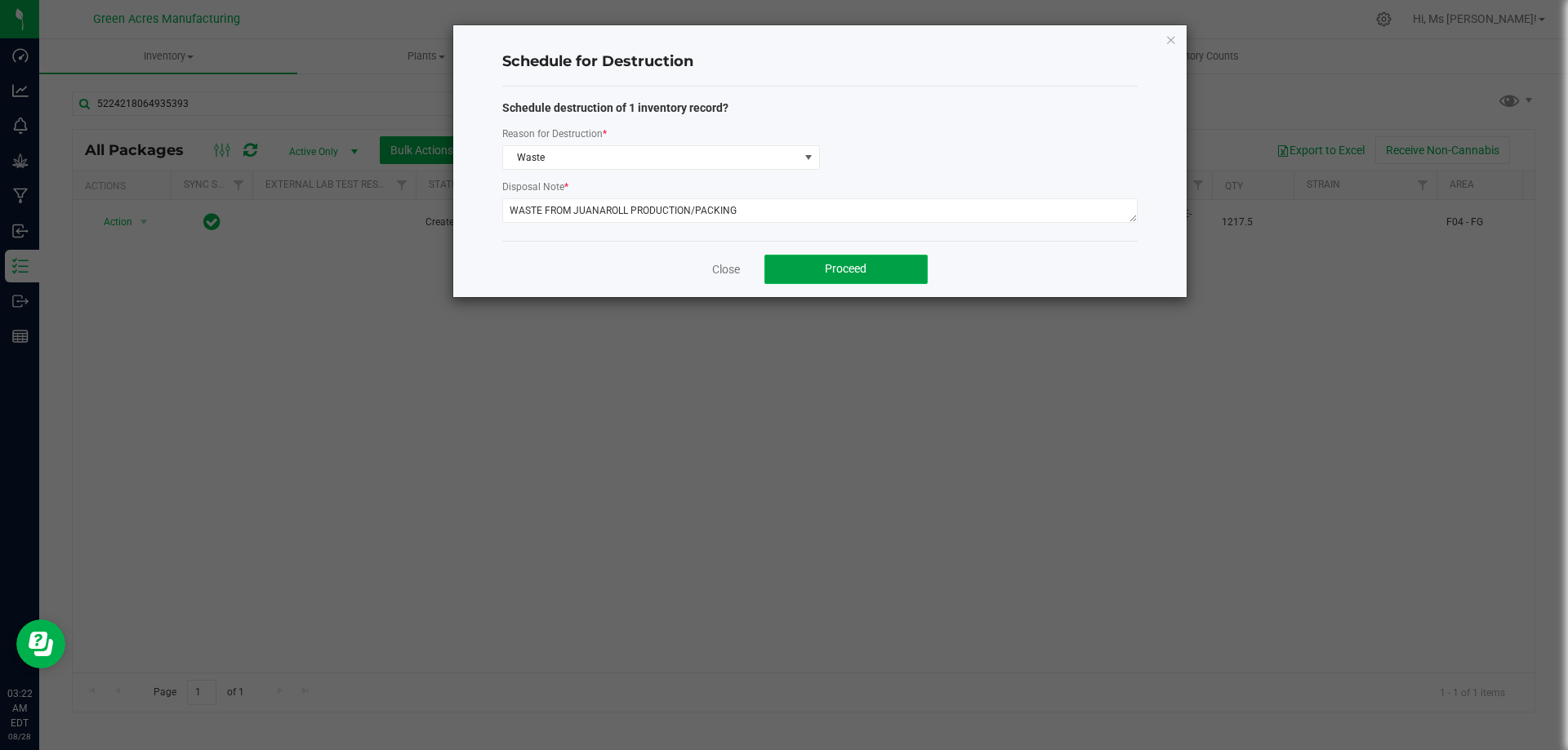
click at [782, 261] on button "Proceed" at bounding box center [845, 269] width 163 height 29
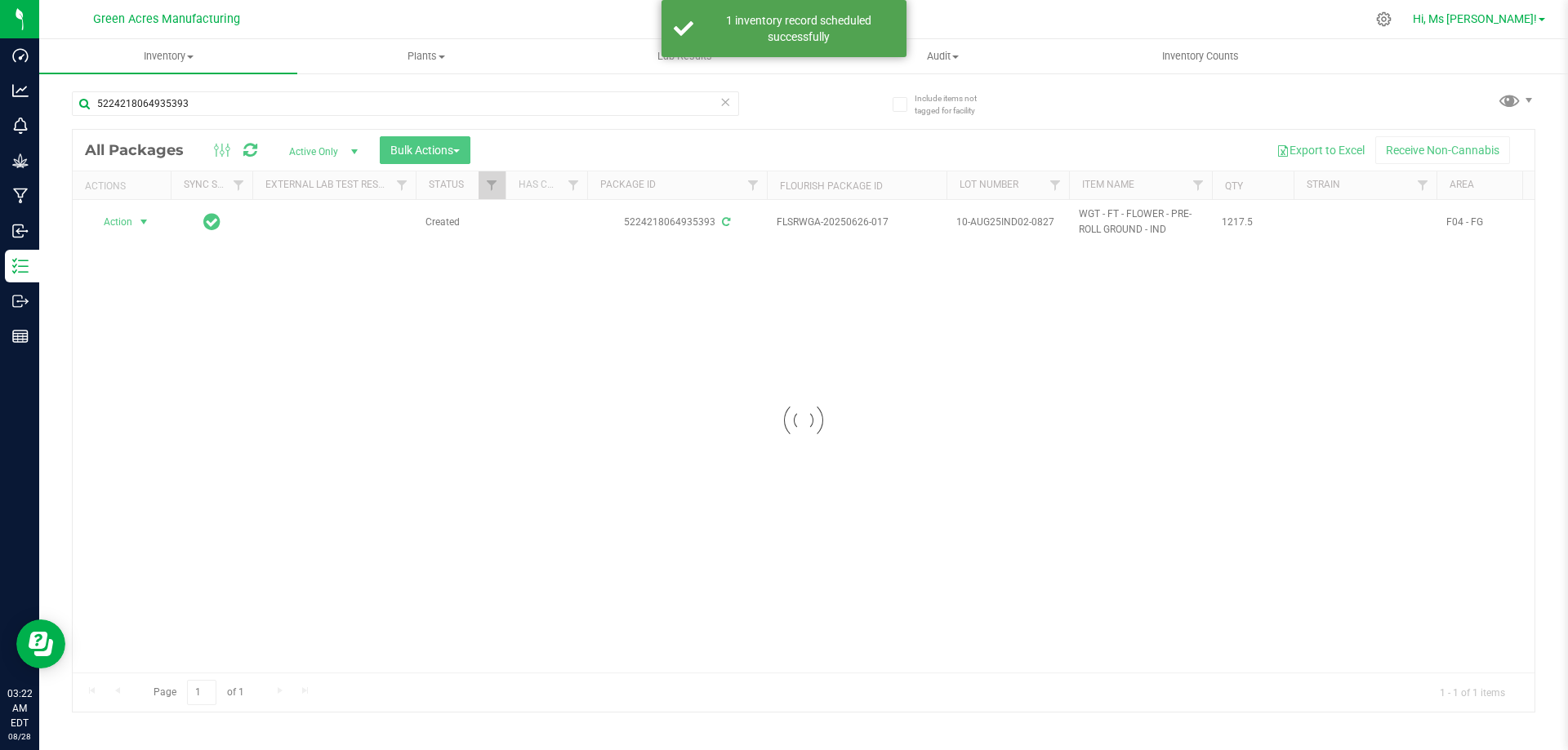
click at [1426, 16] on span "Hi, Ms [PERSON_NAME]!" at bounding box center [1475, 19] width 125 height 13
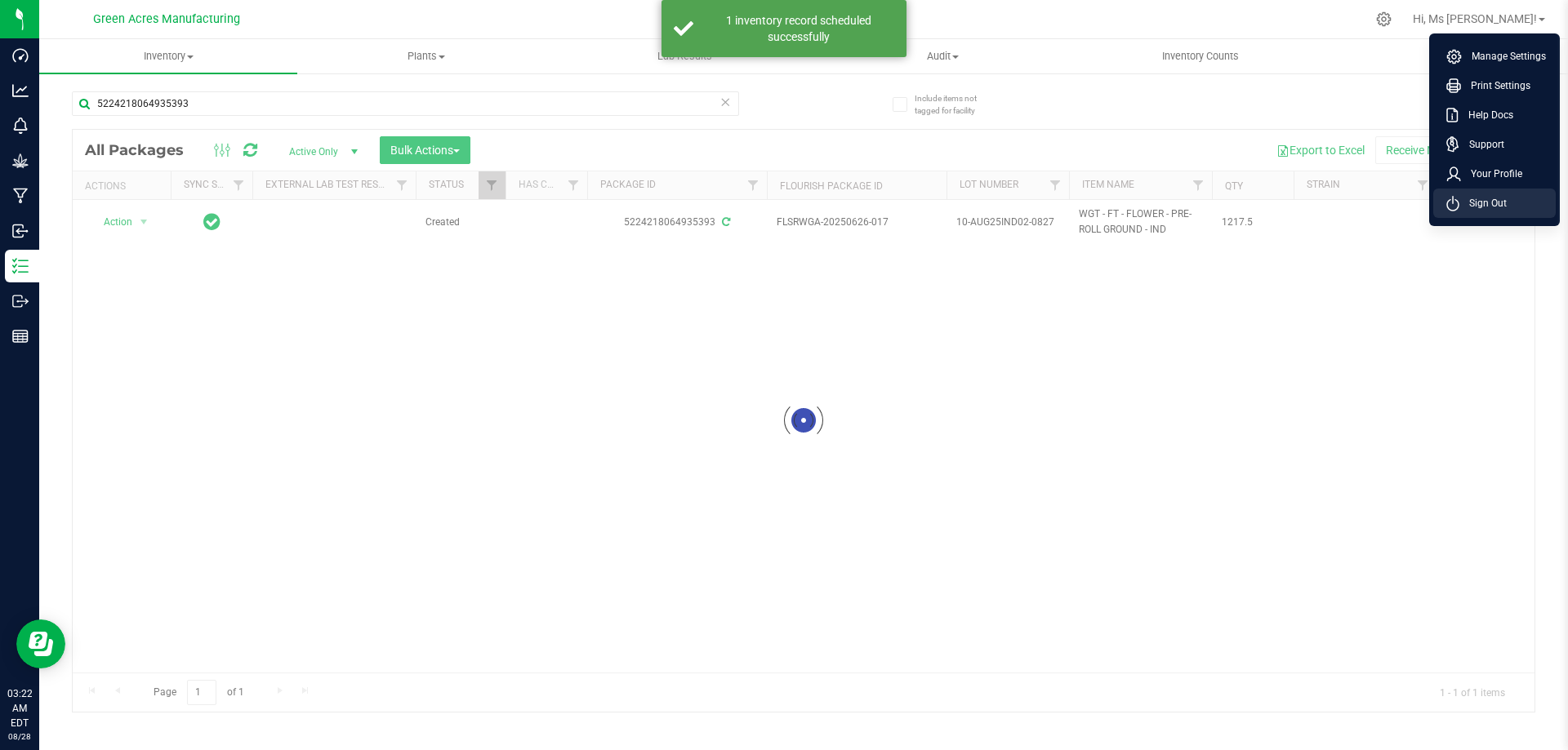
click at [1508, 205] on li "Sign Out" at bounding box center [1495, 203] width 123 height 29
